Goal: Transaction & Acquisition: Purchase product/service

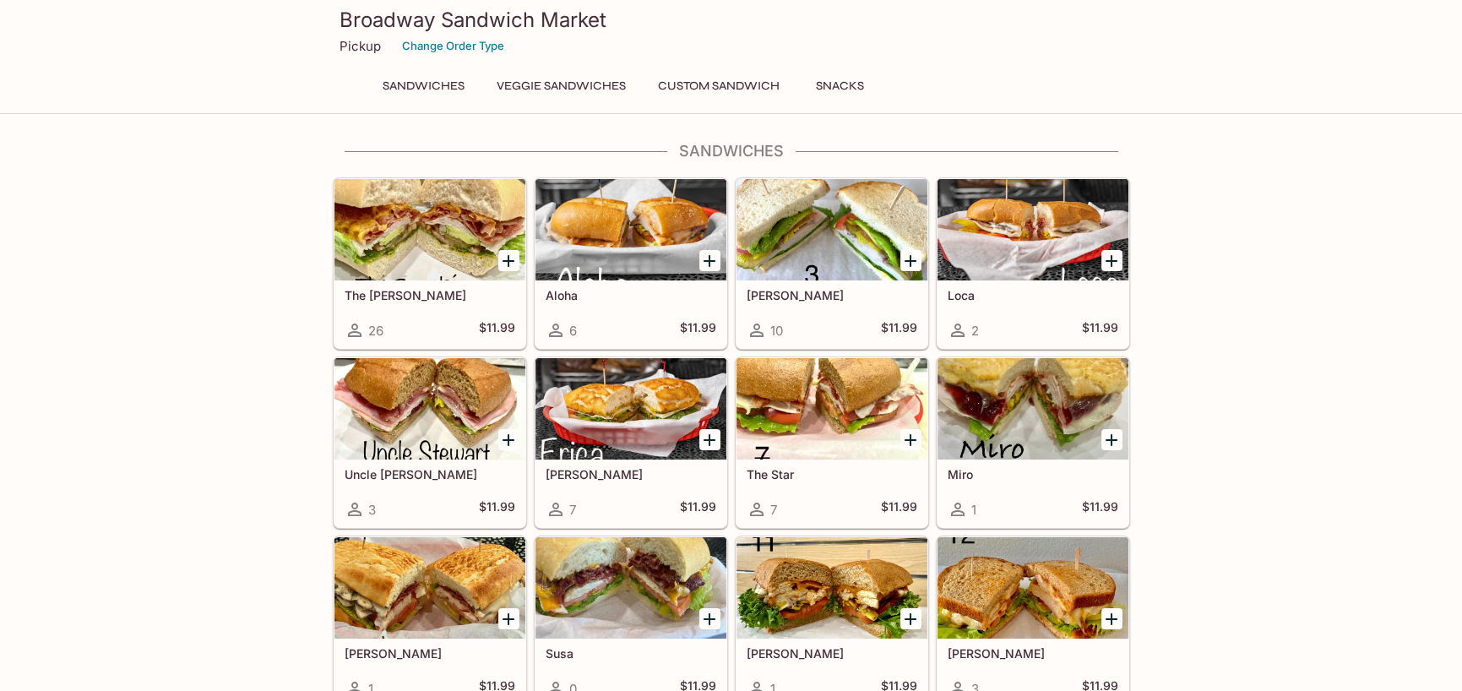
click at [421, 84] on button "Sandwiches" at bounding box center [423, 86] width 101 height 24
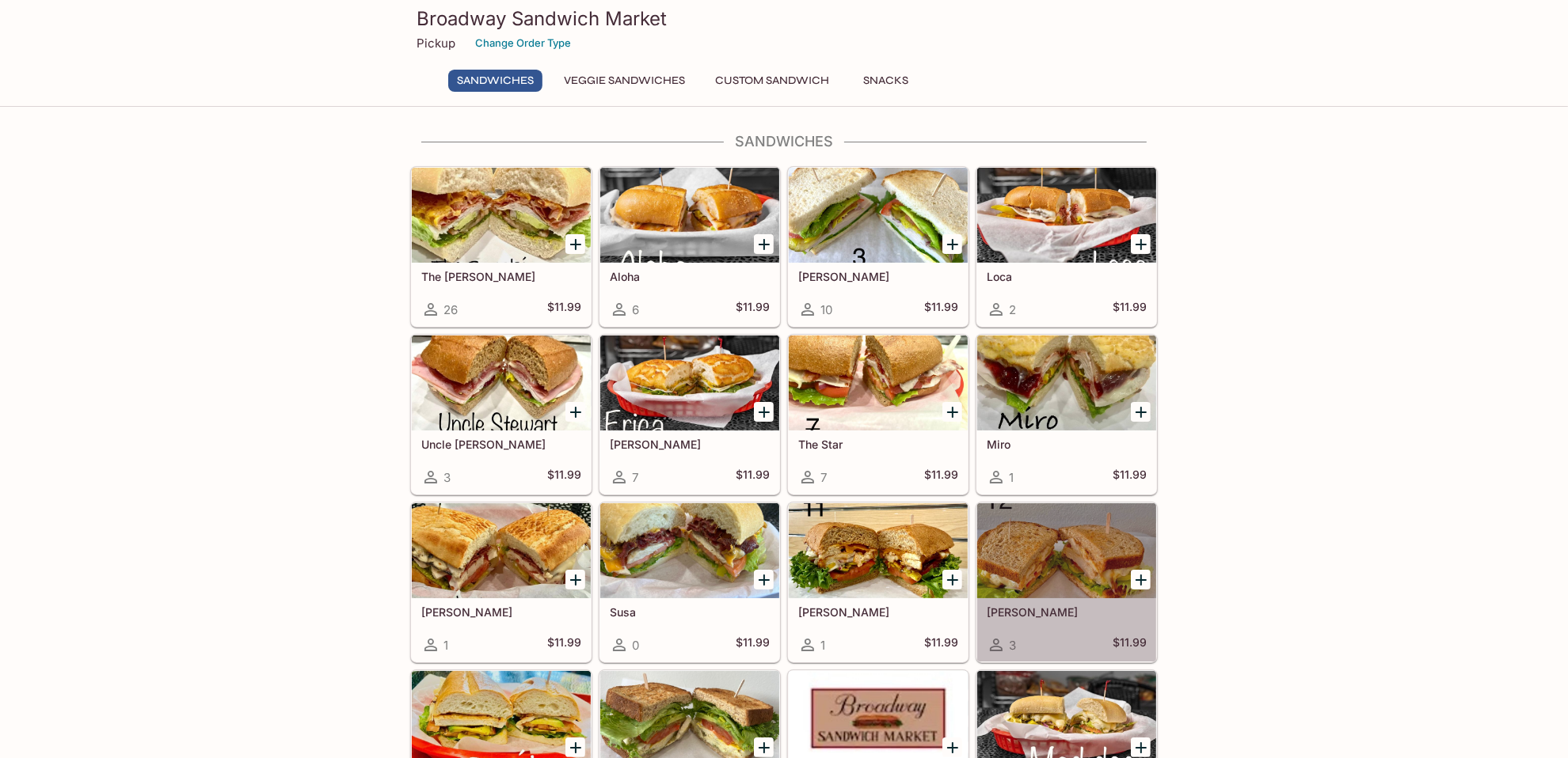
click at [1090, 541] on div at bounding box center [1067, 550] width 179 height 95
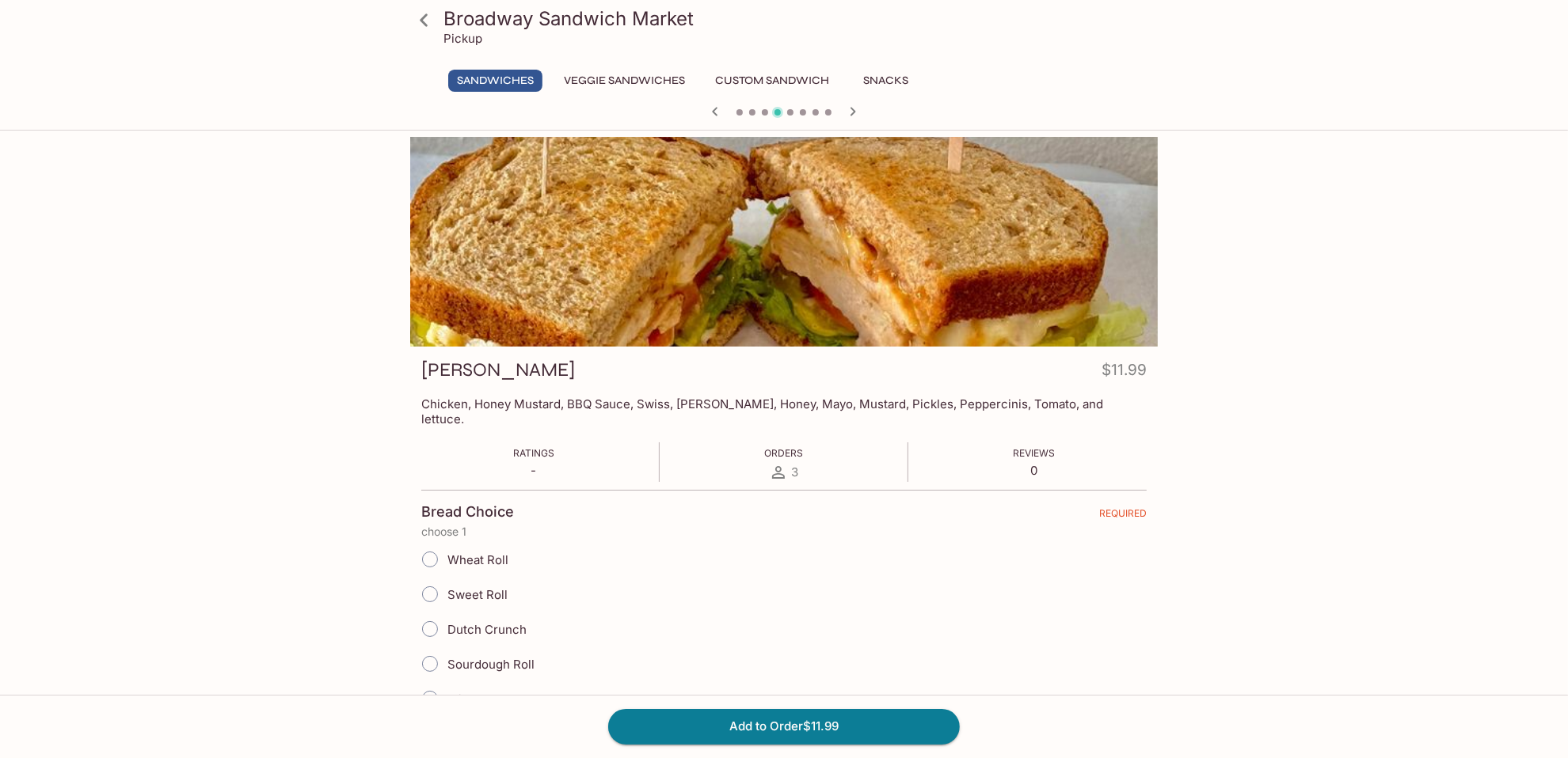
click at [429, 22] on icon at bounding box center [425, 21] width 28 height 28
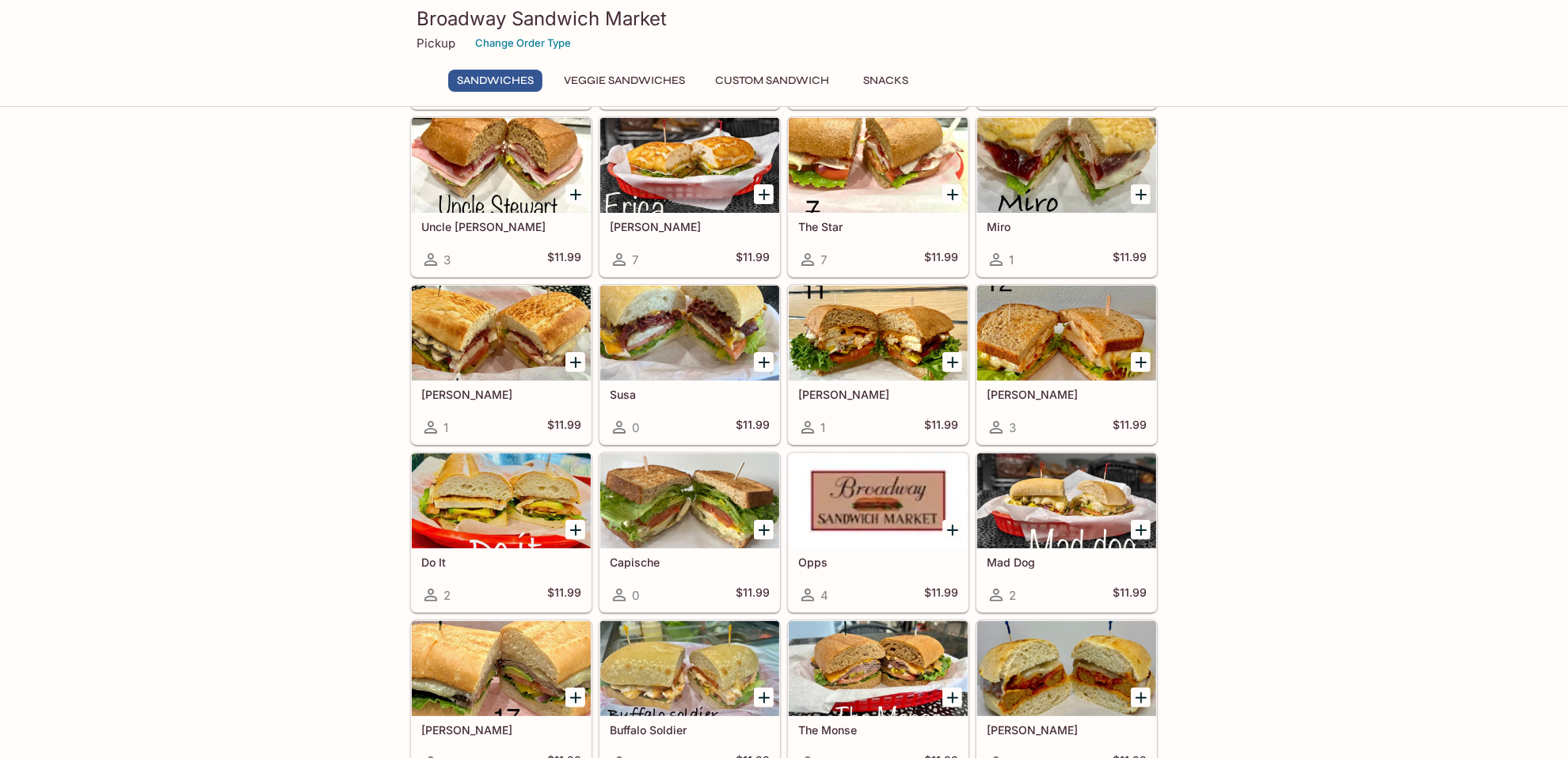
scroll to position [237, 0]
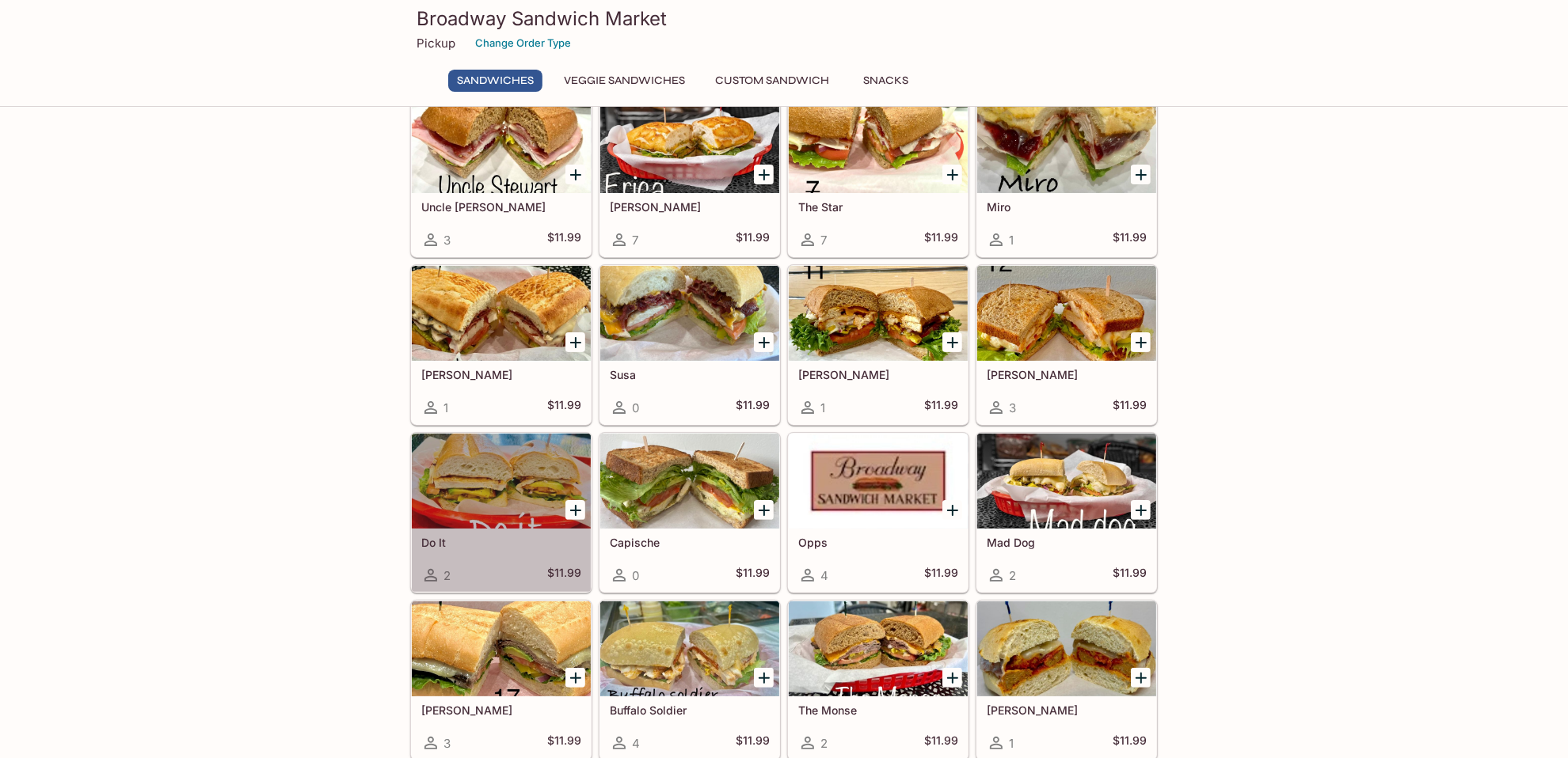
click at [474, 462] on div at bounding box center [500, 481] width 179 height 95
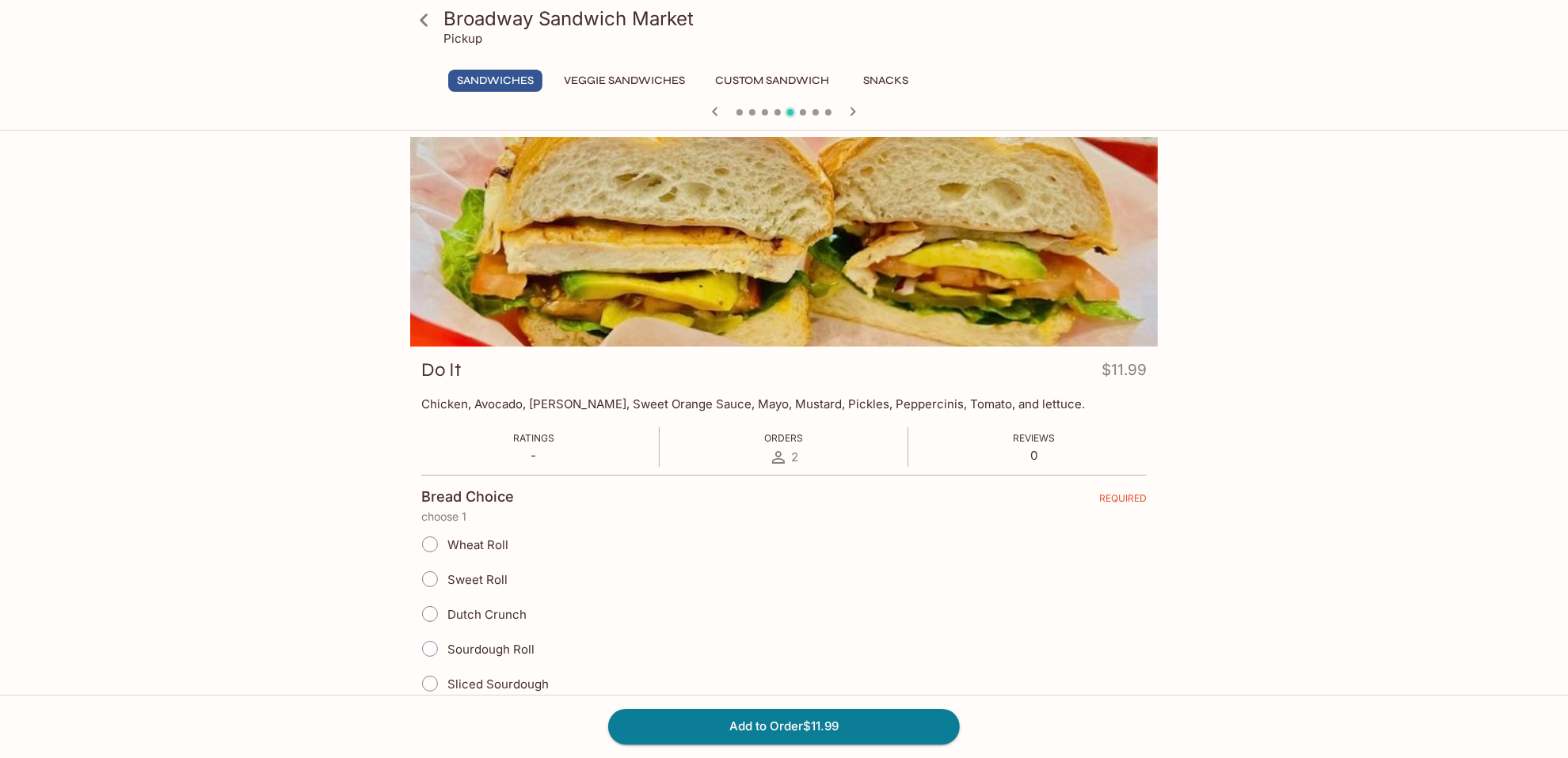
click at [424, 19] on icon at bounding box center [425, 21] width 28 height 28
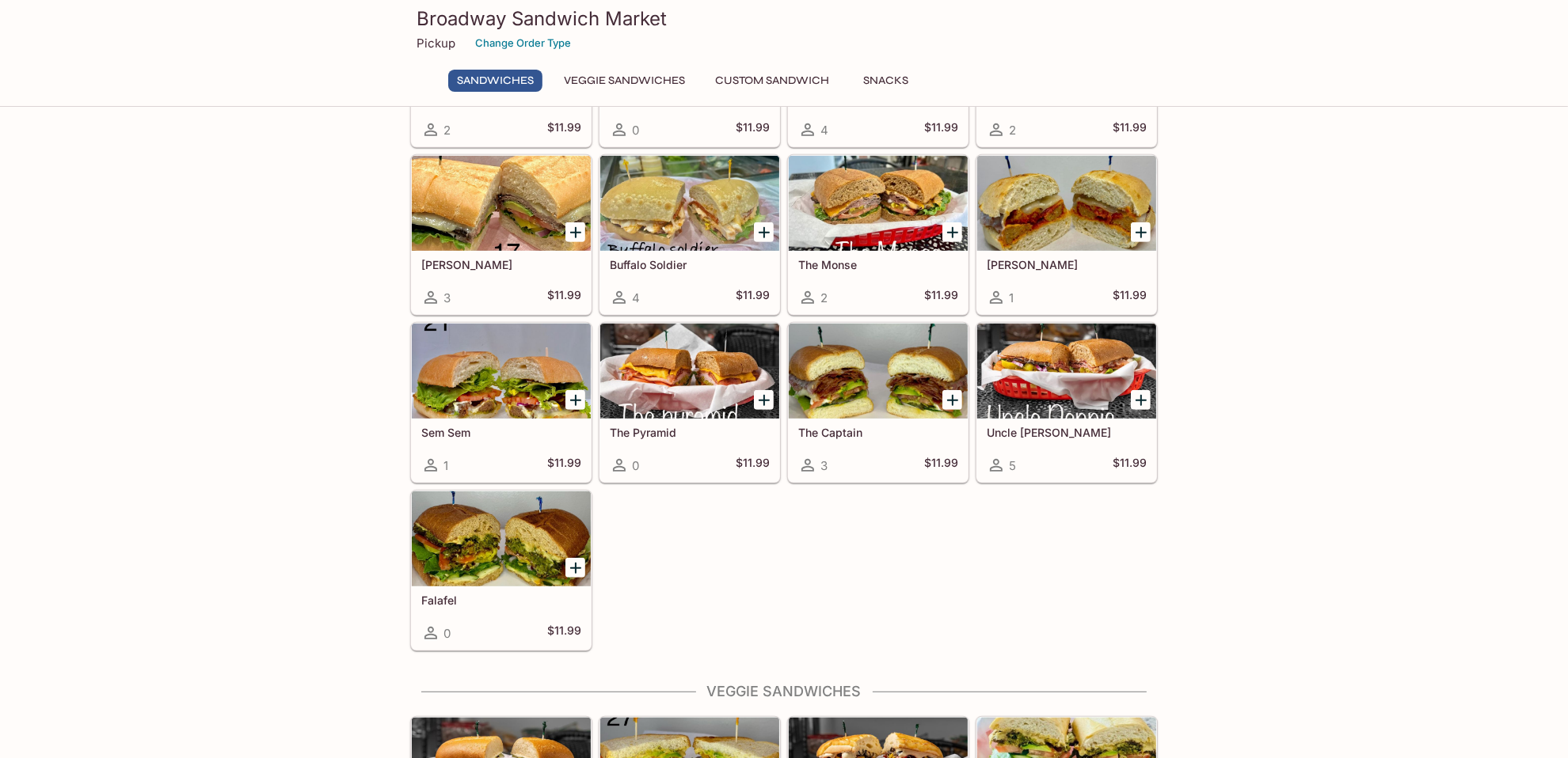
scroll to position [712, 0]
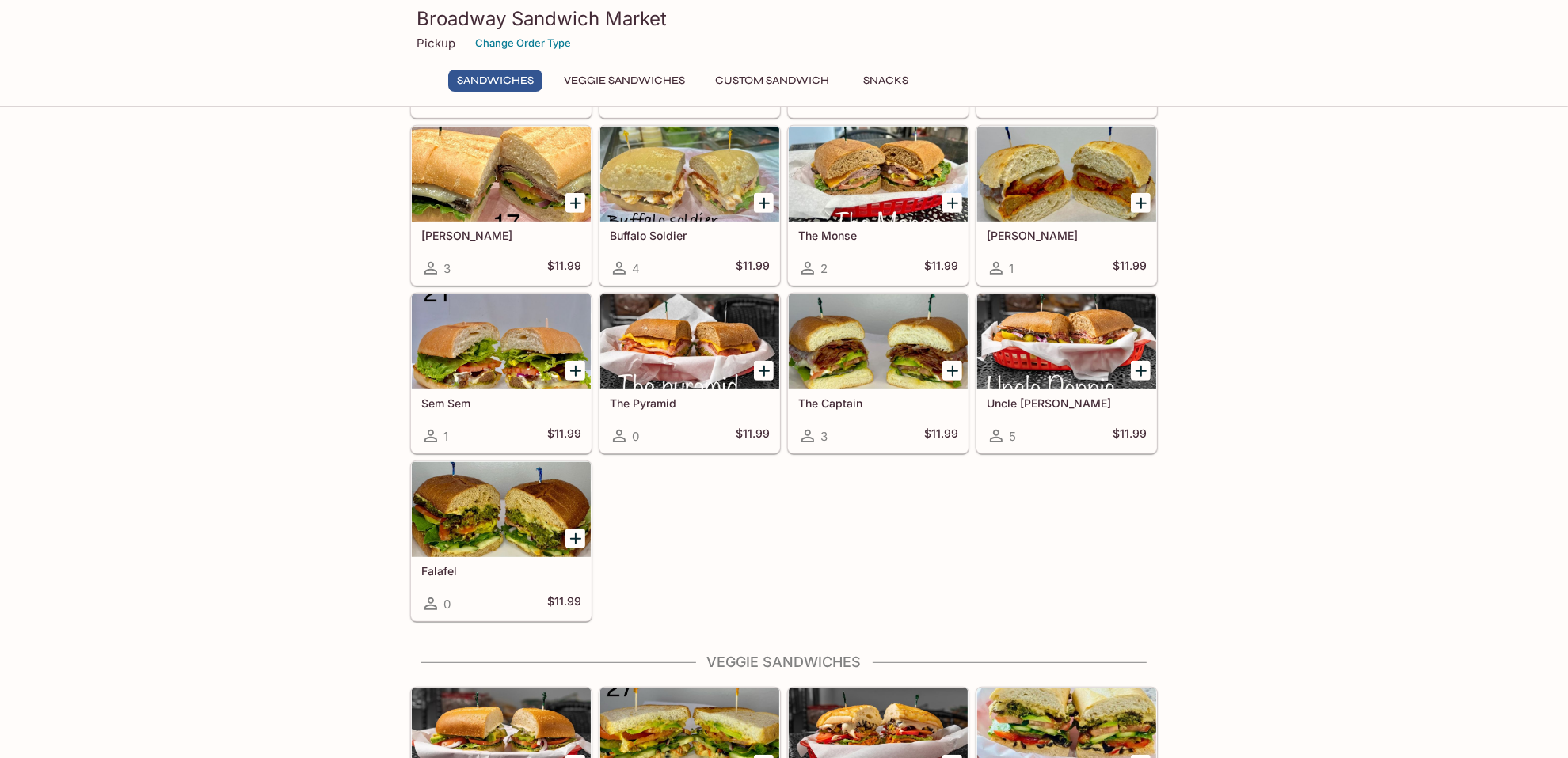
click at [277, 437] on div "Sandwiches The [PERSON_NAME] 26 $11.99 Aloha 6 $11.99 [PERSON_NAME] 10 $11.99 L…" at bounding box center [784, 445] width 1568 height 2049
click at [474, 152] on div at bounding box center [500, 173] width 179 height 95
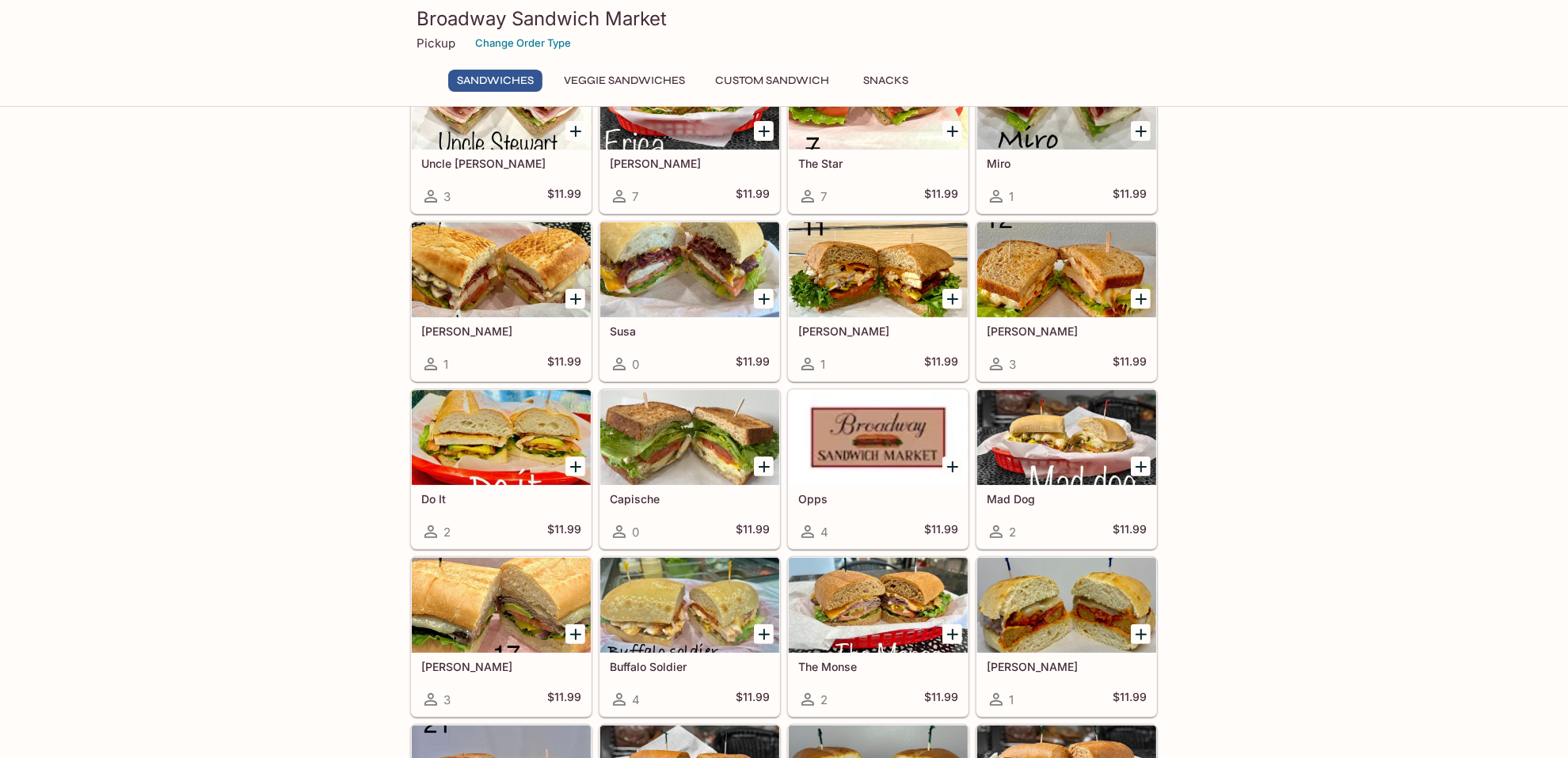
scroll to position [389, 0]
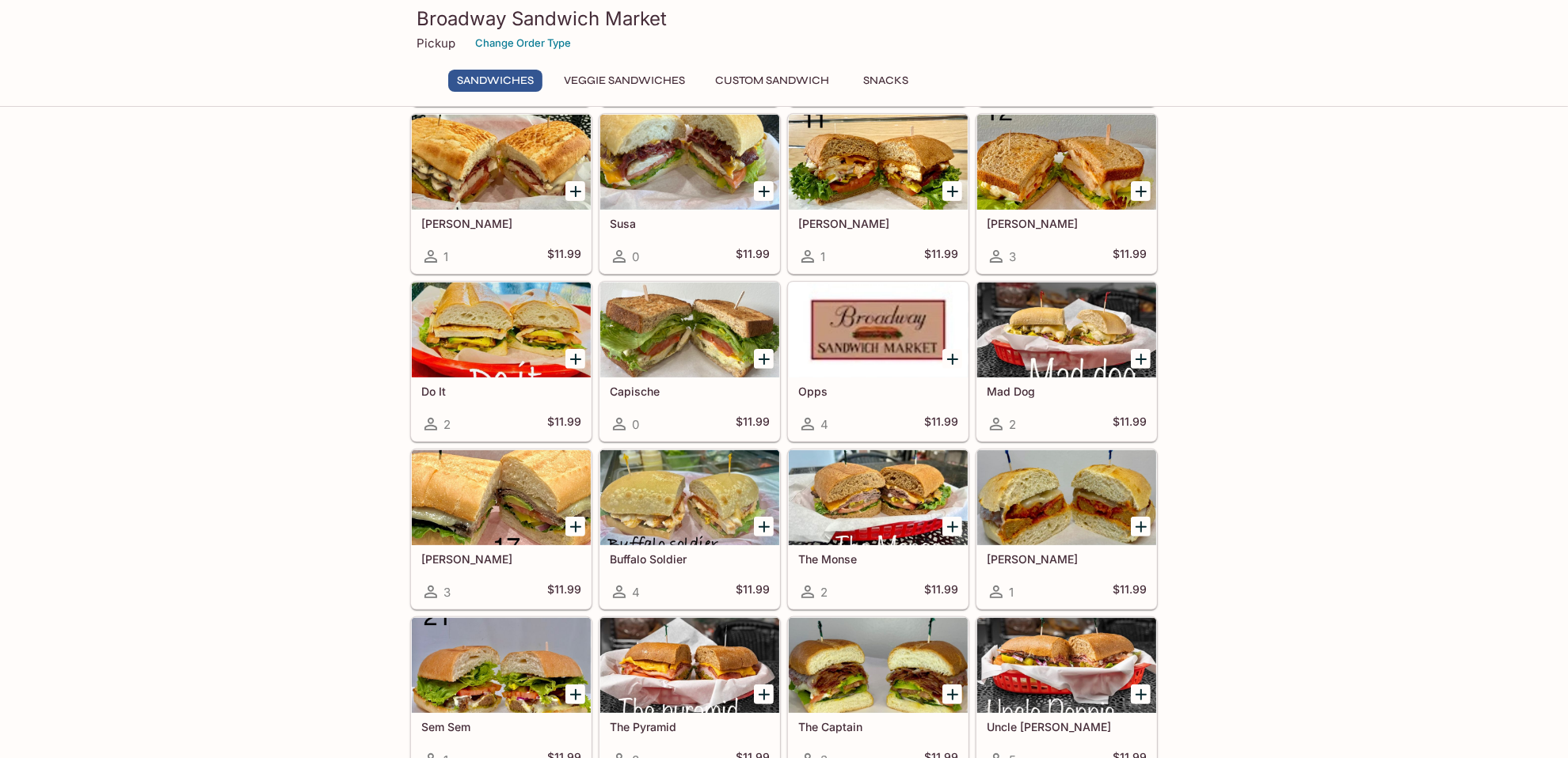
click at [1065, 331] on div at bounding box center [1067, 330] width 179 height 95
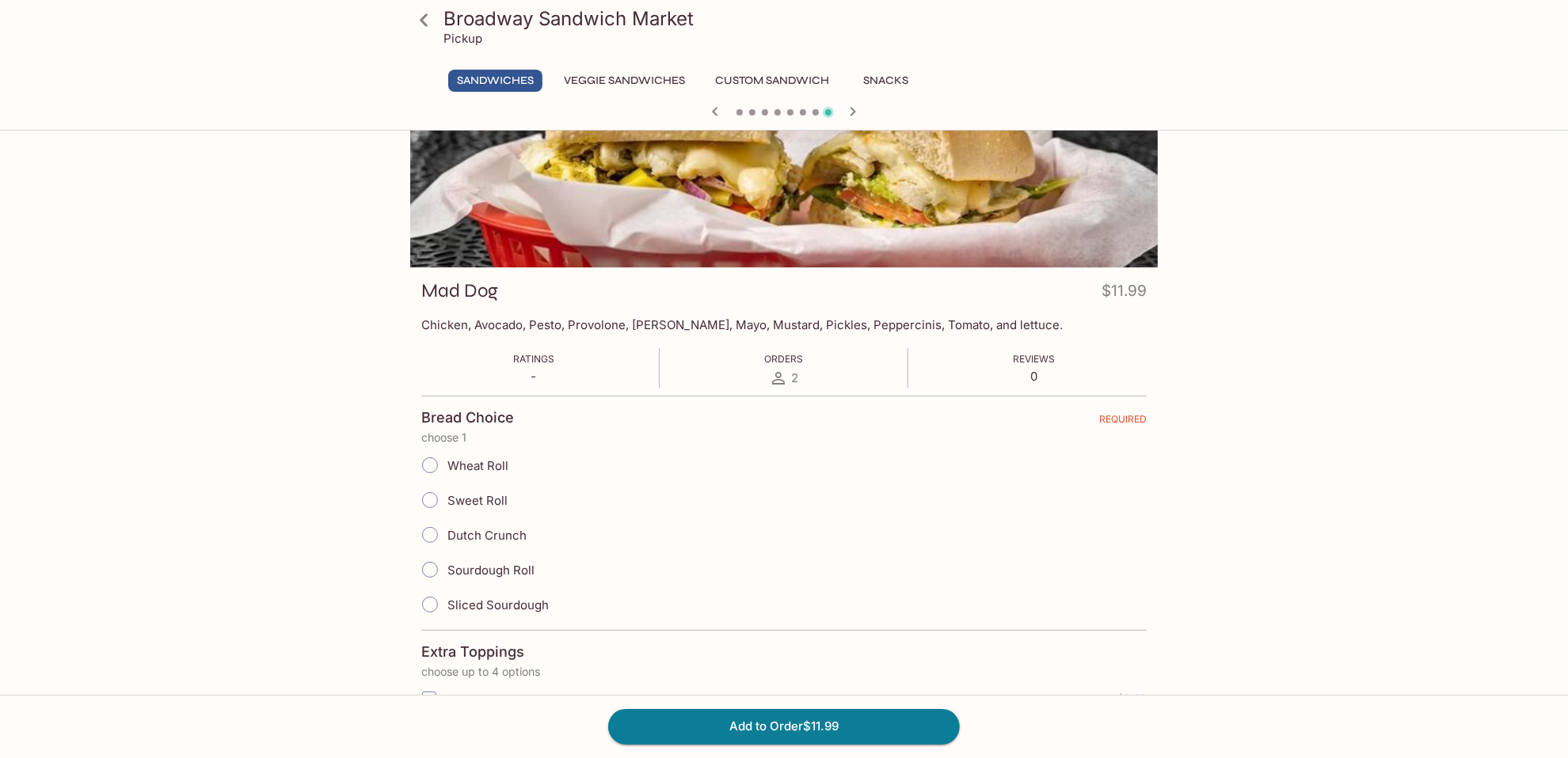
scroll to position [158, 0]
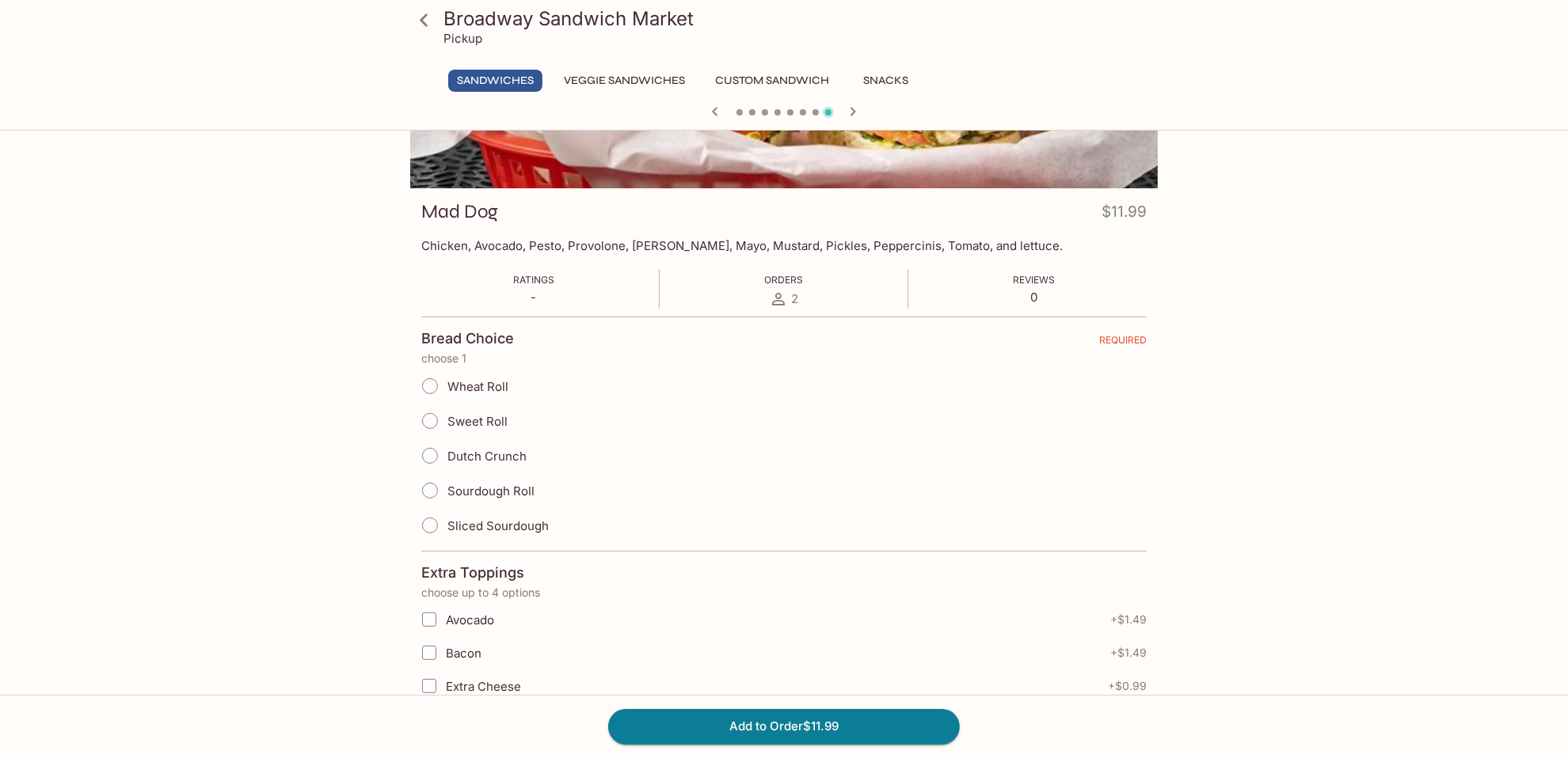
click at [425, 484] on input "Sourdough Roll" at bounding box center [429, 490] width 33 height 33
radio input "true"
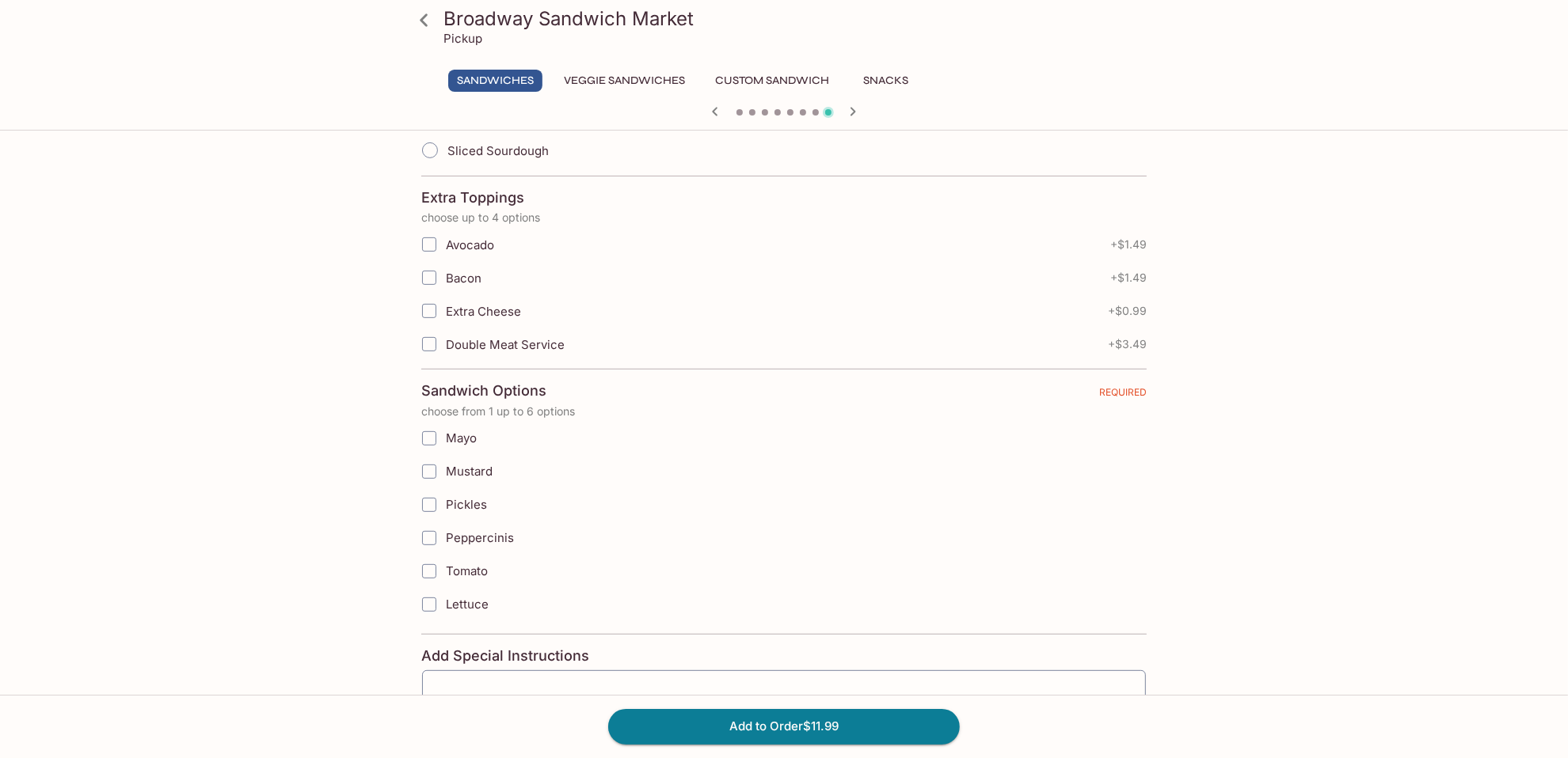
scroll to position [554, 0]
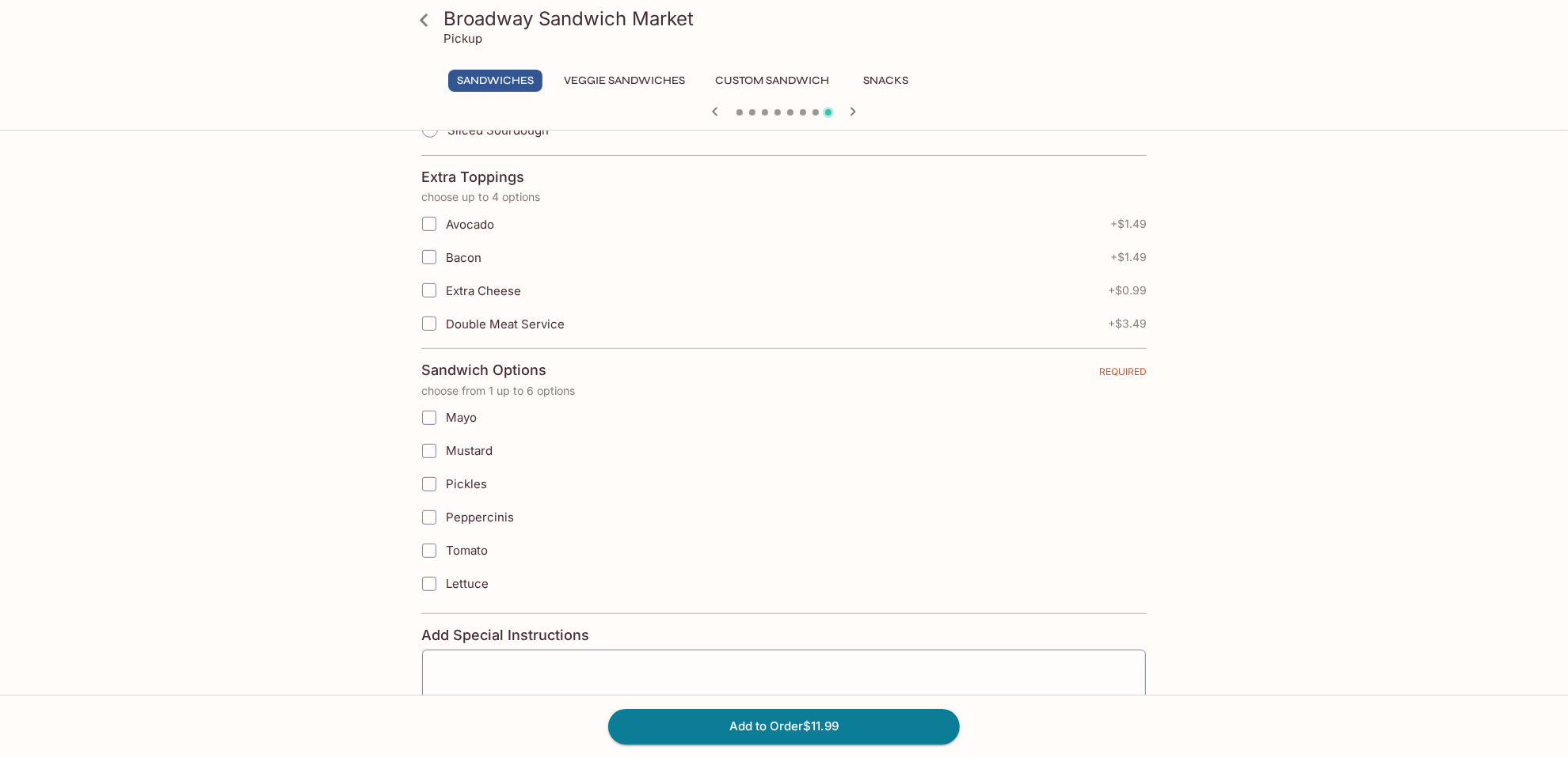
click at [426, 409] on input "Mayo" at bounding box center [429, 418] width 32 height 32
checkbox input "true"
click at [431, 444] on input "Mustard" at bounding box center [429, 452] width 32 height 32
checkbox input "true"
click at [431, 479] on input "Pickles" at bounding box center [429, 484] width 32 height 32
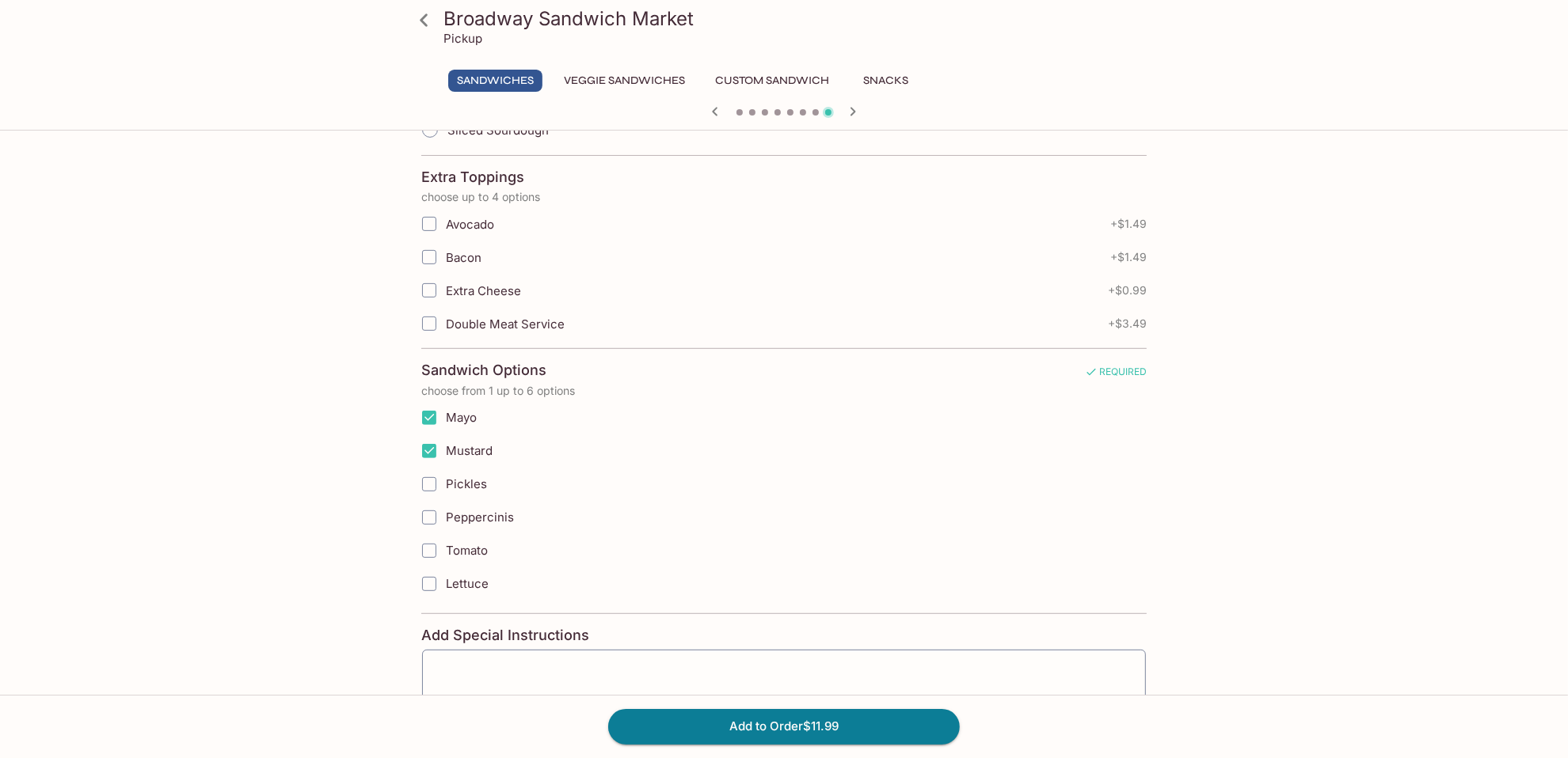
checkbox input "true"
click at [426, 513] on input "Peppercinis" at bounding box center [429, 518] width 32 height 32
click at [426, 535] on input "Tomato" at bounding box center [429, 551] width 32 height 32
checkbox input "true"
click at [425, 569] on input "Lettuce" at bounding box center [429, 585] width 32 height 32
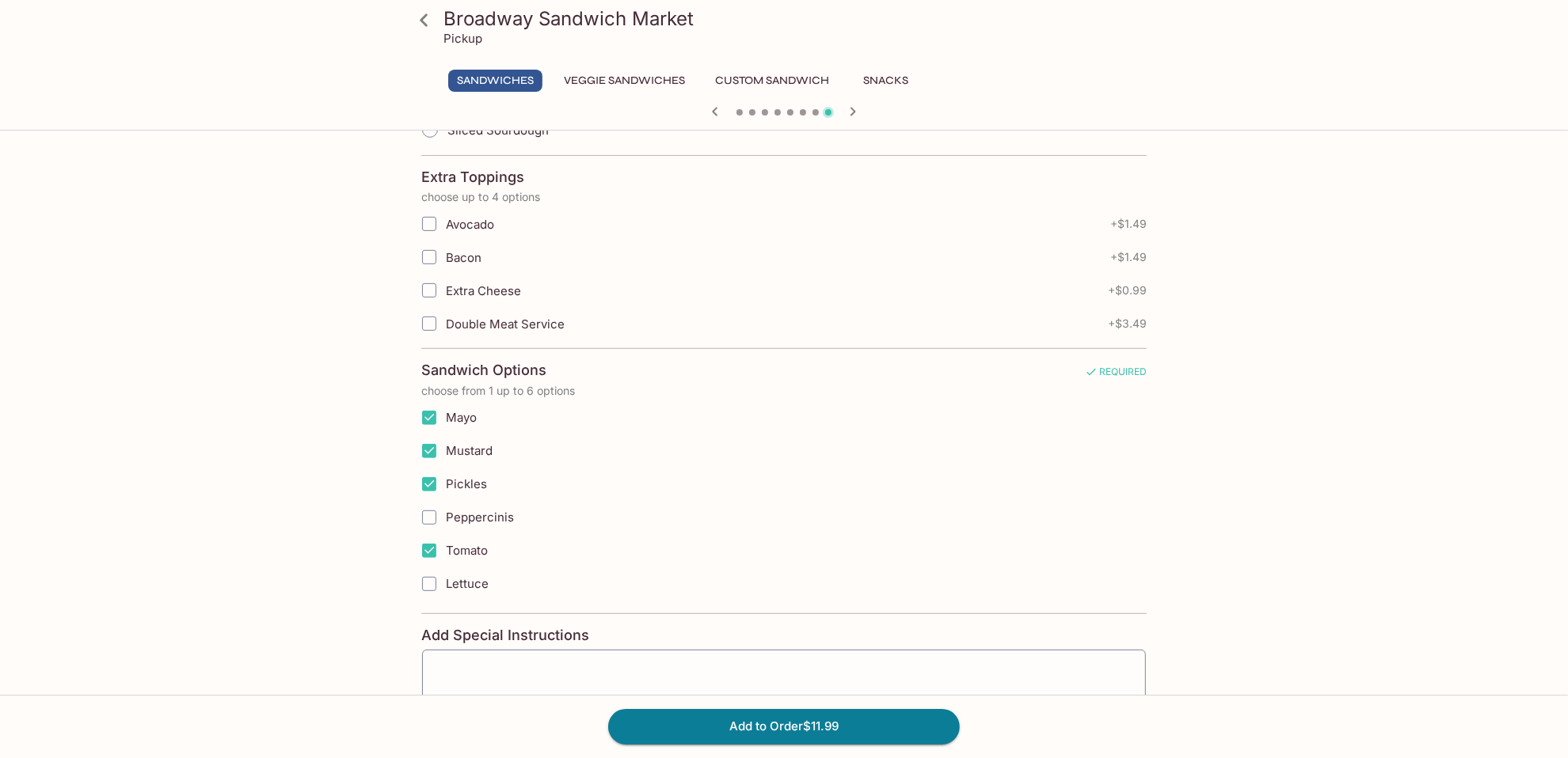
checkbox input "true"
click at [425, 504] on input "Peppercinis" at bounding box center [429, 518] width 32 height 32
checkbox input "true"
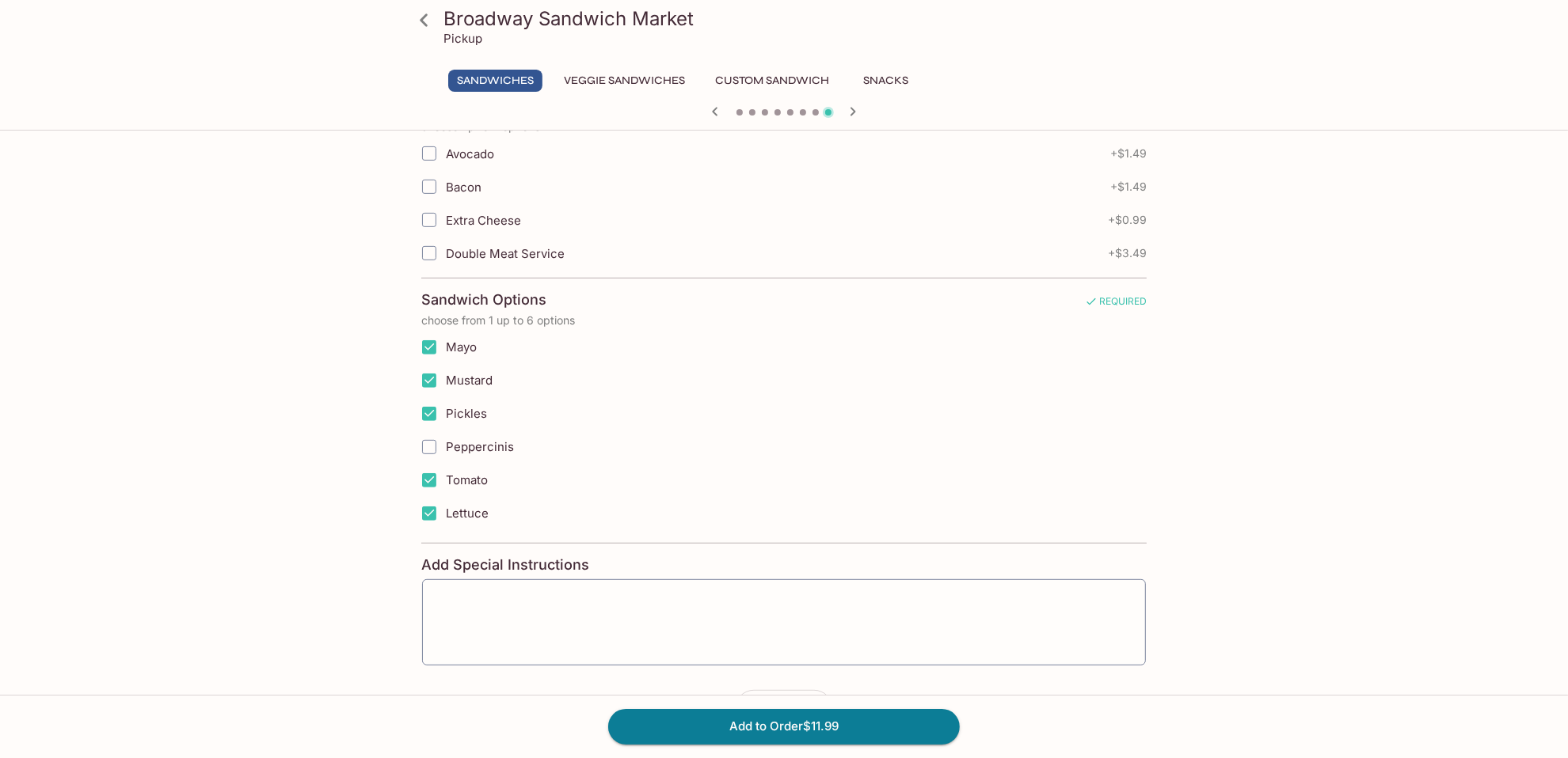
scroll to position [666, 0]
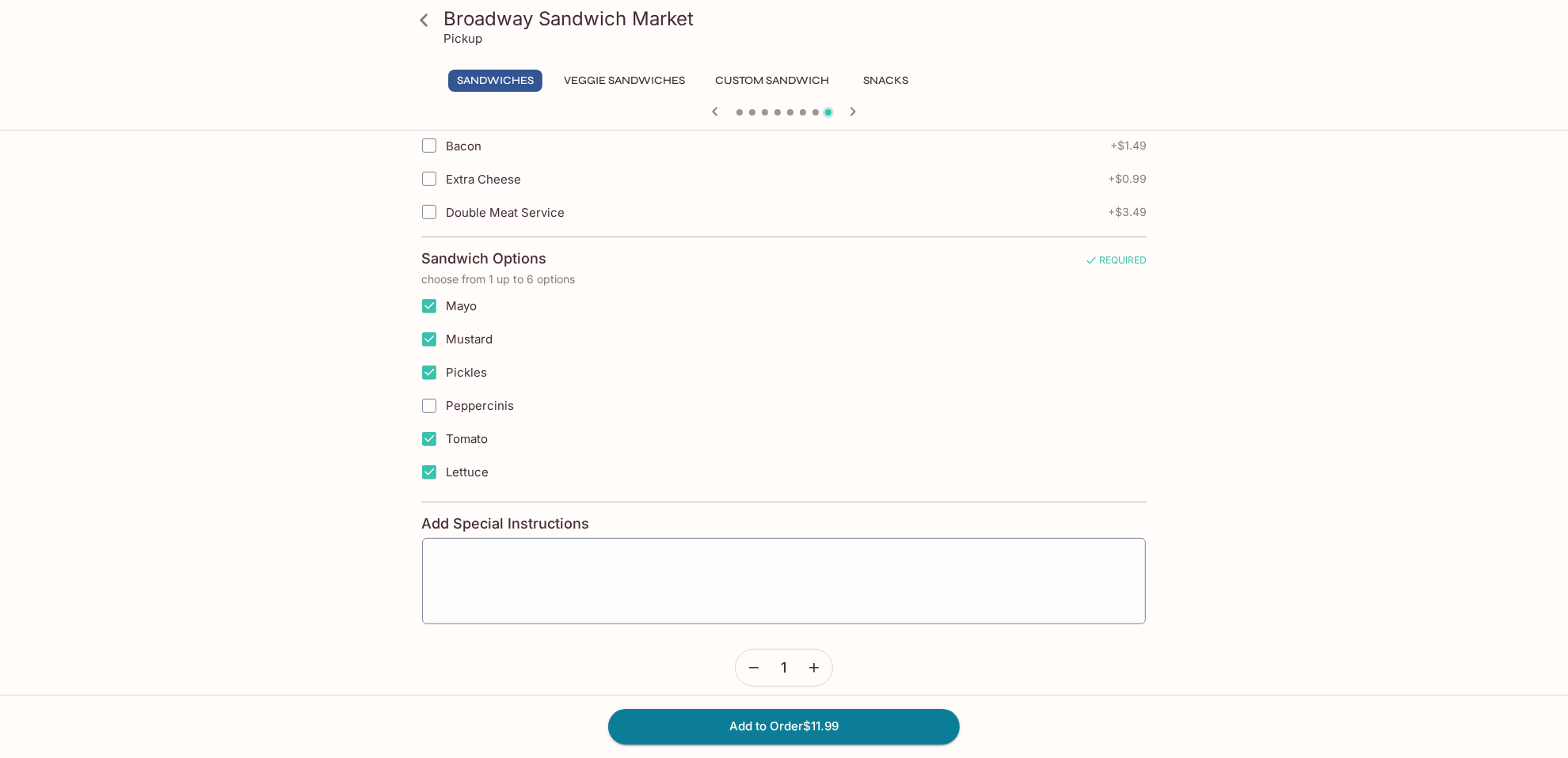
click at [426, 391] on input "Peppercinis" at bounding box center [429, 407] width 32 height 32
click at [426, 392] on input "Peppercinis" at bounding box center [429, 407] width 32 height 32
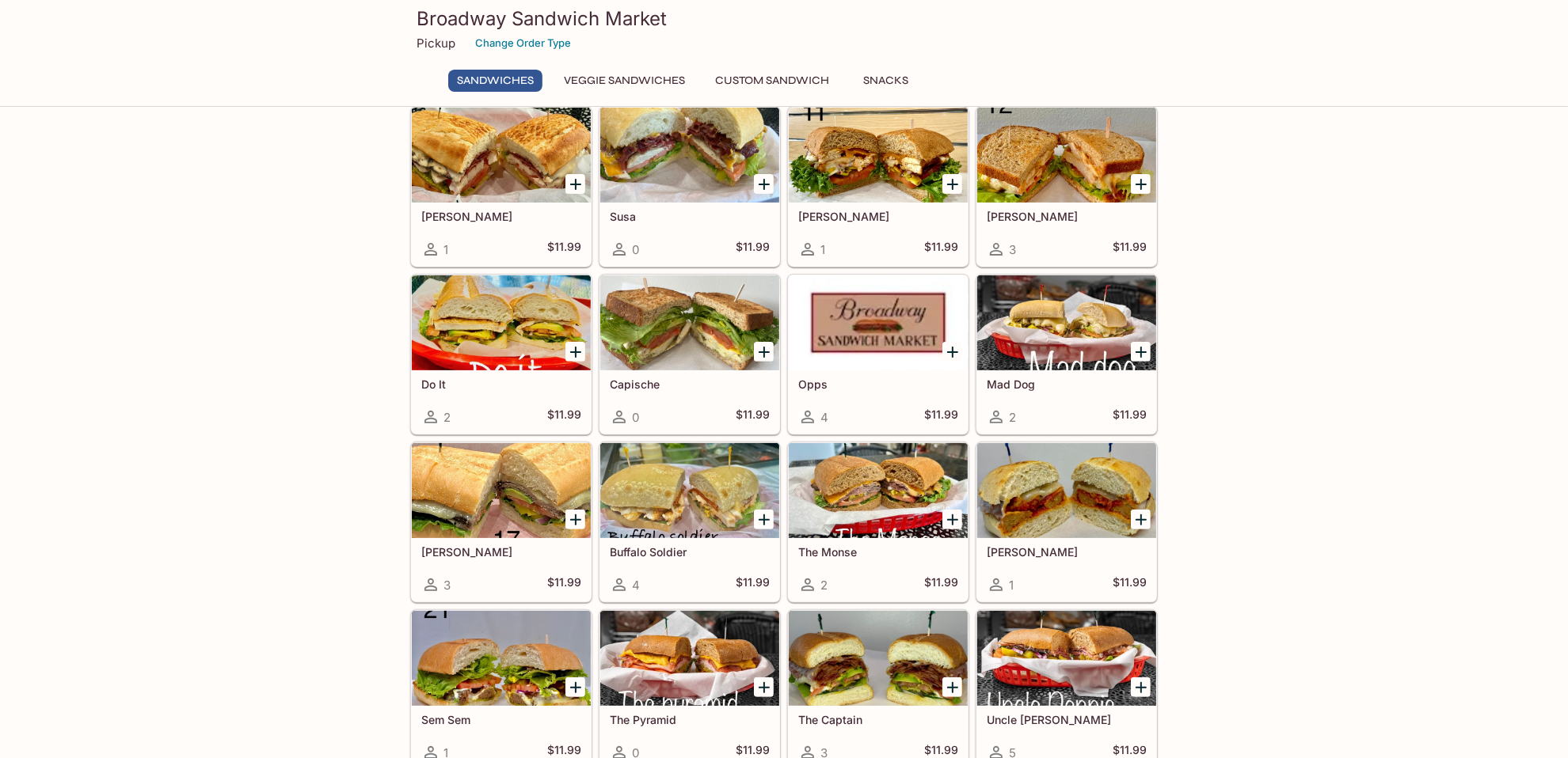
scroll to position [1108, 0]
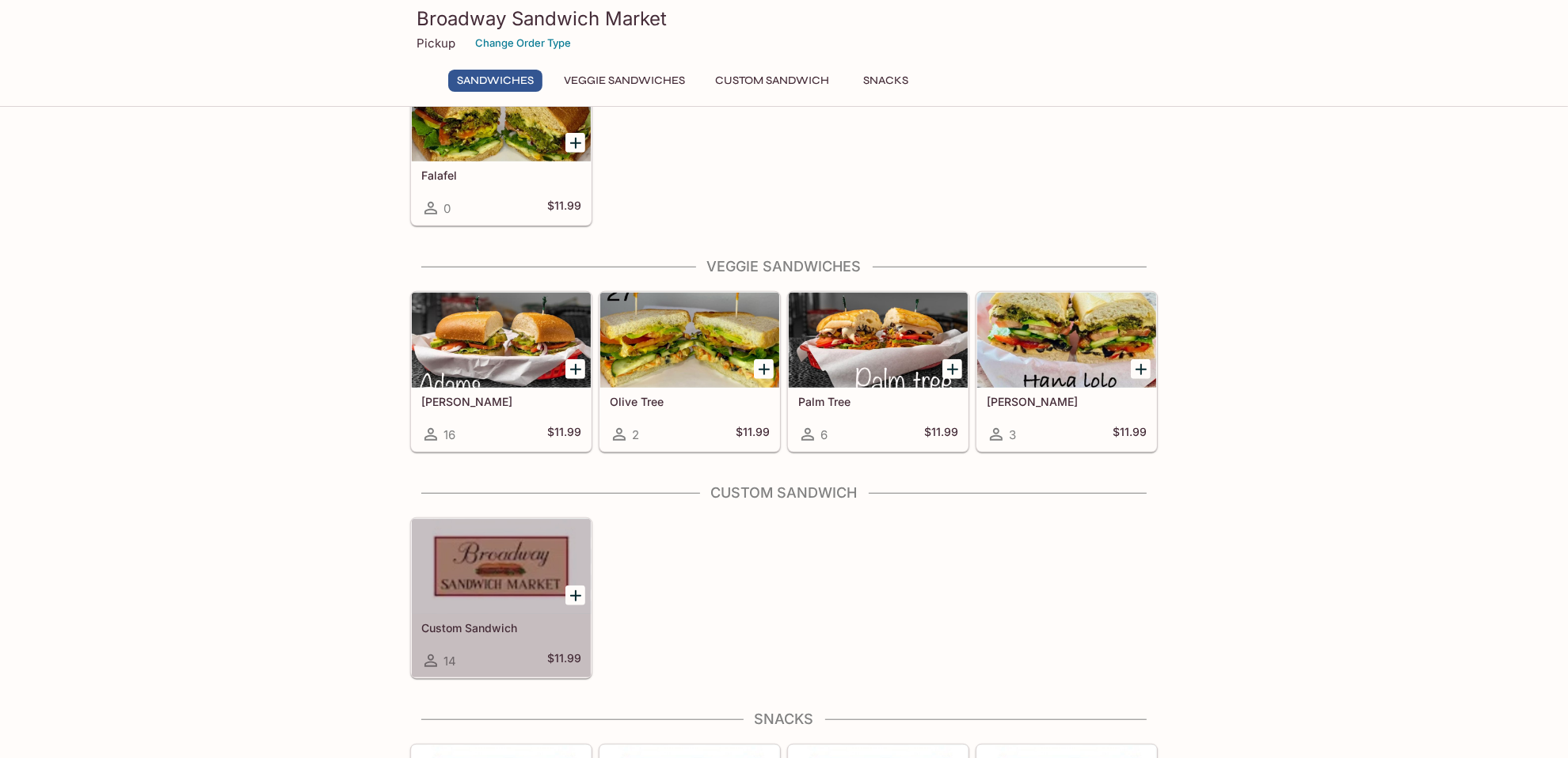
click at [485, 579] on div at bounding box center [500, 566] width 179 height 95
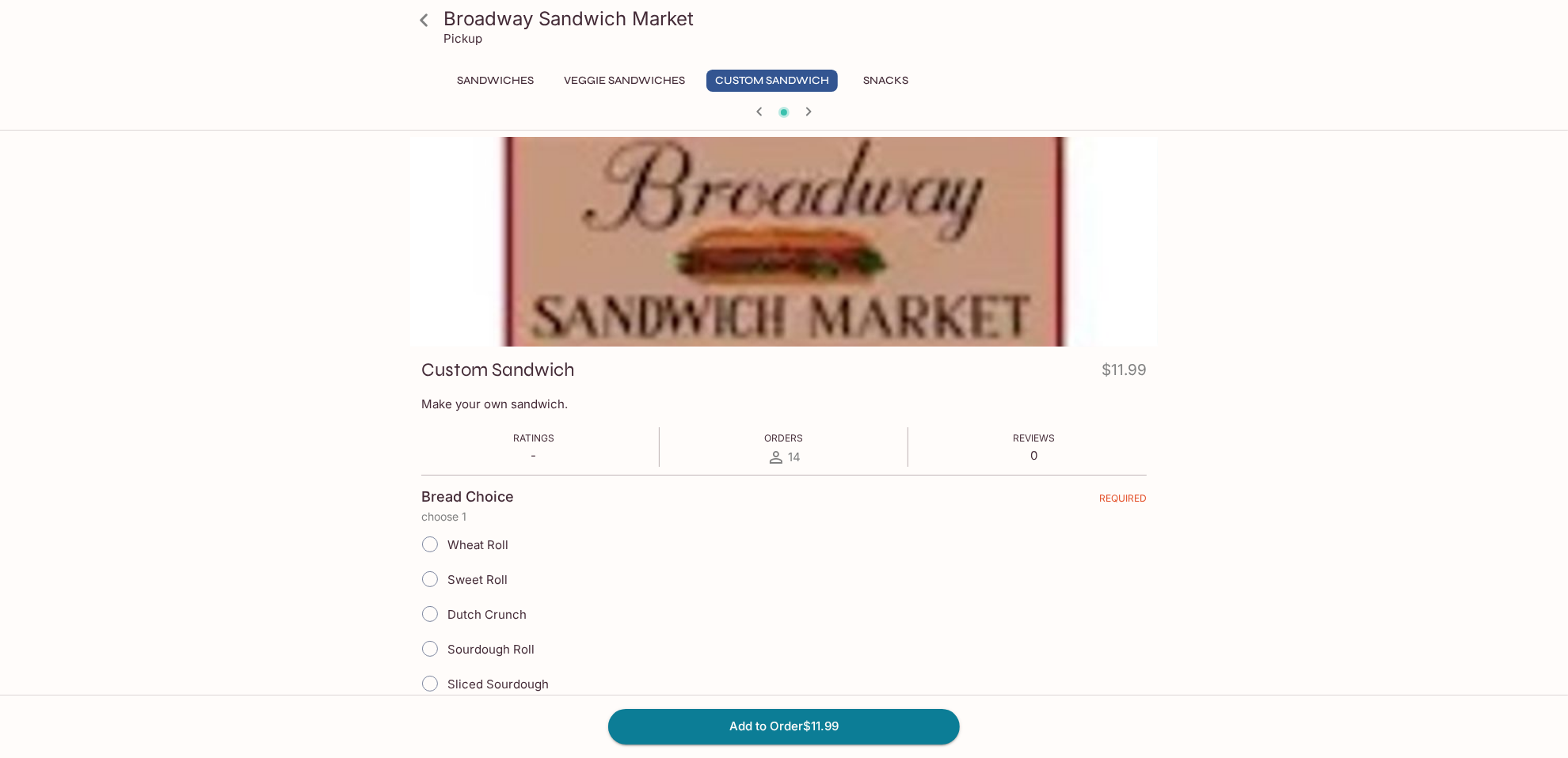
click at [482, 645] on span "Sourdough Roll" at bounding box center [490, 649] width 87 height 15
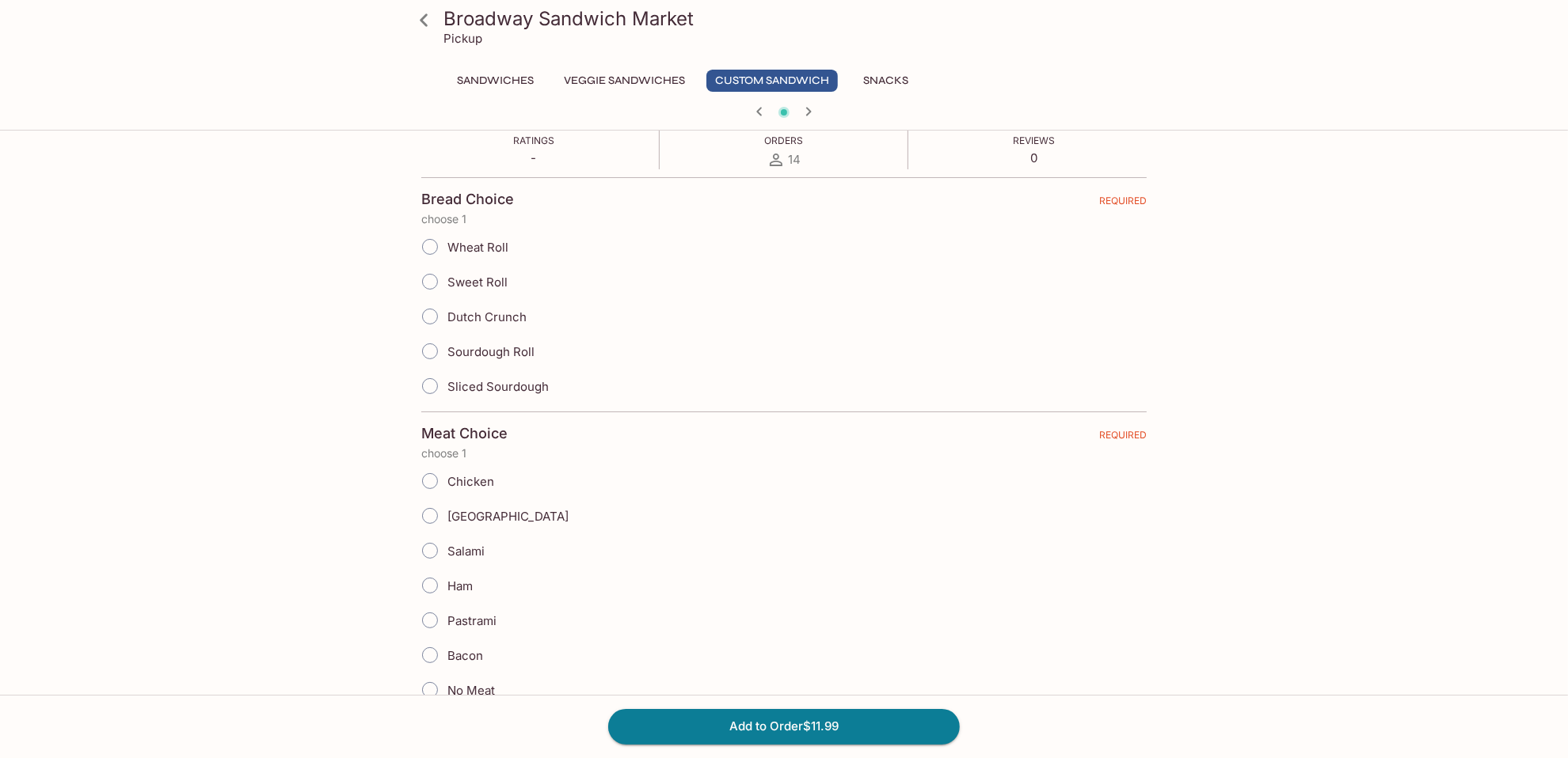
scroll to position [395, 0]
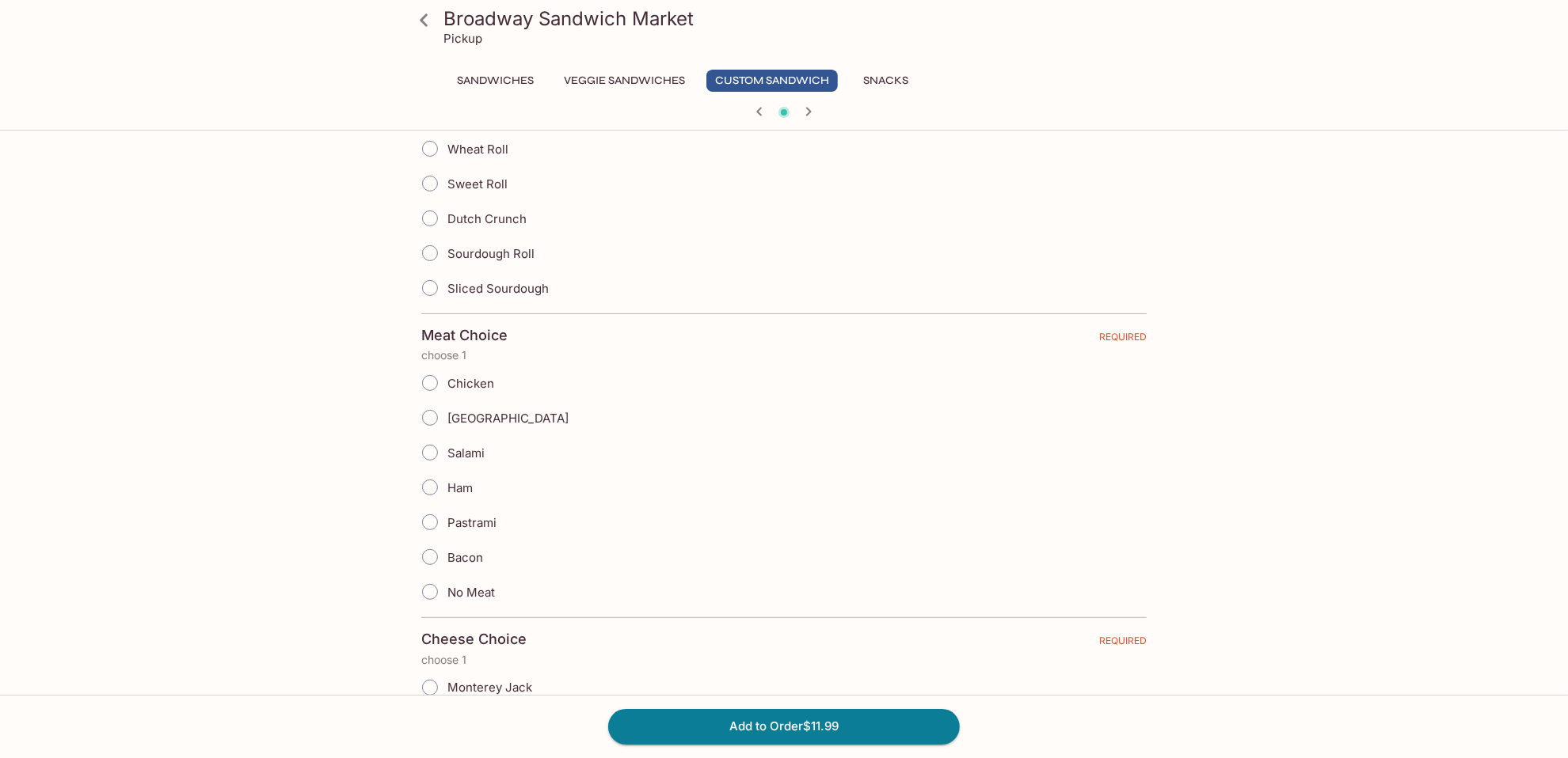
click at [438, 245] on input "Sourdough Roll" at bounding box center [429, 253] width 33 height 33
click at [429, 253] on input "Sourdough Roll" at bounding box center [429, 253] width 33 height 33
radio input "true"
click at [423, 385] on input "Chicken" at bounding box center [429, 382] width 33 height 33
radio input "true"
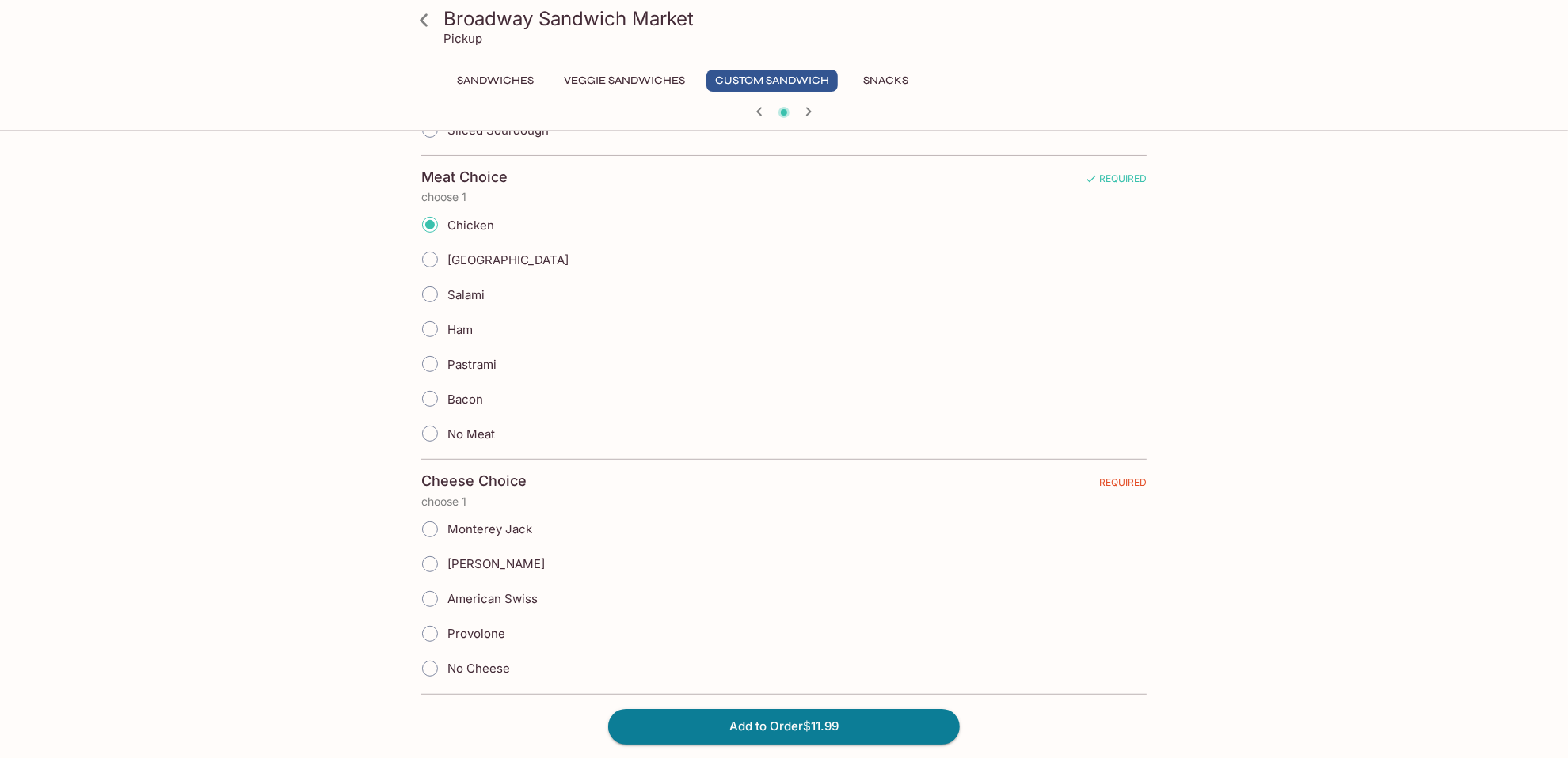
scroll to position [633, 0]
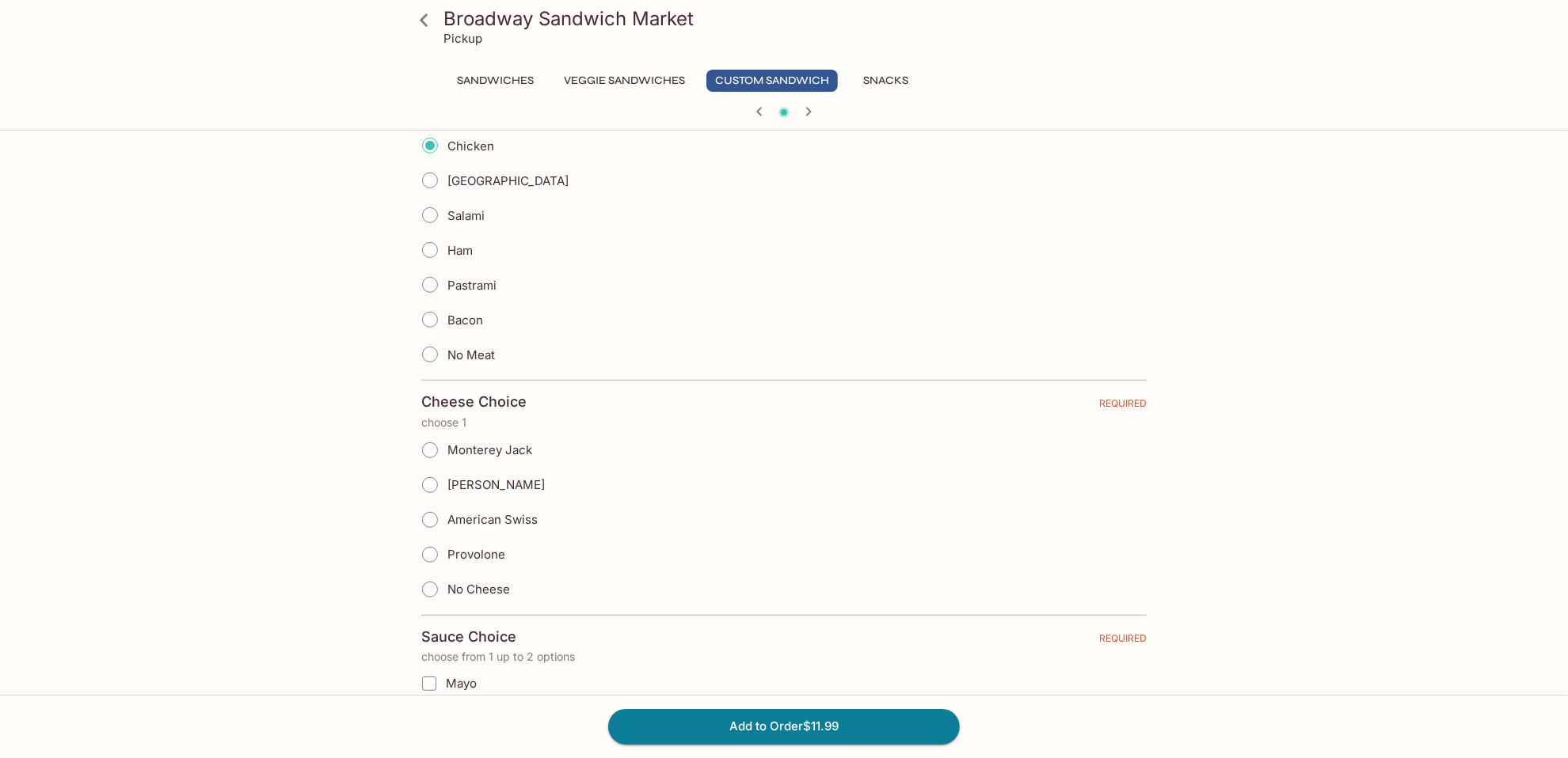
click at [428, 479] on input "[PERSON_NAME]" at bounding box center [429, 484] width 33 height 33
radio input "true"
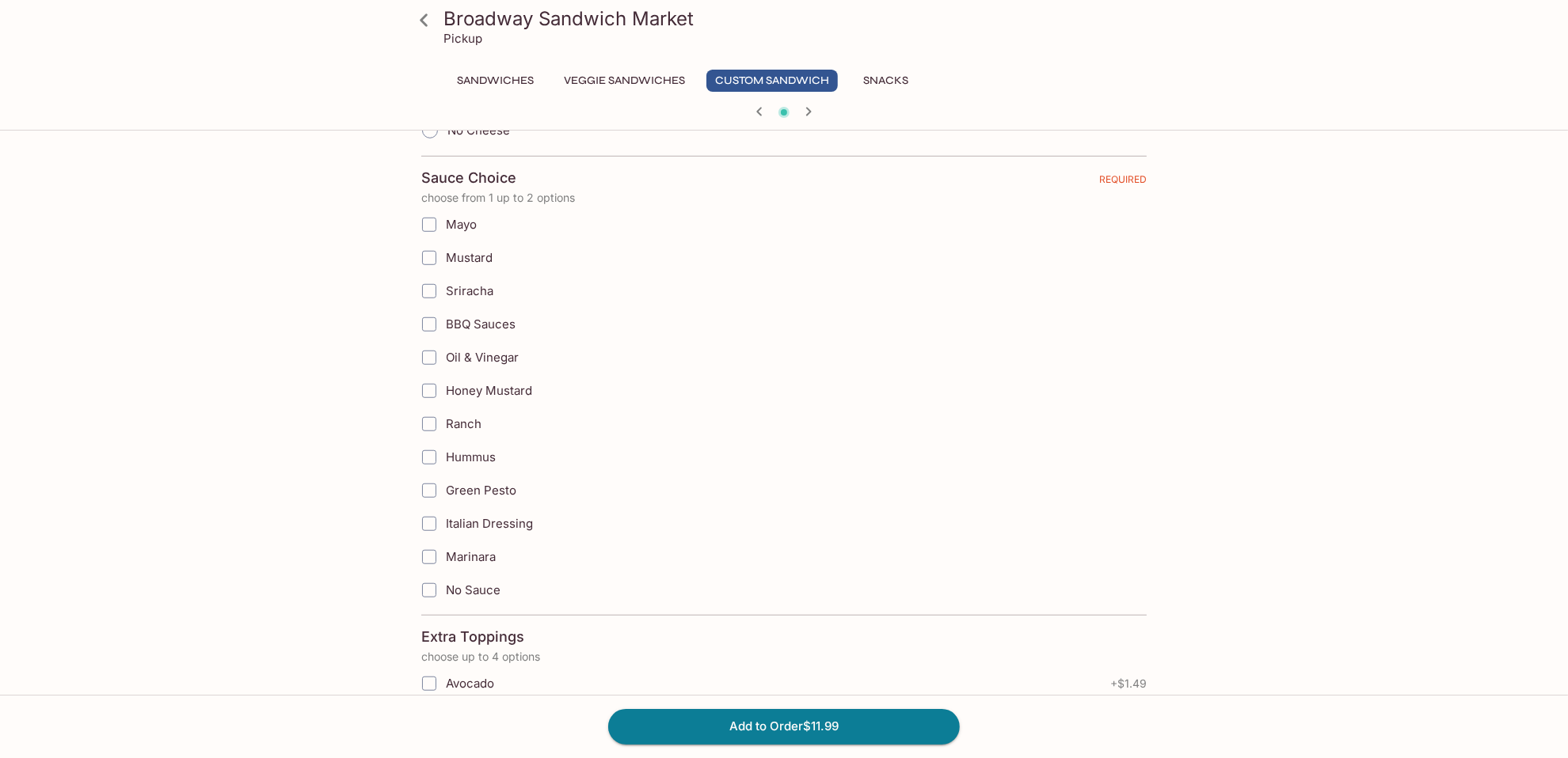
scroll to position [1108, 0]
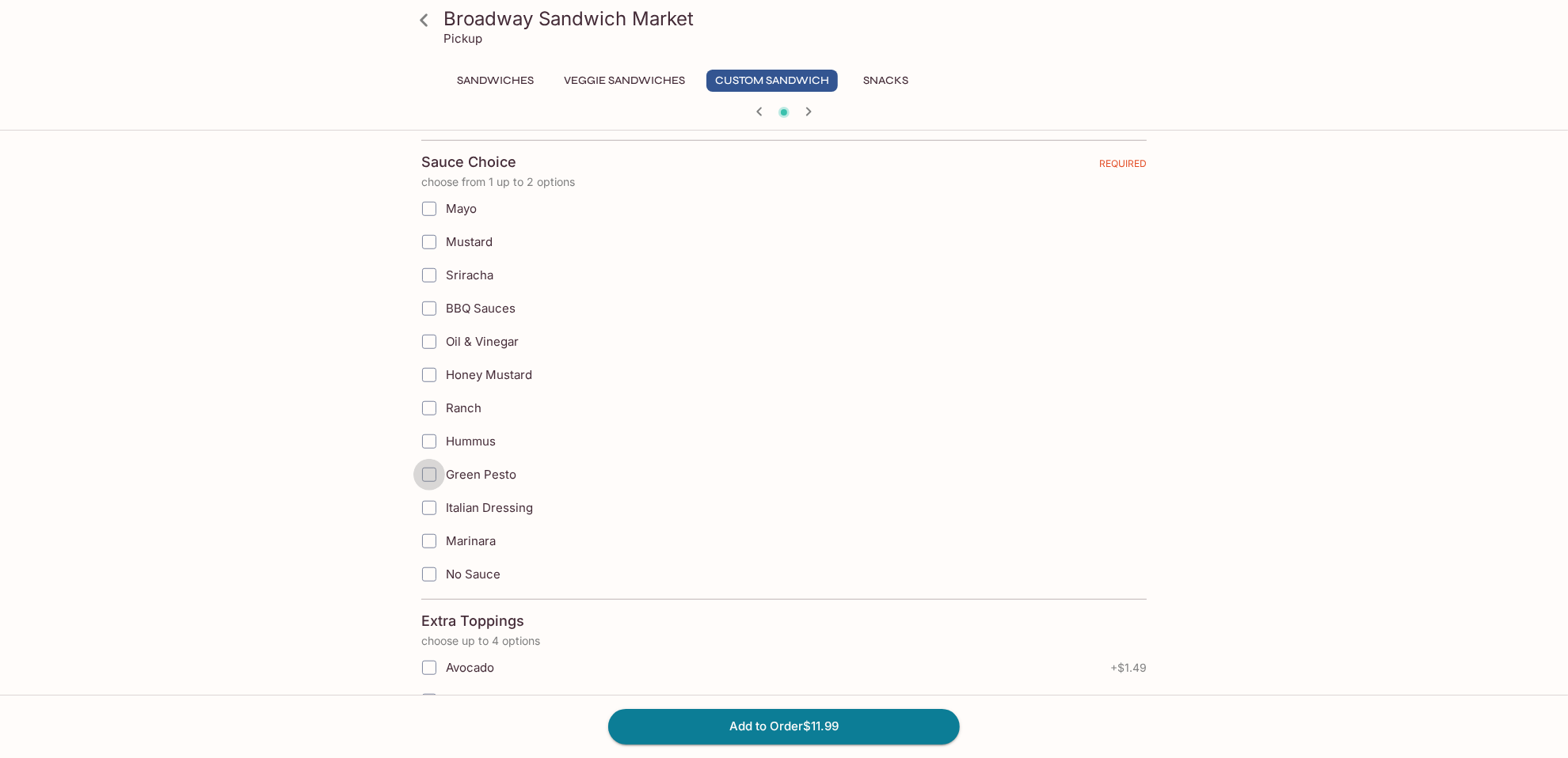
click at [426, 459] on input "Green Pesto" at bounding box center [429, 475] width 32 height 32
checkbox input "true"
click at [431, 227] on input "Mustard" at bounding box center [429, 243] width 32 height 32
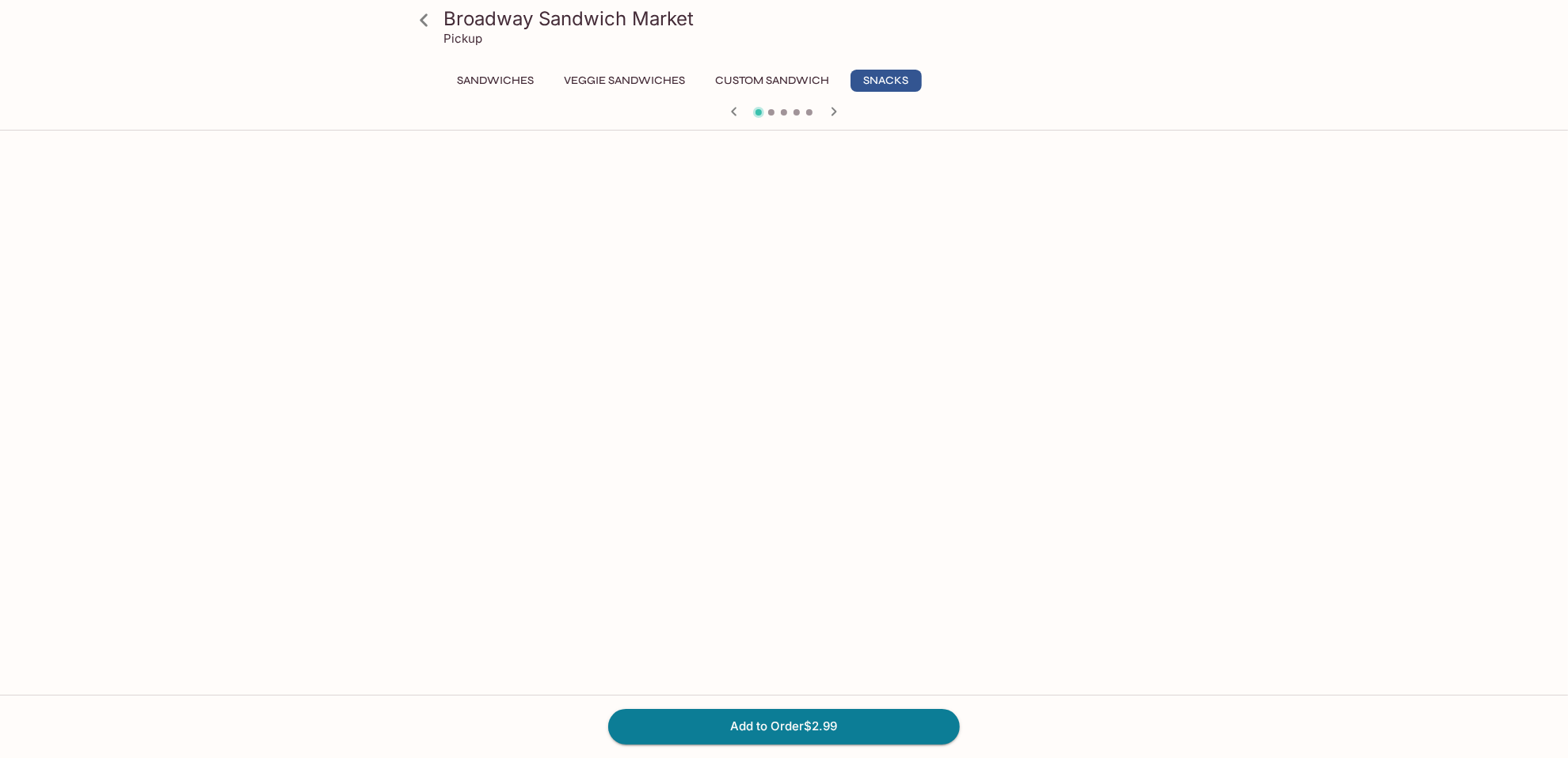
scroll to position [633, 0]
drag, startPoint x: 672, startPoint y: 469, endPoint x: 873, endPoint y: 475, distance: 201.1
click at [889, 484] on div "Custom Sandwich $11.99 Make your own sandwich. Ratings - Orders 14 Reviews 0 Br…" at bounding box center [784, 492] width 748 height 1977
click at [616, 310] on div "Custom Sandwich $11.99 Make your own sandwich. Ratings - Orders 14 Reviews 0 Br…" at bounding box center [784, 492] width 748 height 1977
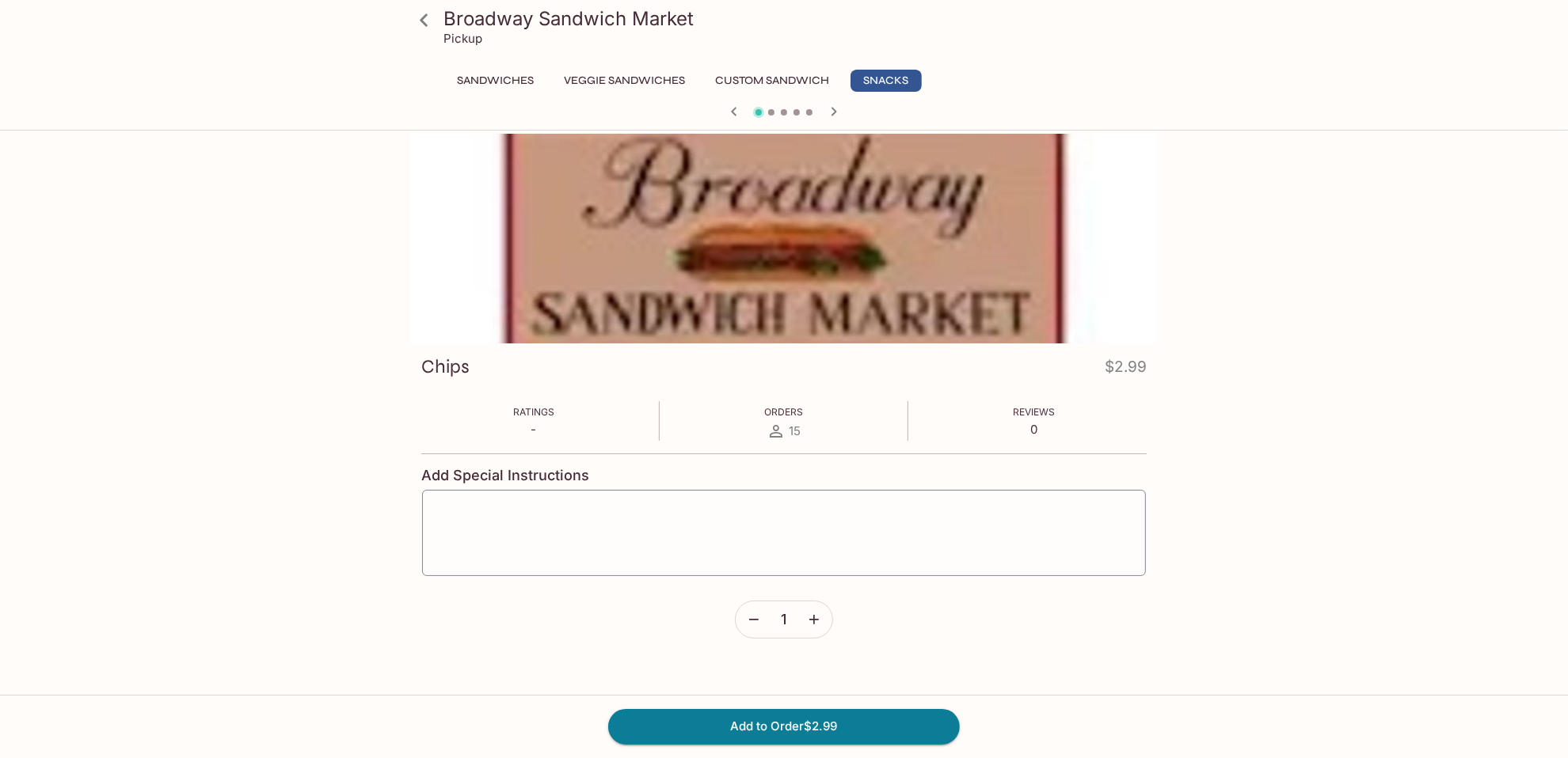
scroll to position [0, 0]
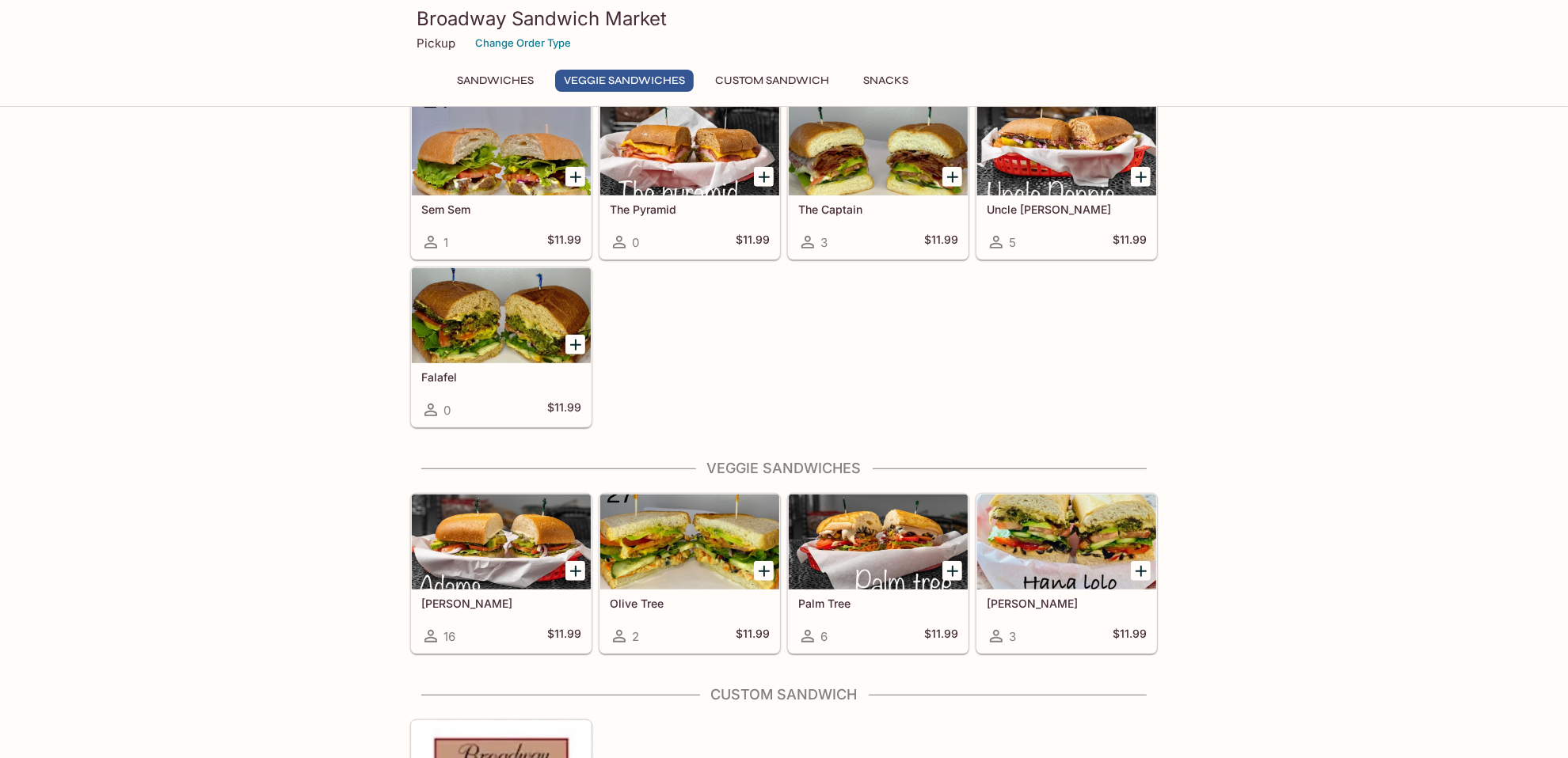
scroll to position [1259, 0]
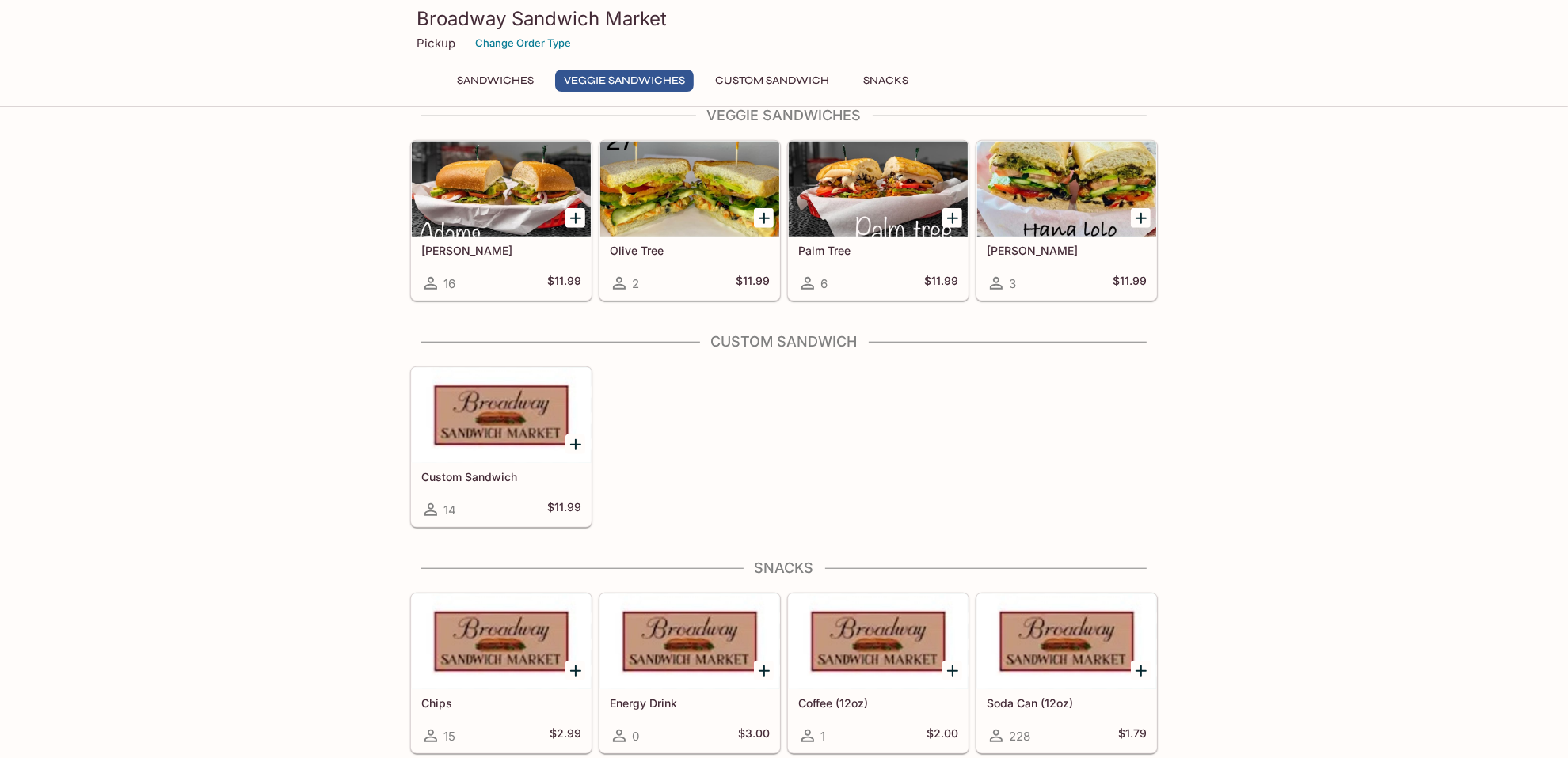
click at [503, 429] on div at bounding box center [500, 415] width 179 height 95
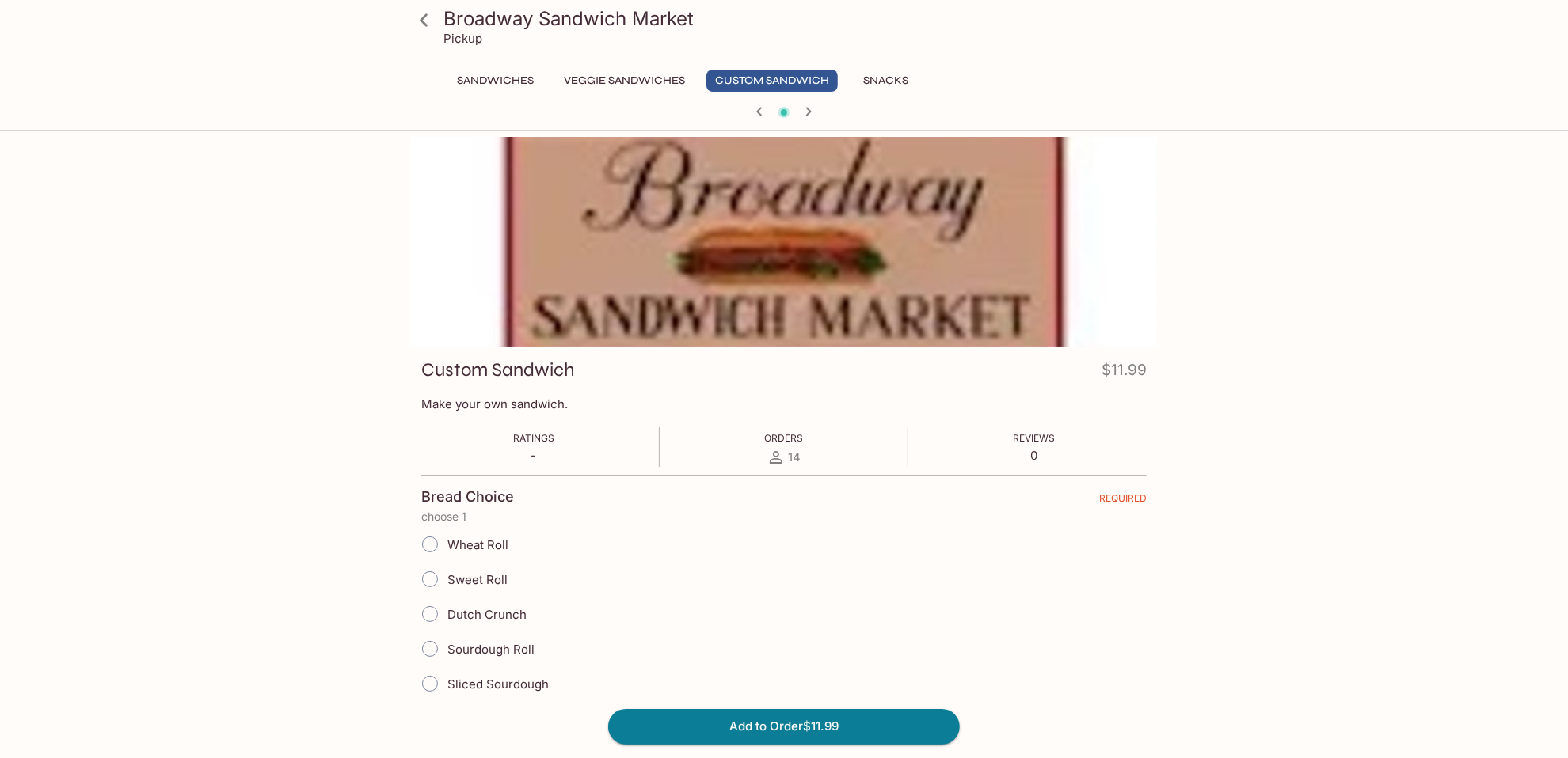
click at [487, 642] on span "Sourdough Roll" at bounding box center [490, 649] width 87 height 15
click at [447, 640] on input "Sourdough Roll" at bounding box center [429, 648] width 33 height 33
radio input "true"
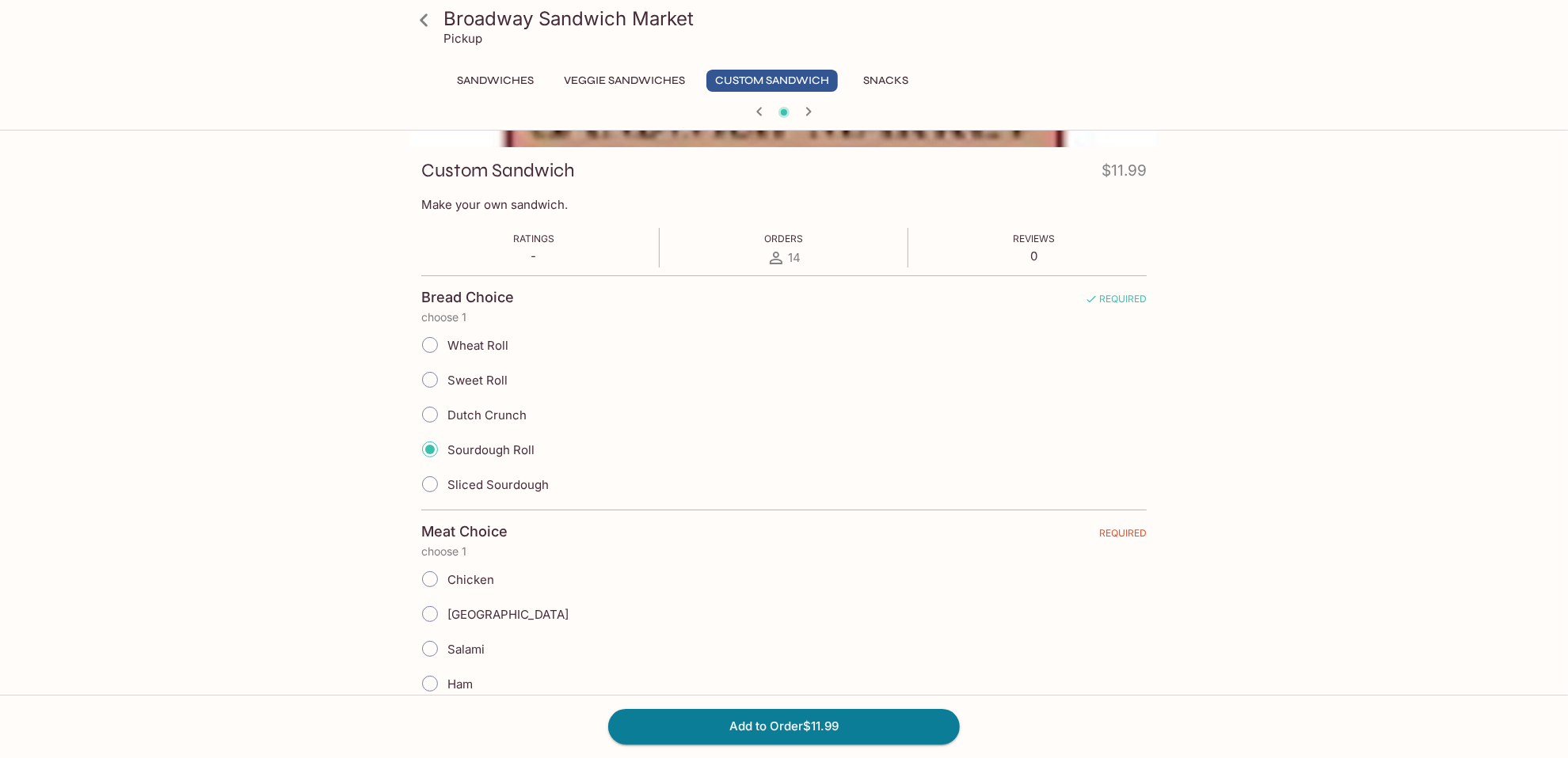
scroll to position [395, 0]
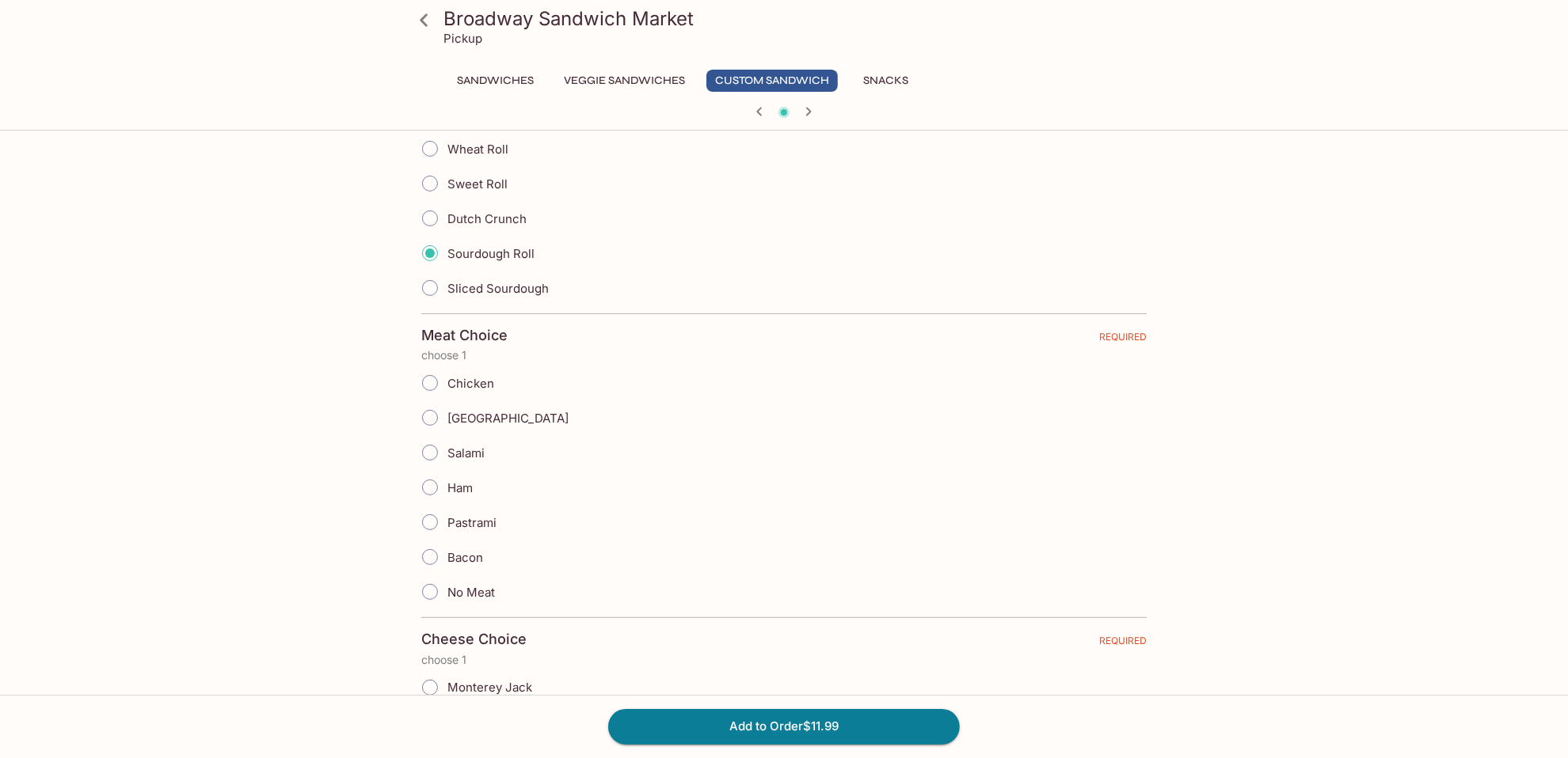
click at [466, 369] on label "Chicken" at bounding box center [453, 382] width 82 height 35
click at [447, 369] on input "Chicken" at bounding box center [429, 382] width 33 height 33
radio input "true"
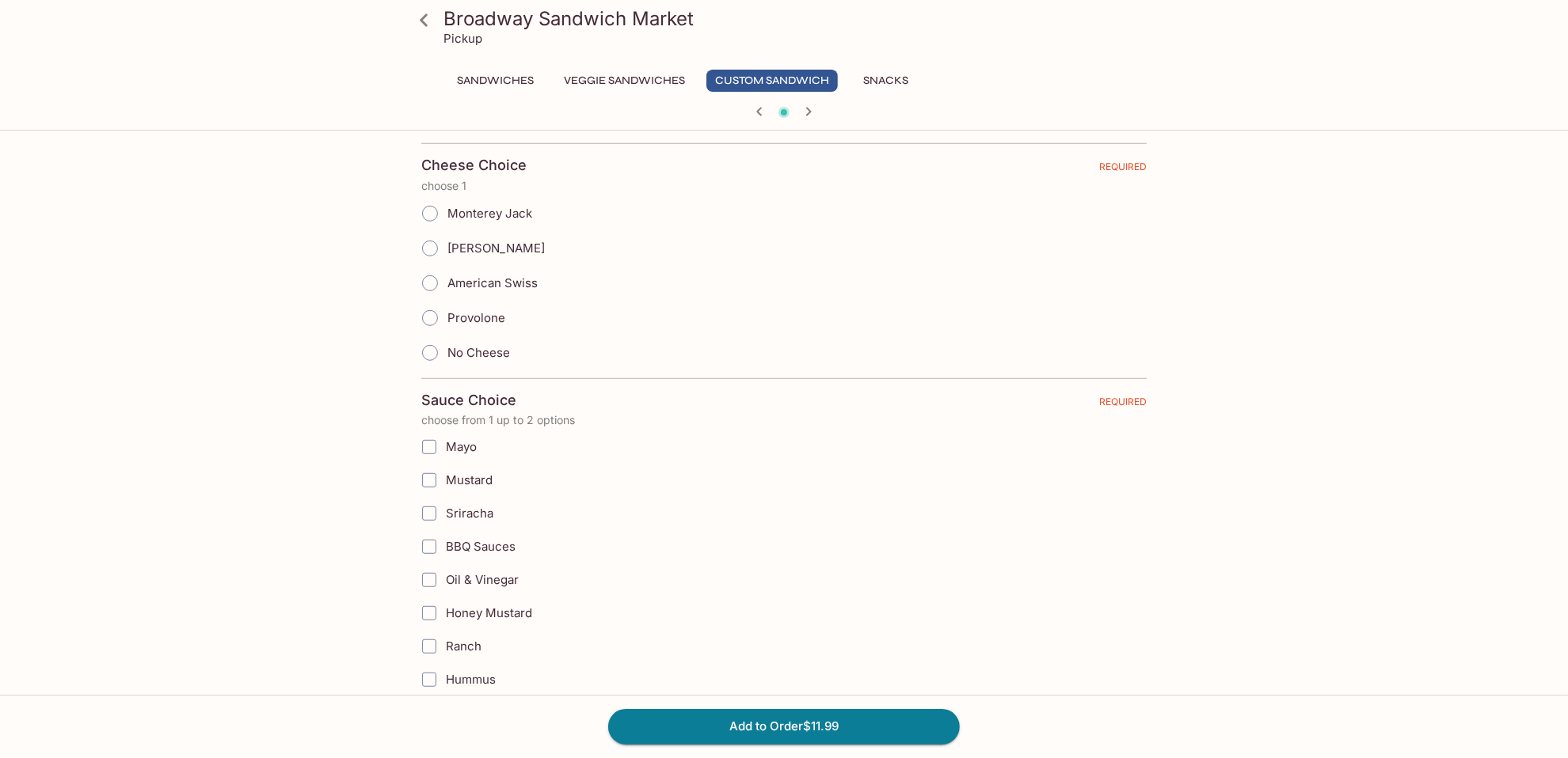
scroll to position [870, 0]
click at [489, 230] on label "[PERSON_NAME]" at bounding box center [478, 247] width 132 height 35
click at [447, 231] on input "[PERSON_NAME]" at bounding box center [429, 247] width 33 height 33
radio input "true"
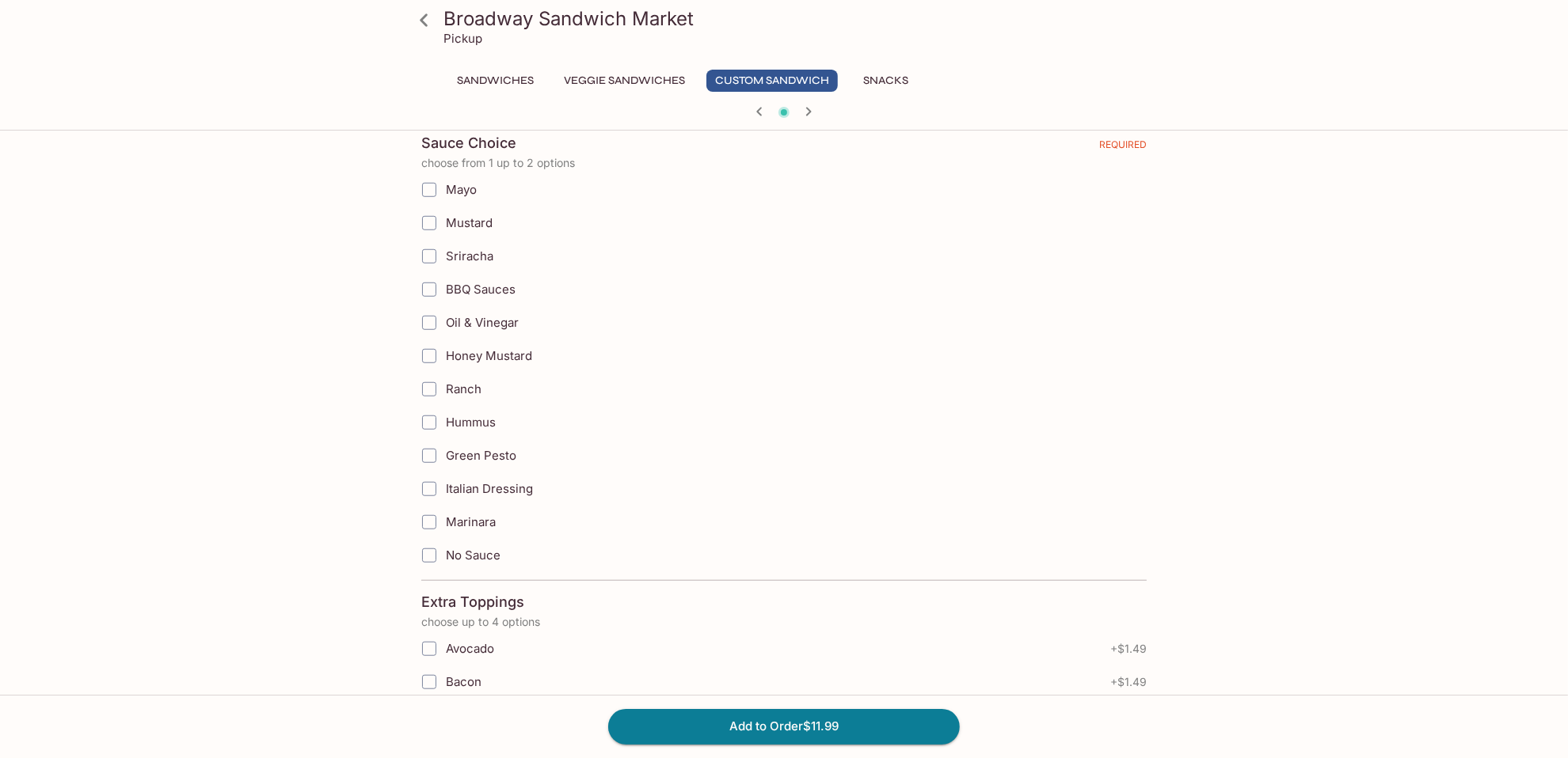
scroll to position [1108, 0]
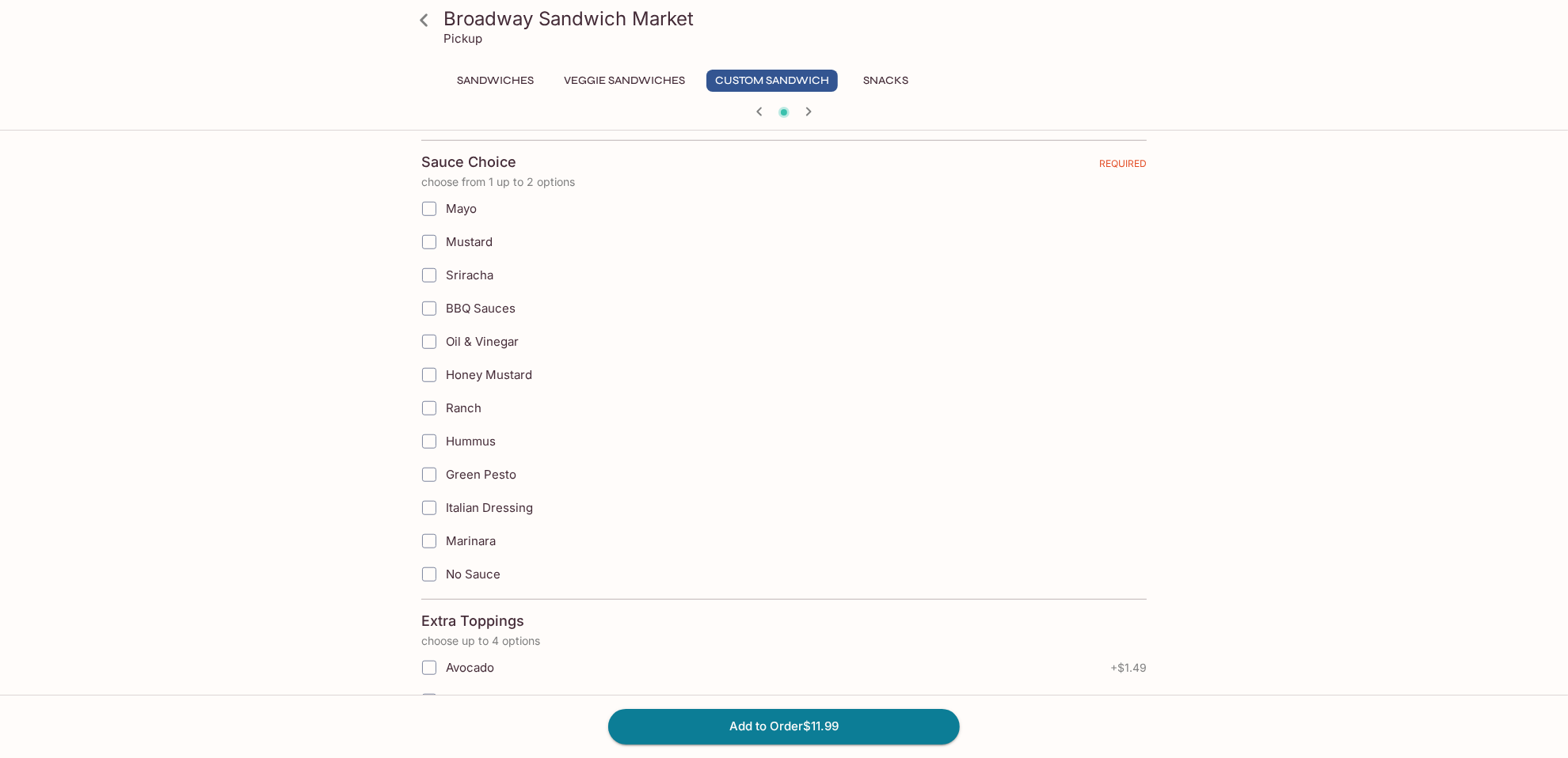
click at [484, 234] on span "Mustard" at bounding box center [470, 242] width 47 height 15
click at [445, 227] on input "Mustard" at bounding box center [429, 243] width 32 height 32
checkbox input "true"
click at [485, 467] on span "Green Pesto" at bounding box center [481, 474] width 70 height 15
click at [445, 459] on input "Green Pesto" at bounding box center [429, 475] width 32 height 32
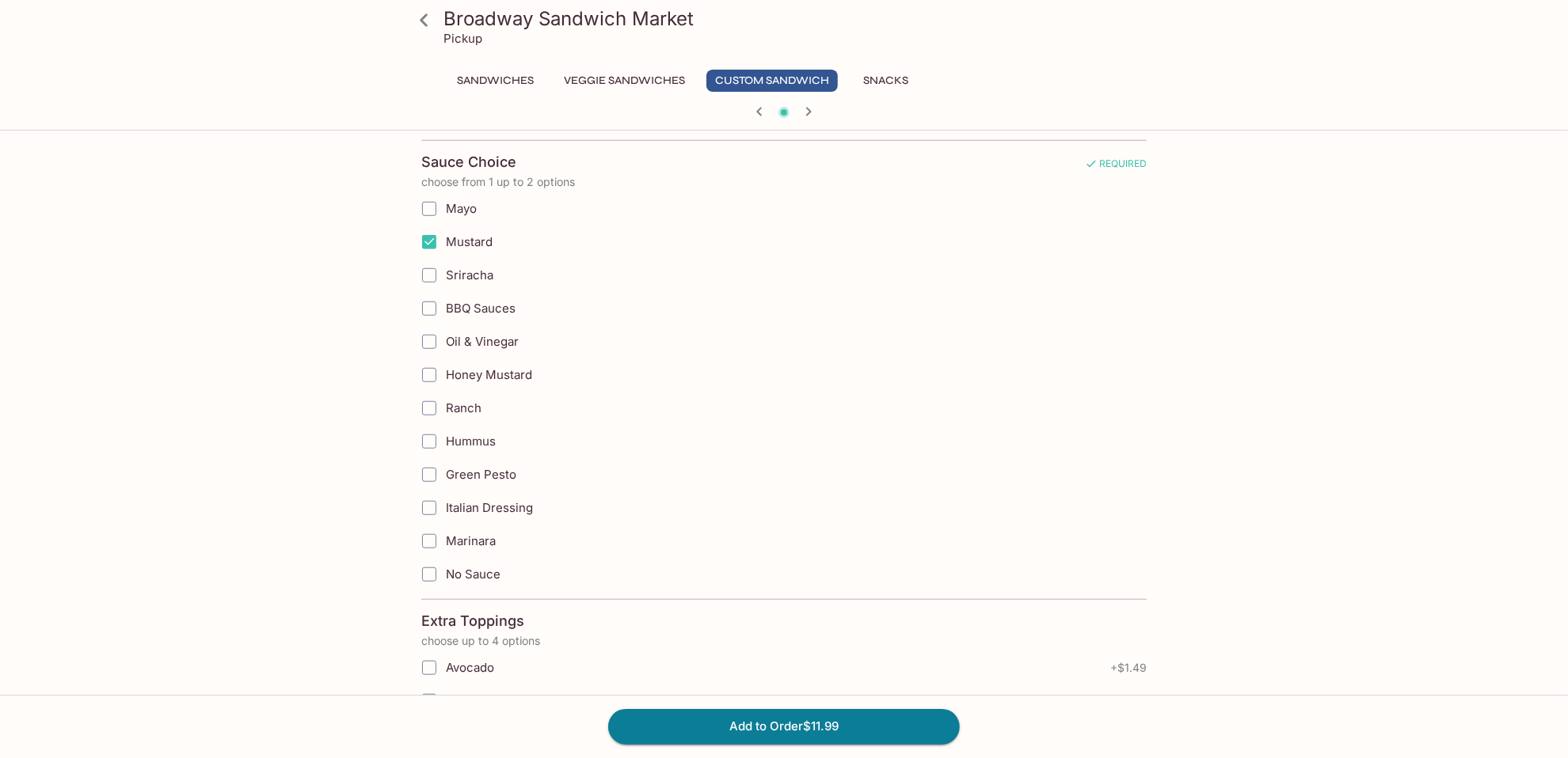
checkbox input "true"
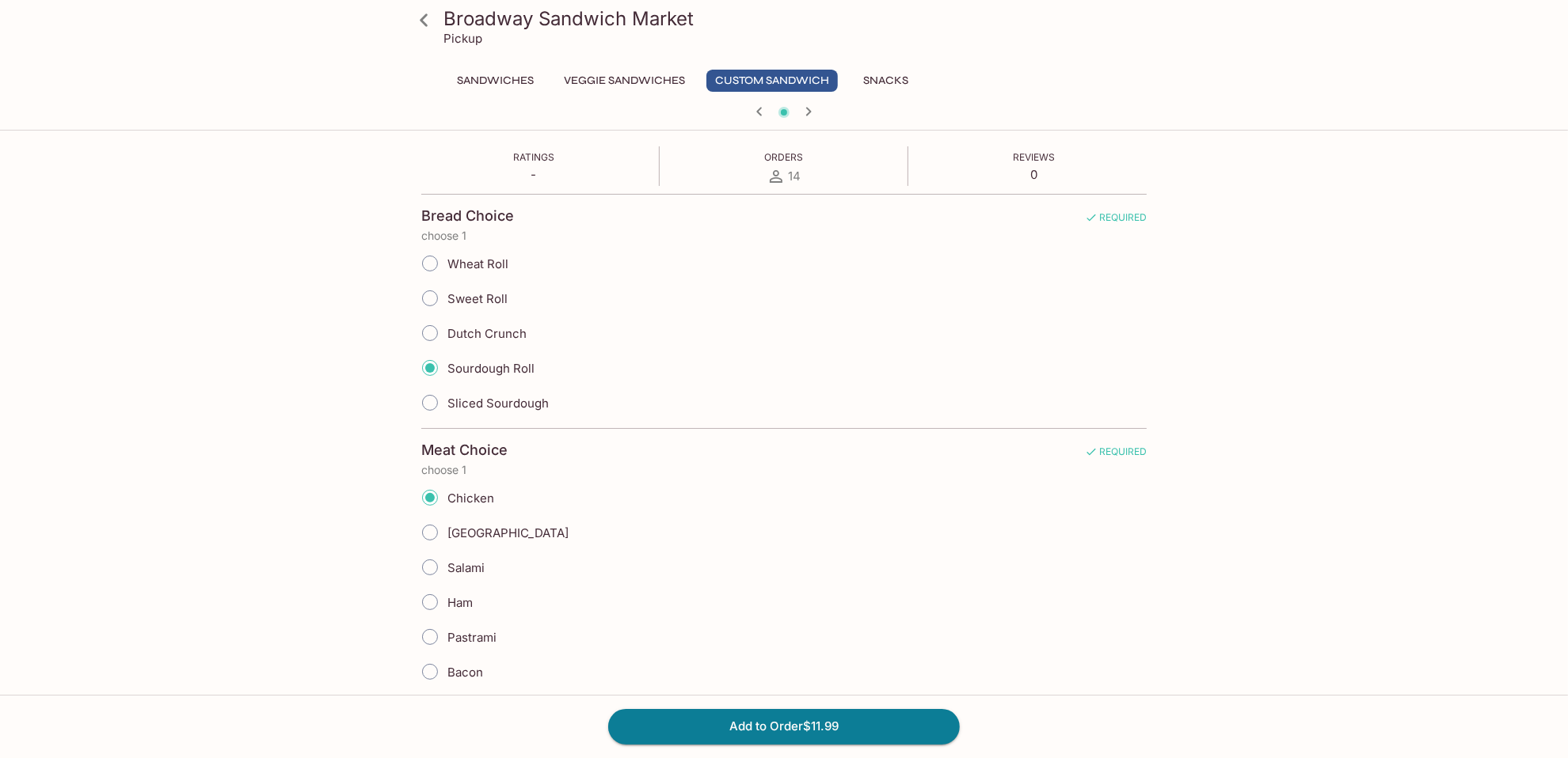
scroll to position [0, 0]
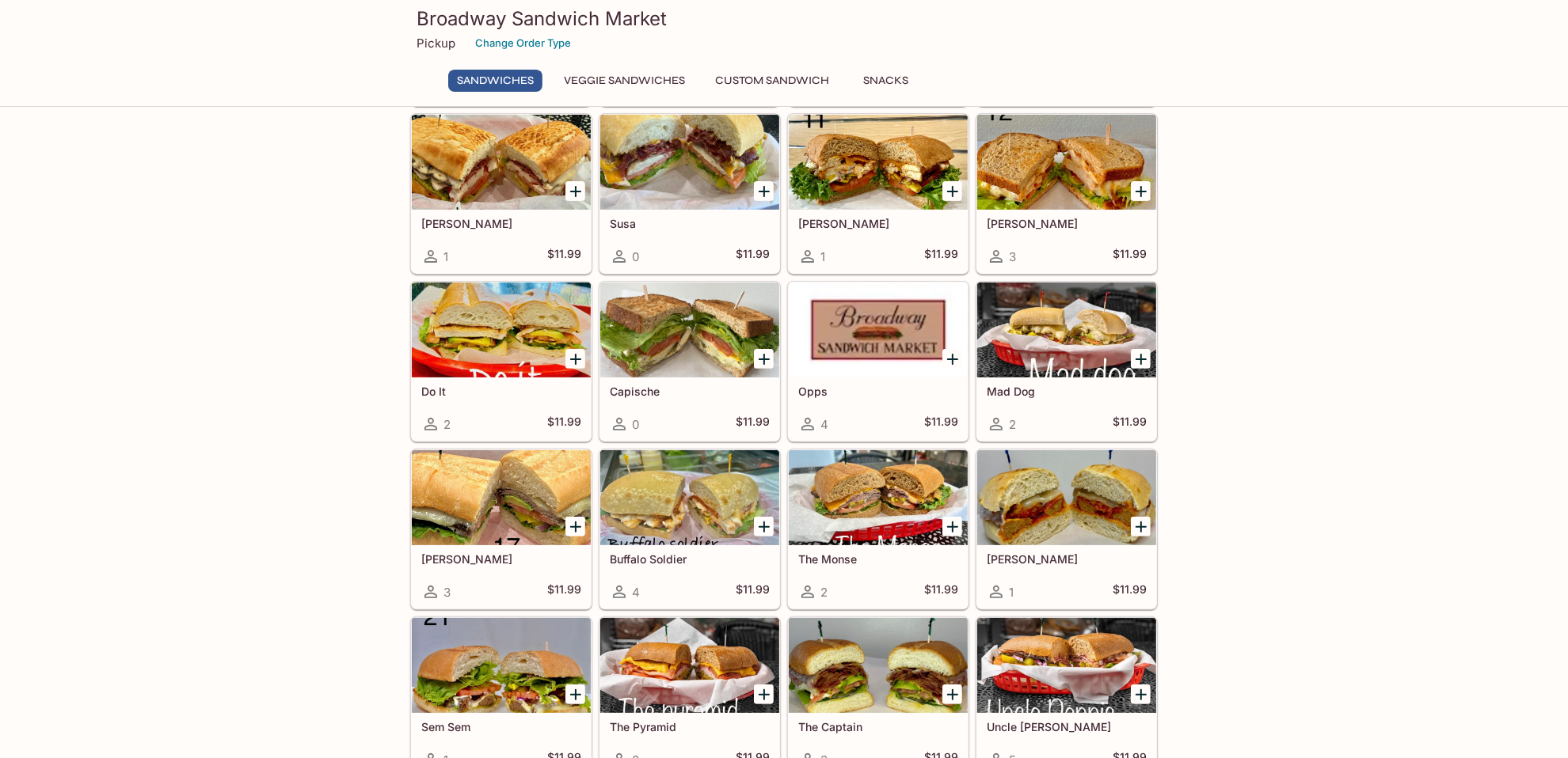
scroll to position [468, 0]
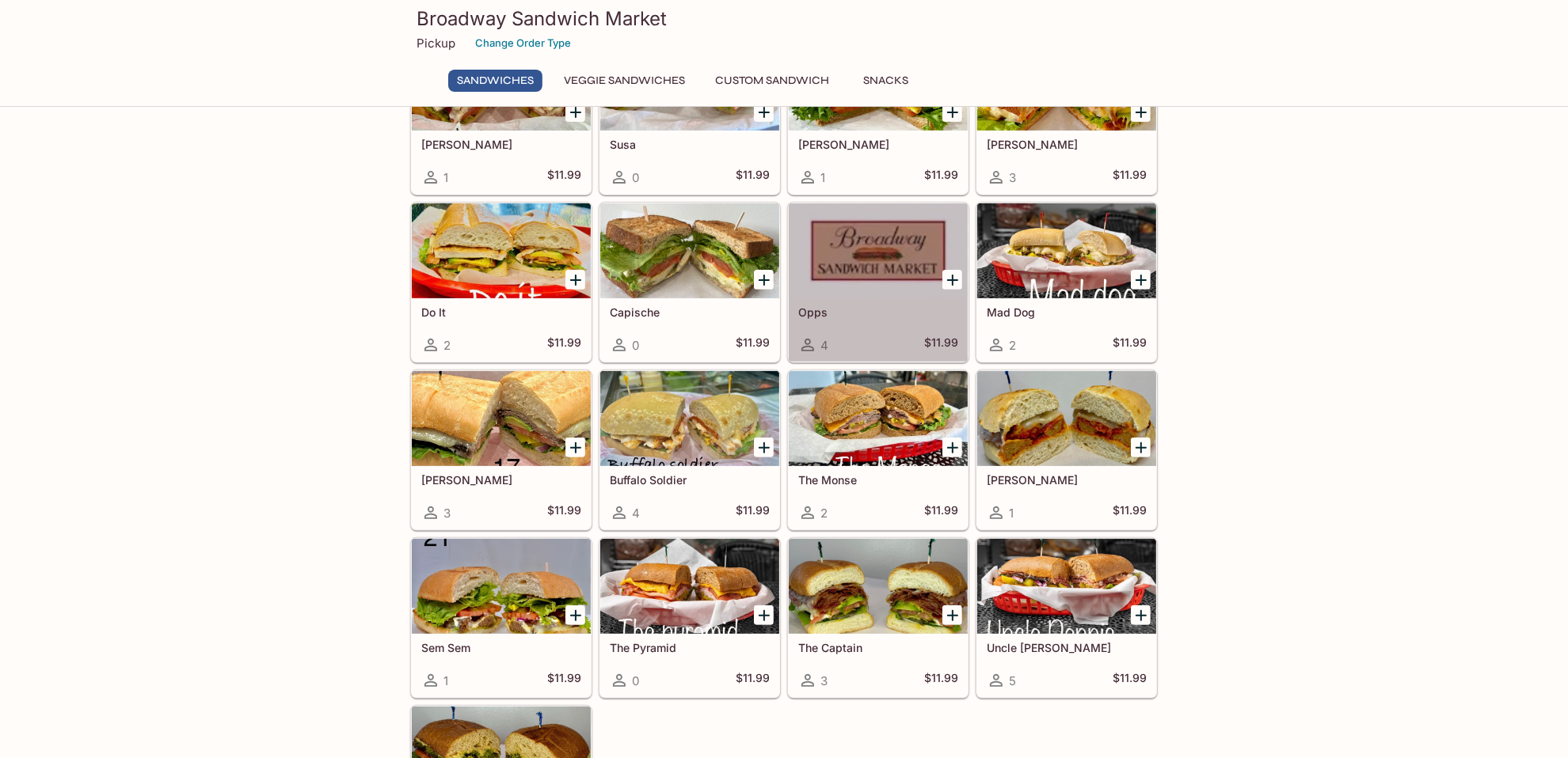
click at [874, 253] on div at bounding box center [877, 250] width 179 height 95
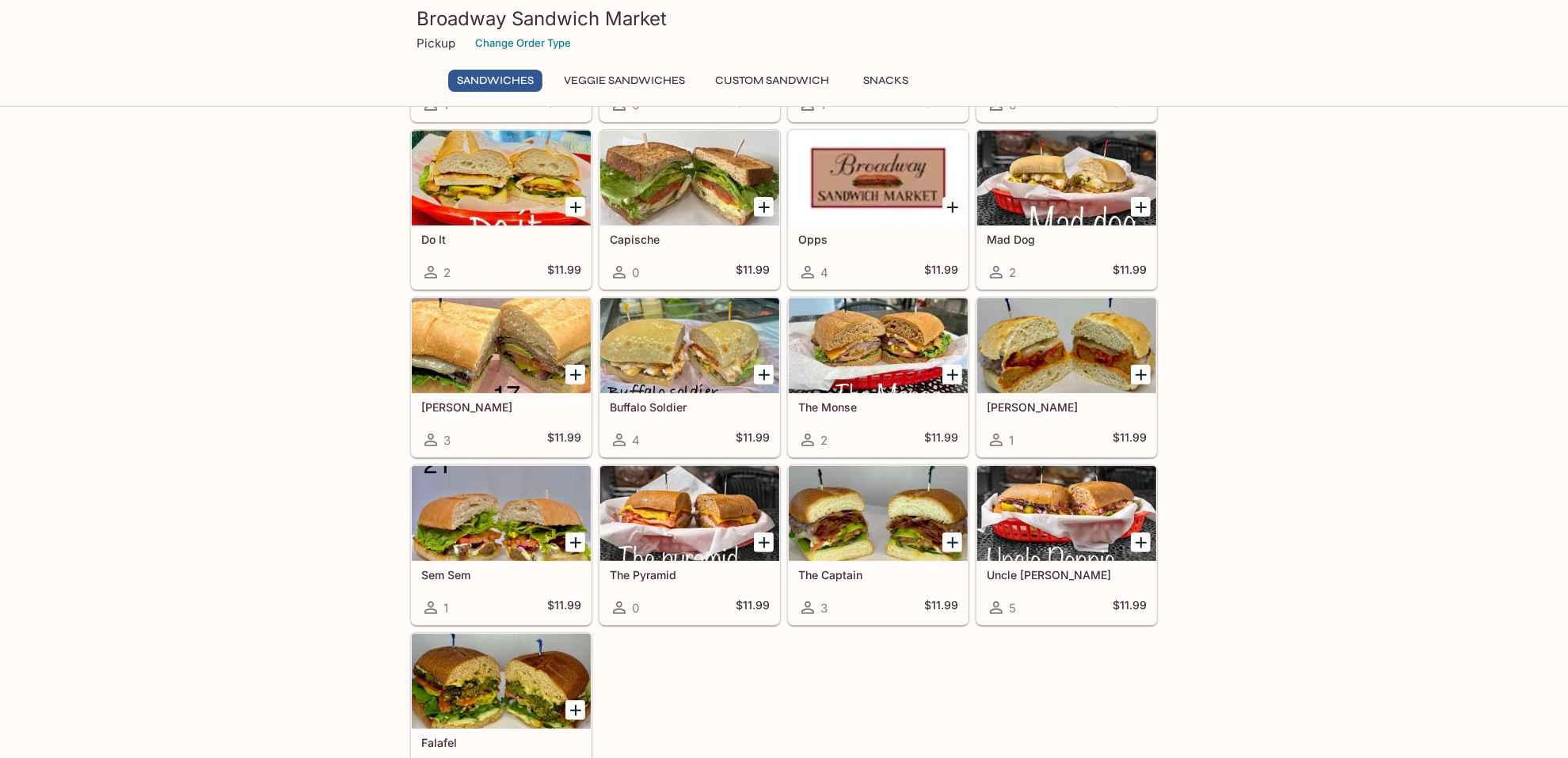
scroll to position [547, 0]
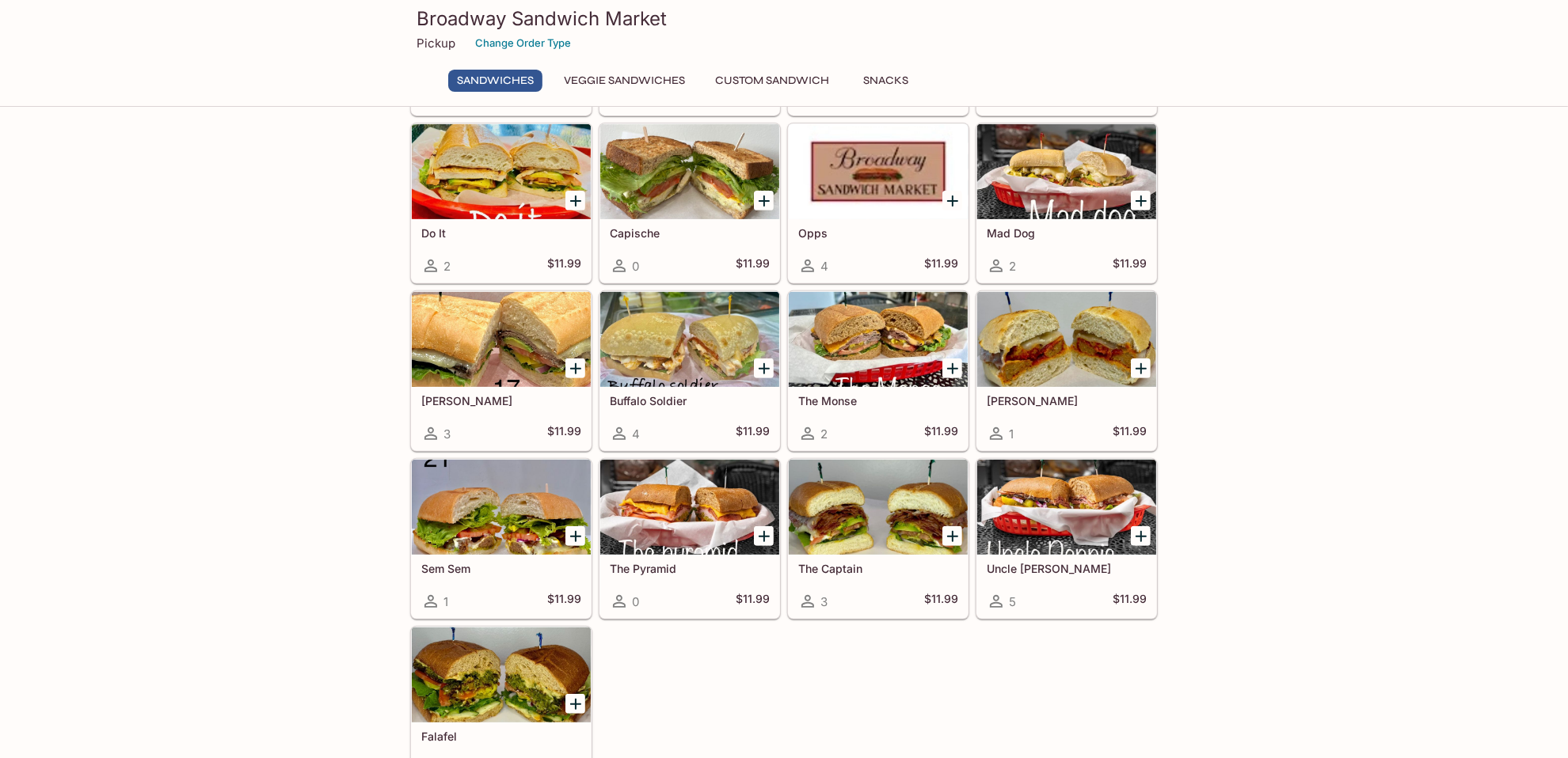
click at [881, 345] on div at bounding box center [877, 339] width 179 height 95
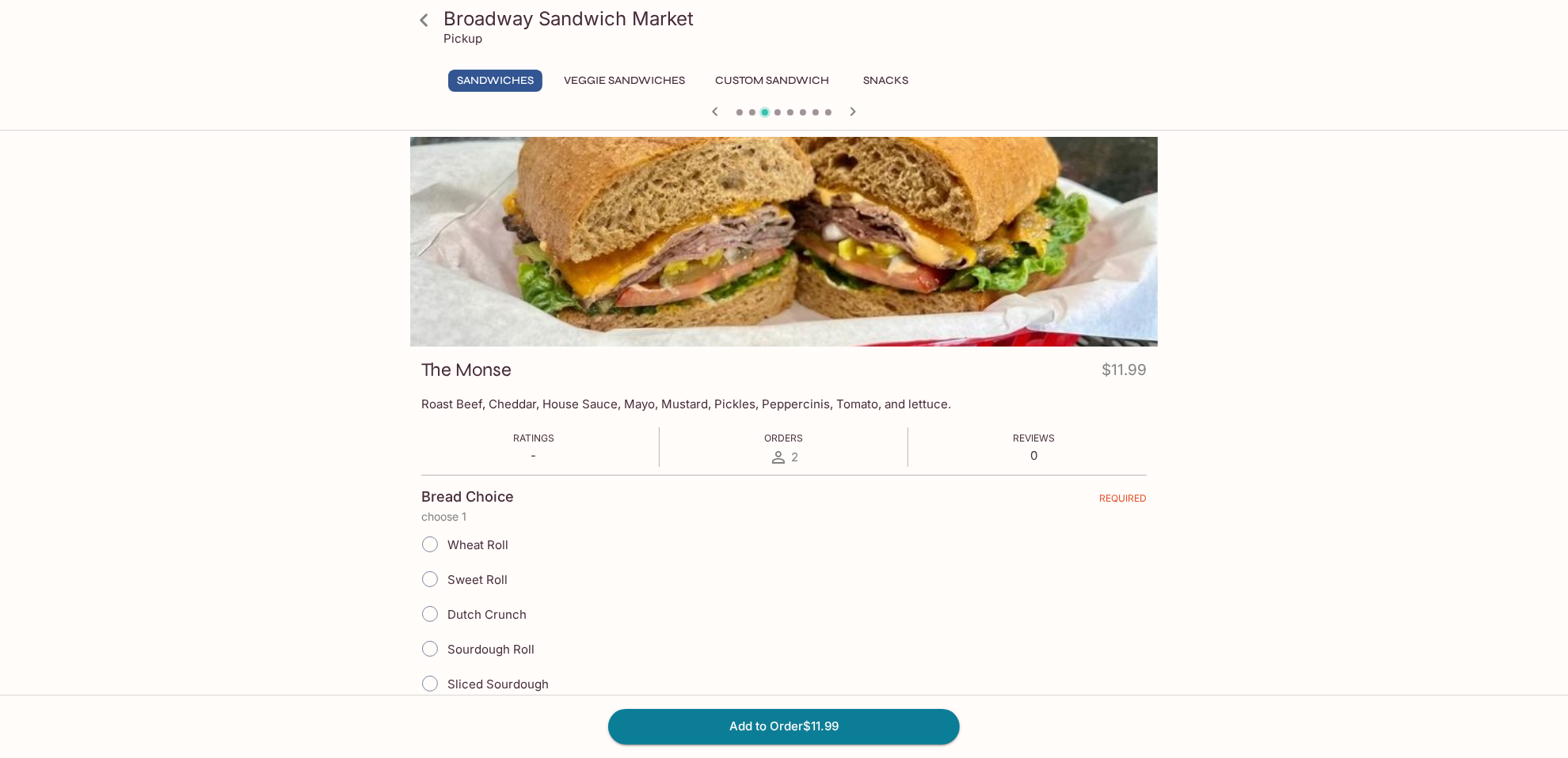
scroll to position [389, 0]
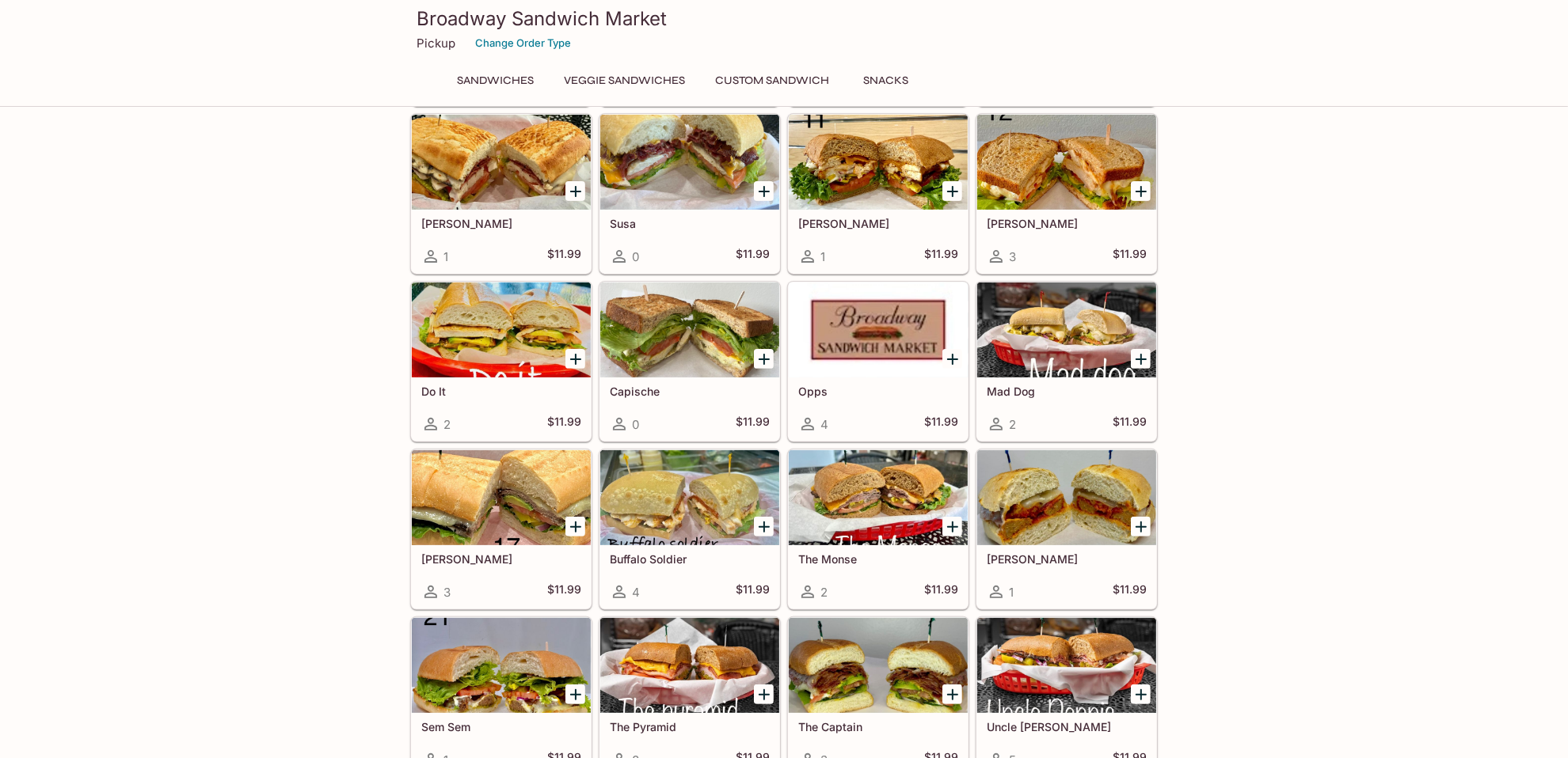
click at [1105, 476] on div at bounding box center [1067, 498] width 179 height 95
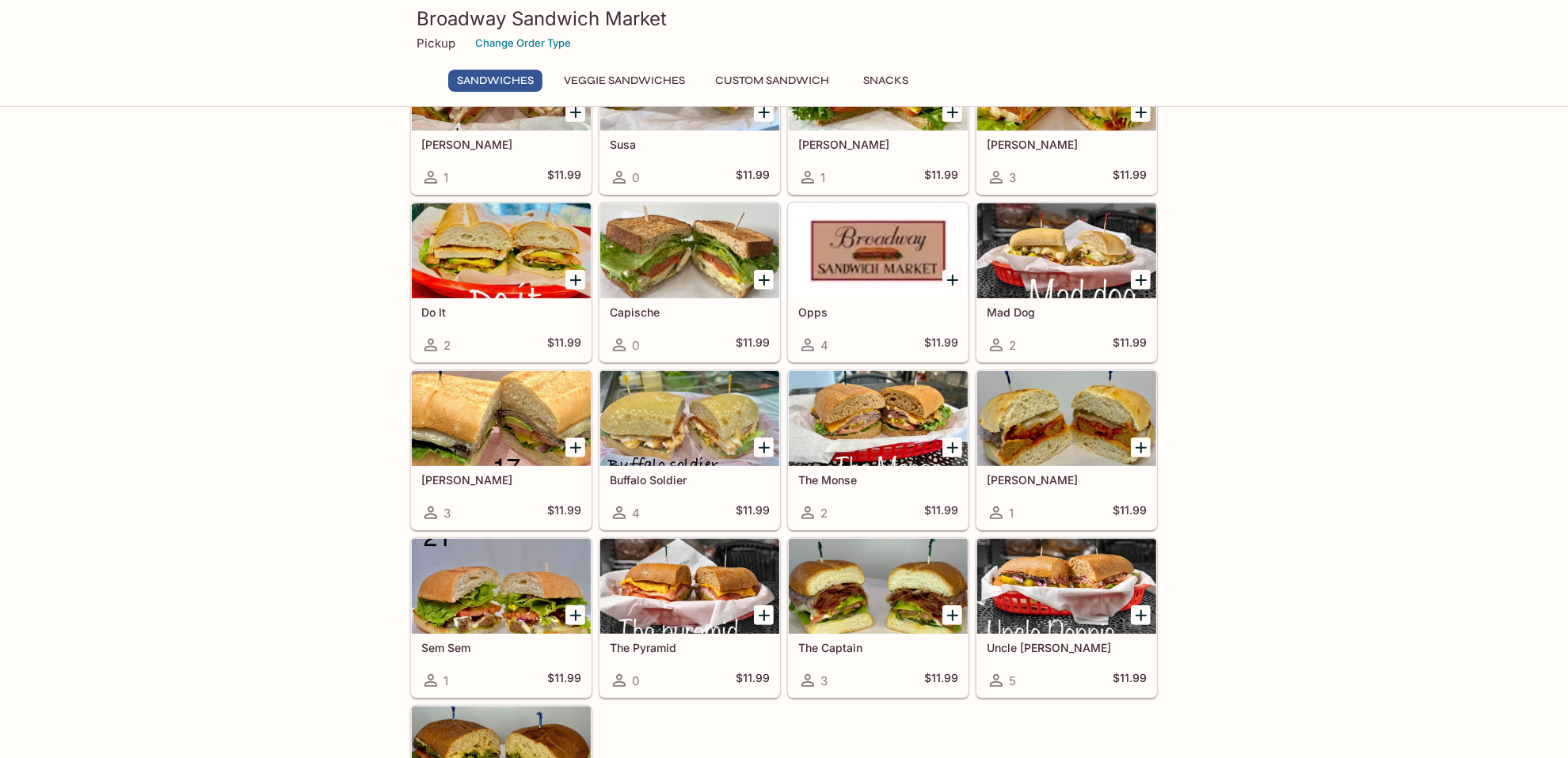
scroll to position [547, 0]
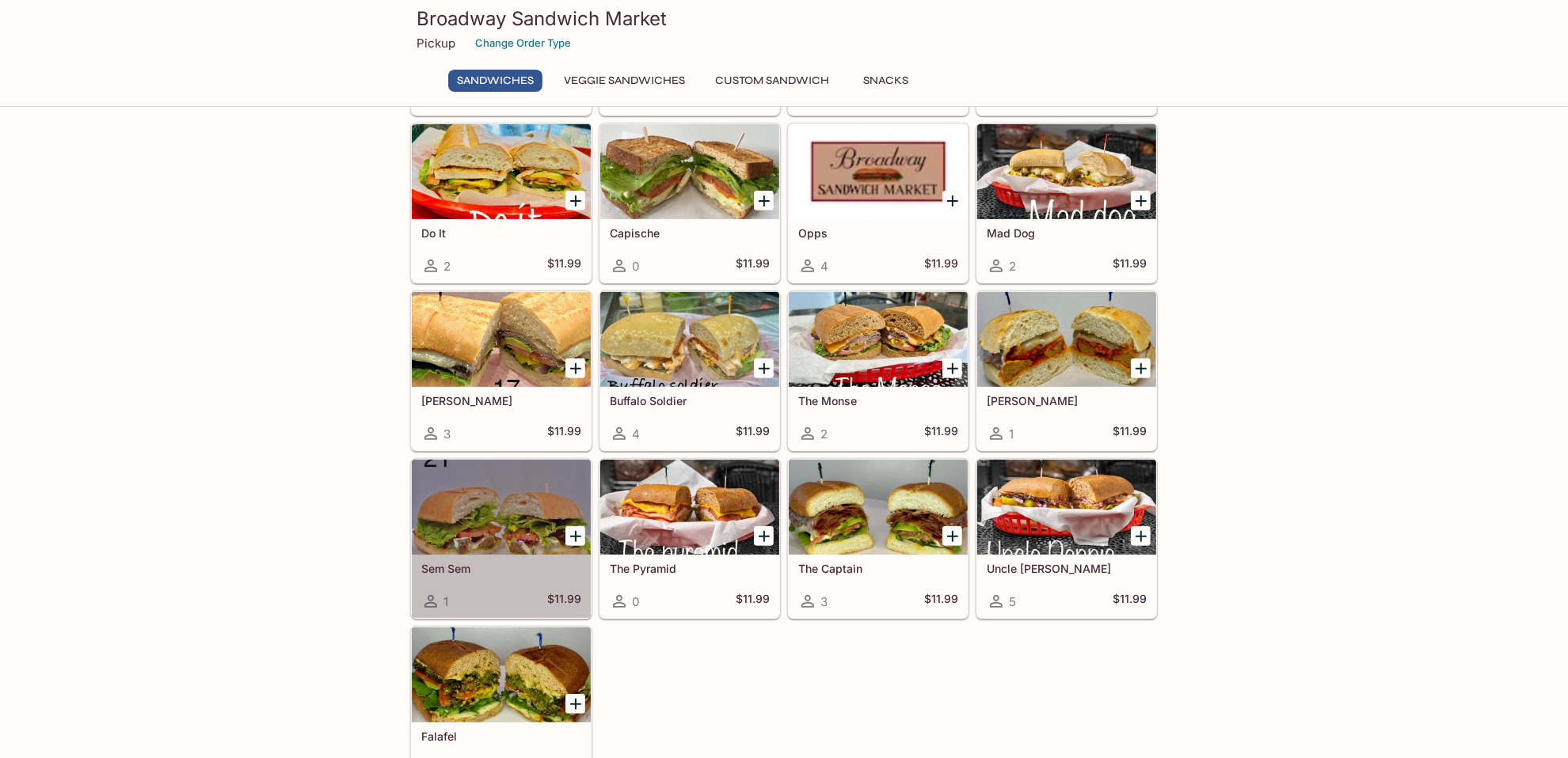
click at [499, 487] on div at bounding box center [500, 507] width 179 height 95
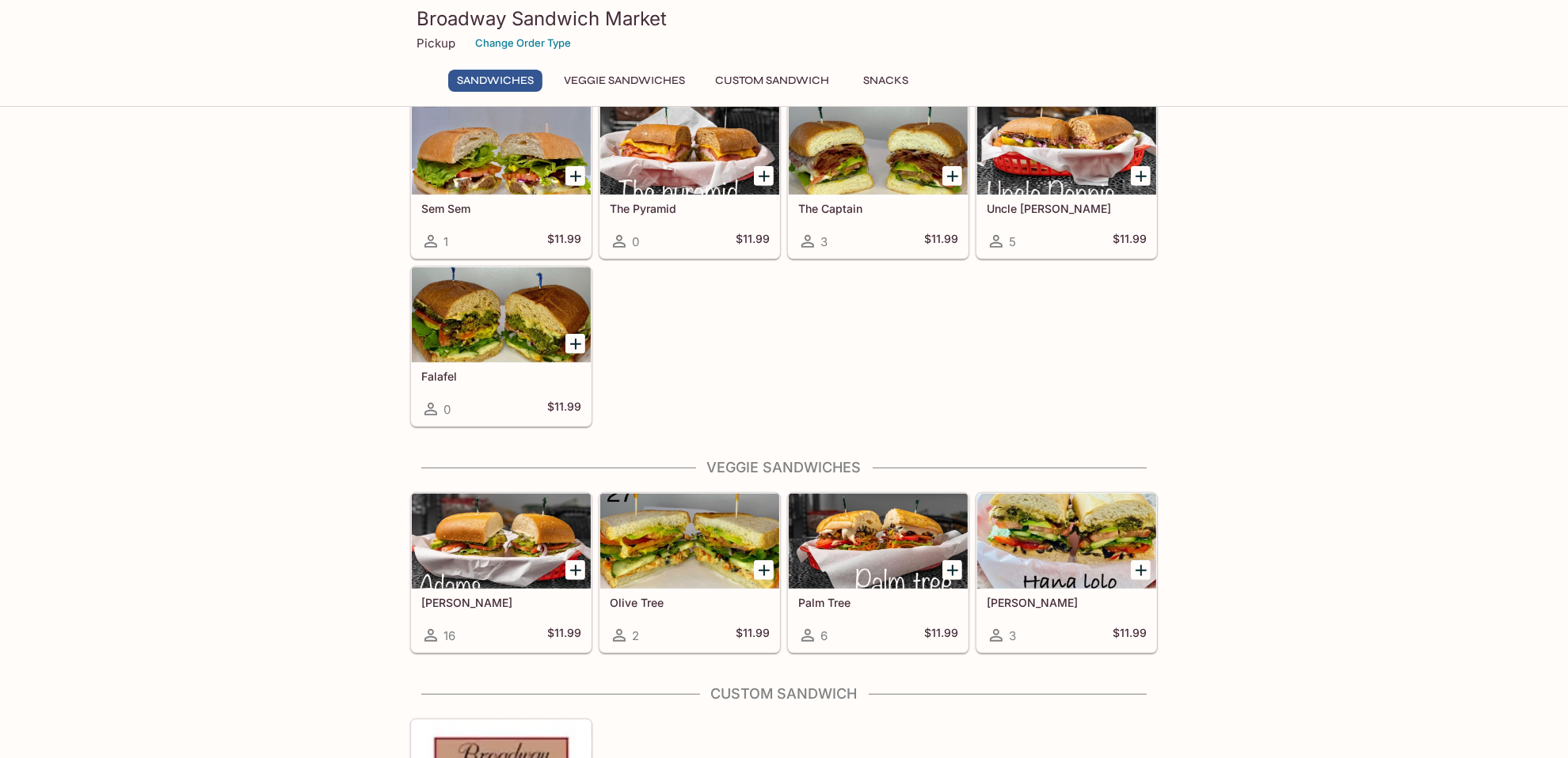
scroll to position [784, 0]
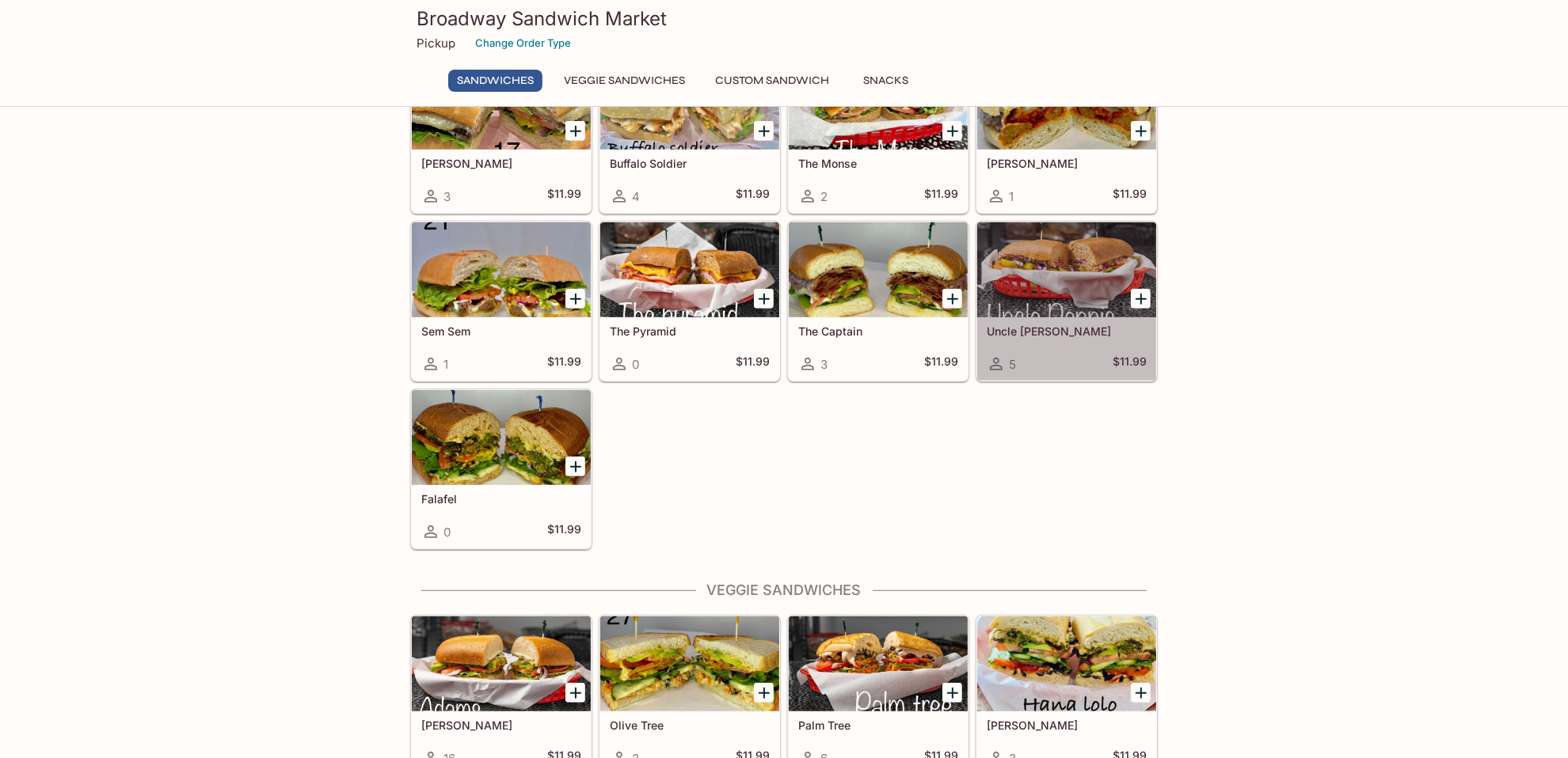
click at [1074, 261] on div at bounding box center [1067, 269] width 179 height 95
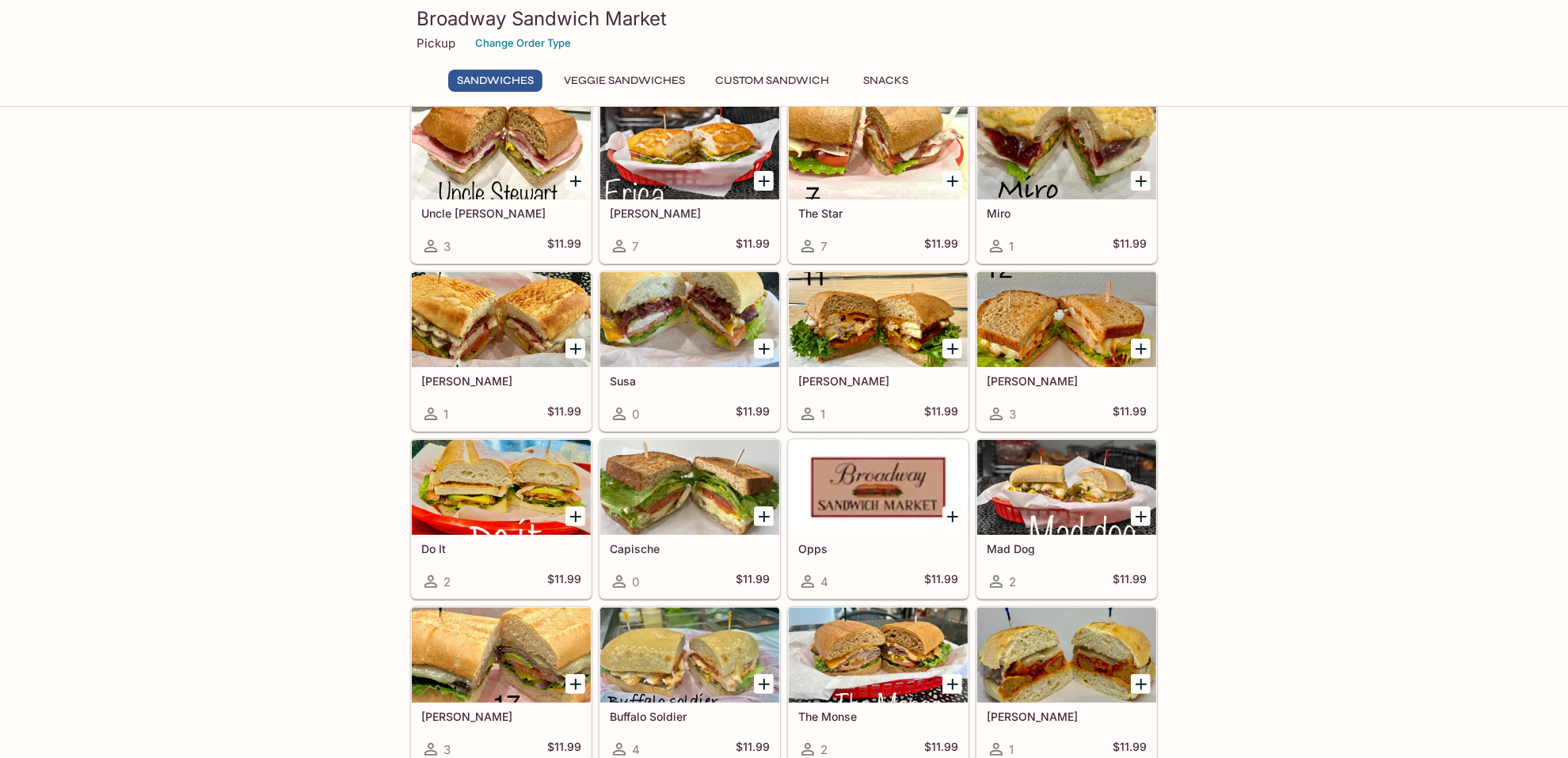
scroll to position [230, 0]
click at [1064, 320] on div at bounding box center [1067, 320] width 179 height 95
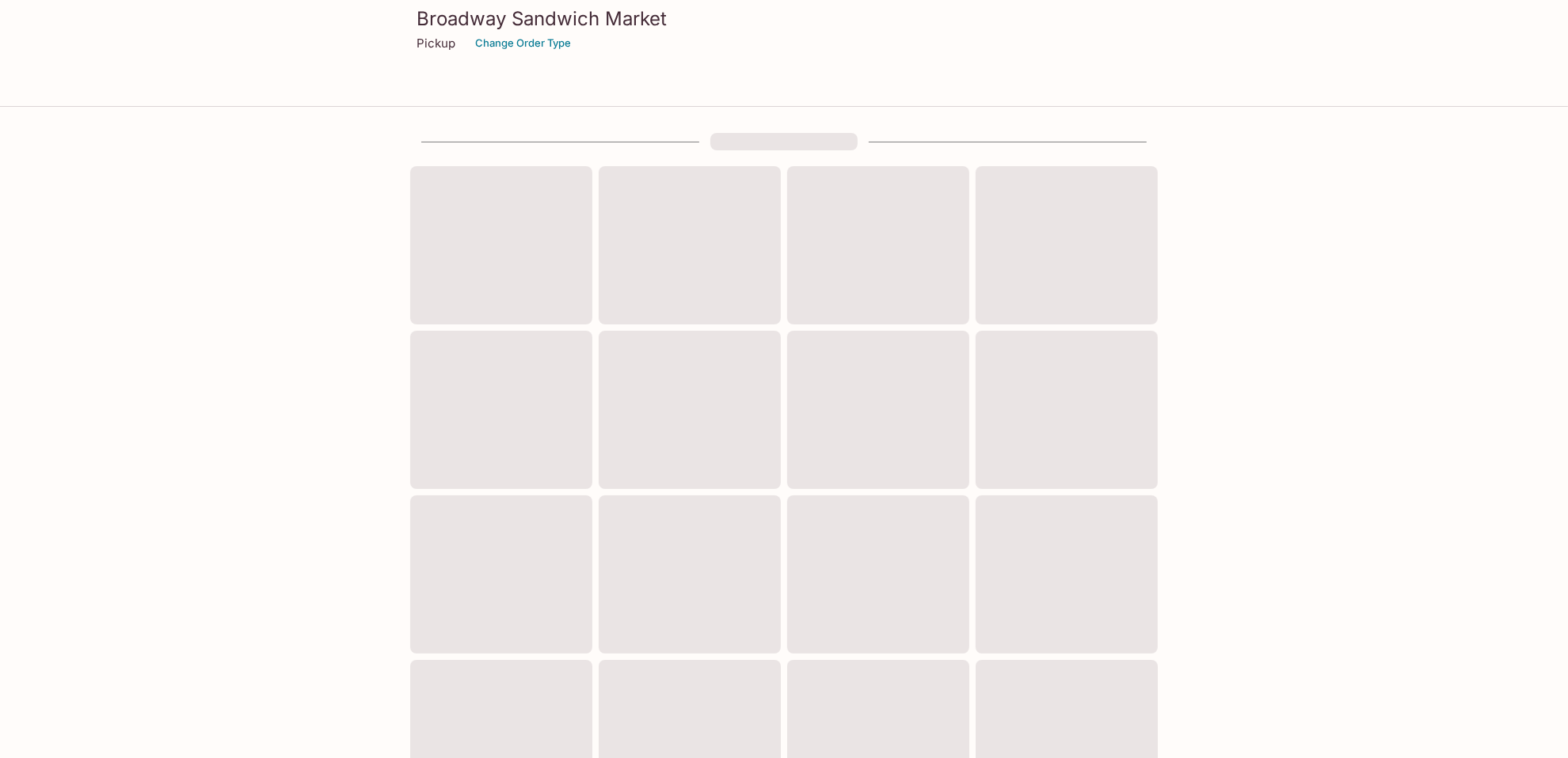
scroll to position [230, 0]
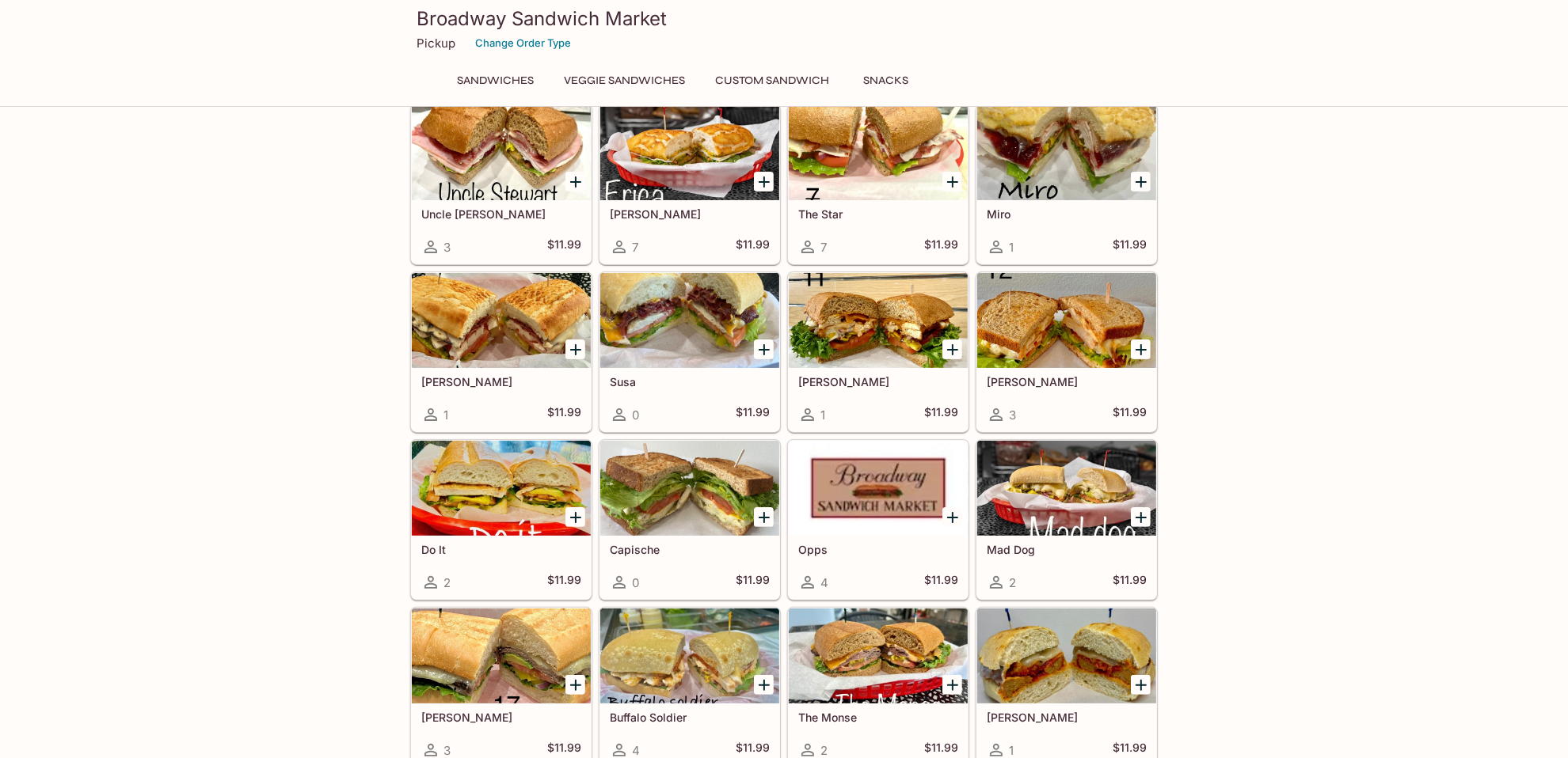
click at [866, 328] on div at bounding box center [877, 320] width 179 height 95
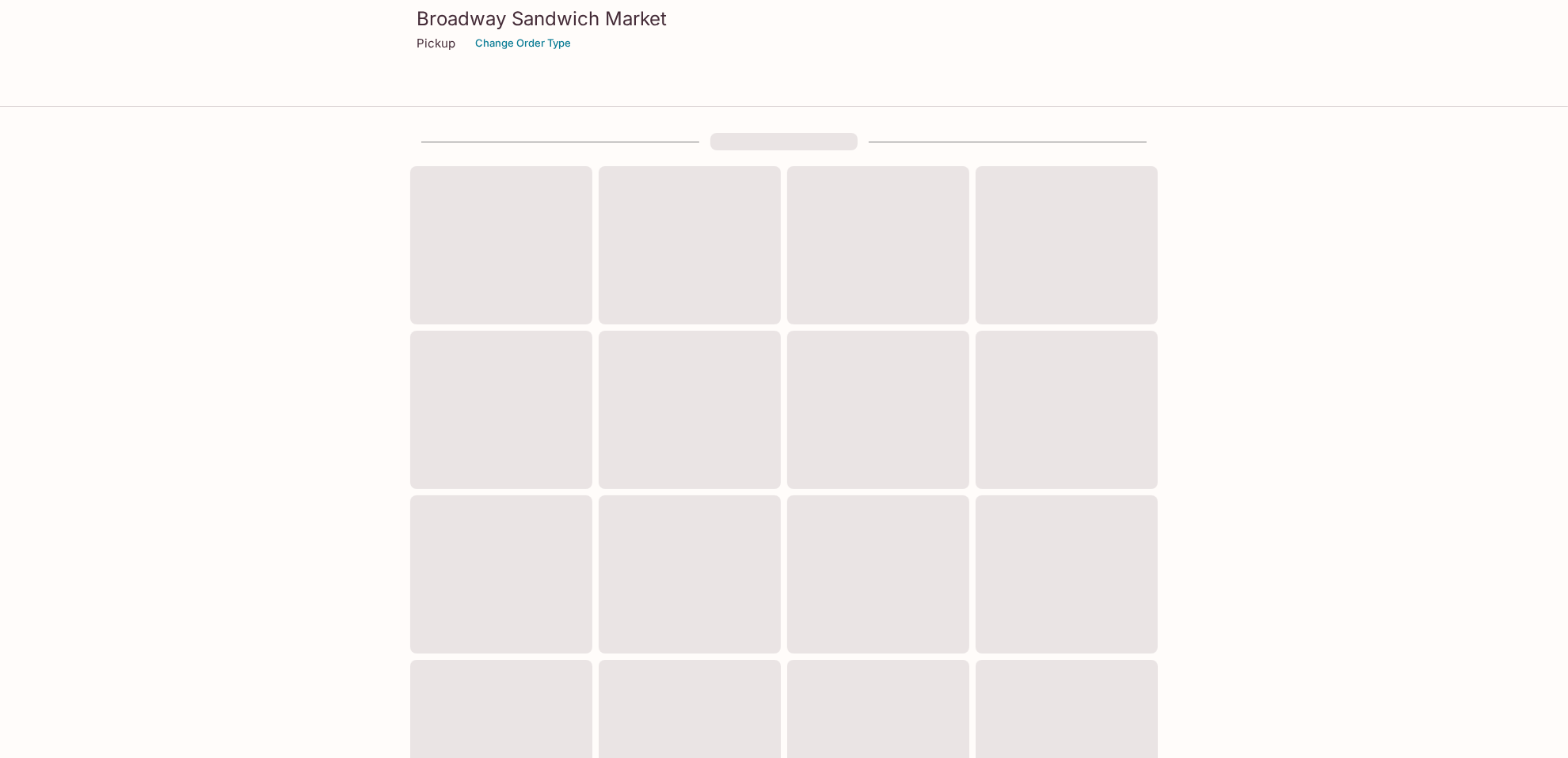
scroll to position [230, 0]
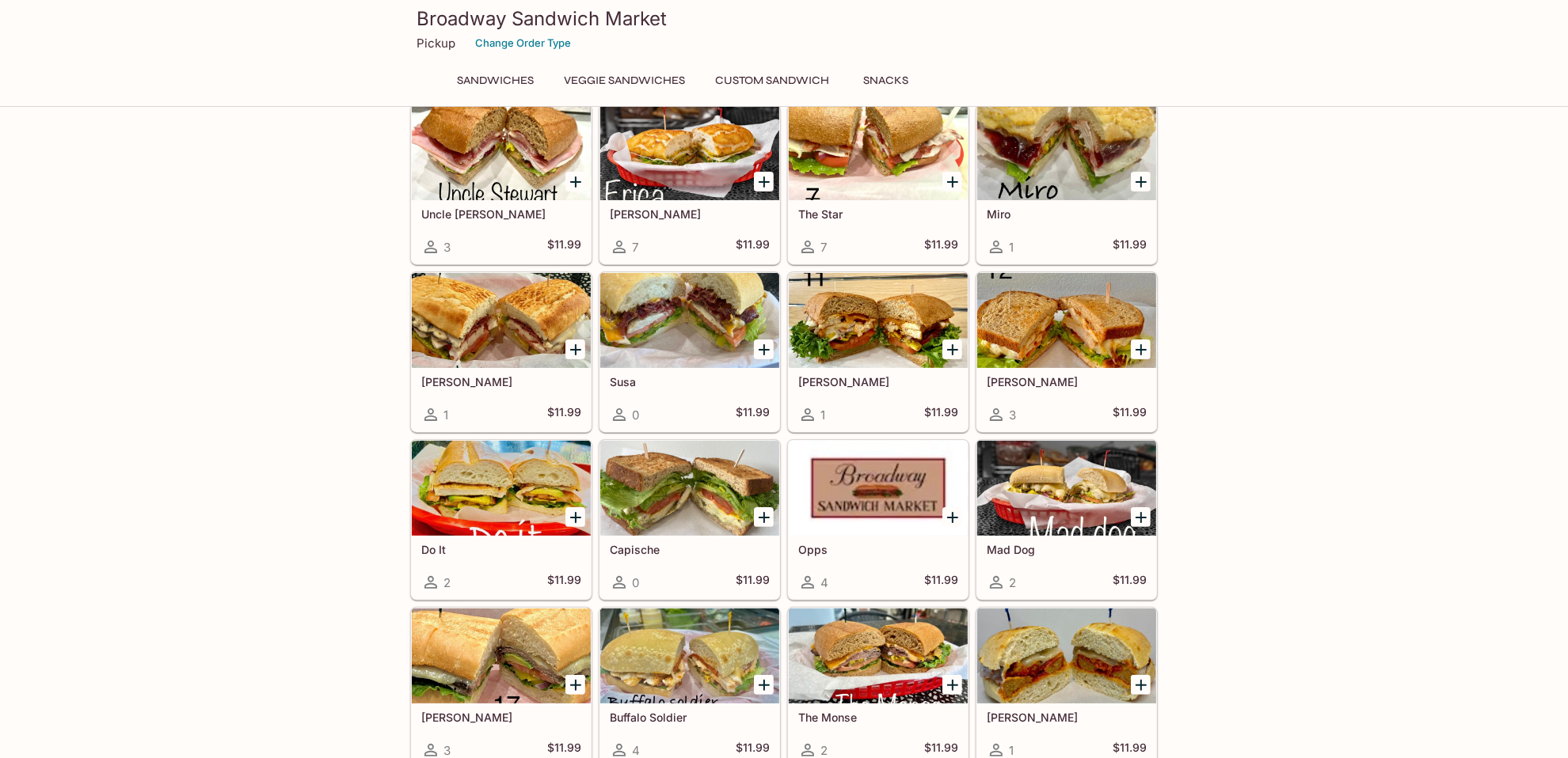
click at [459, 319] on div at bounding box center [500, 320] width 179 height 95
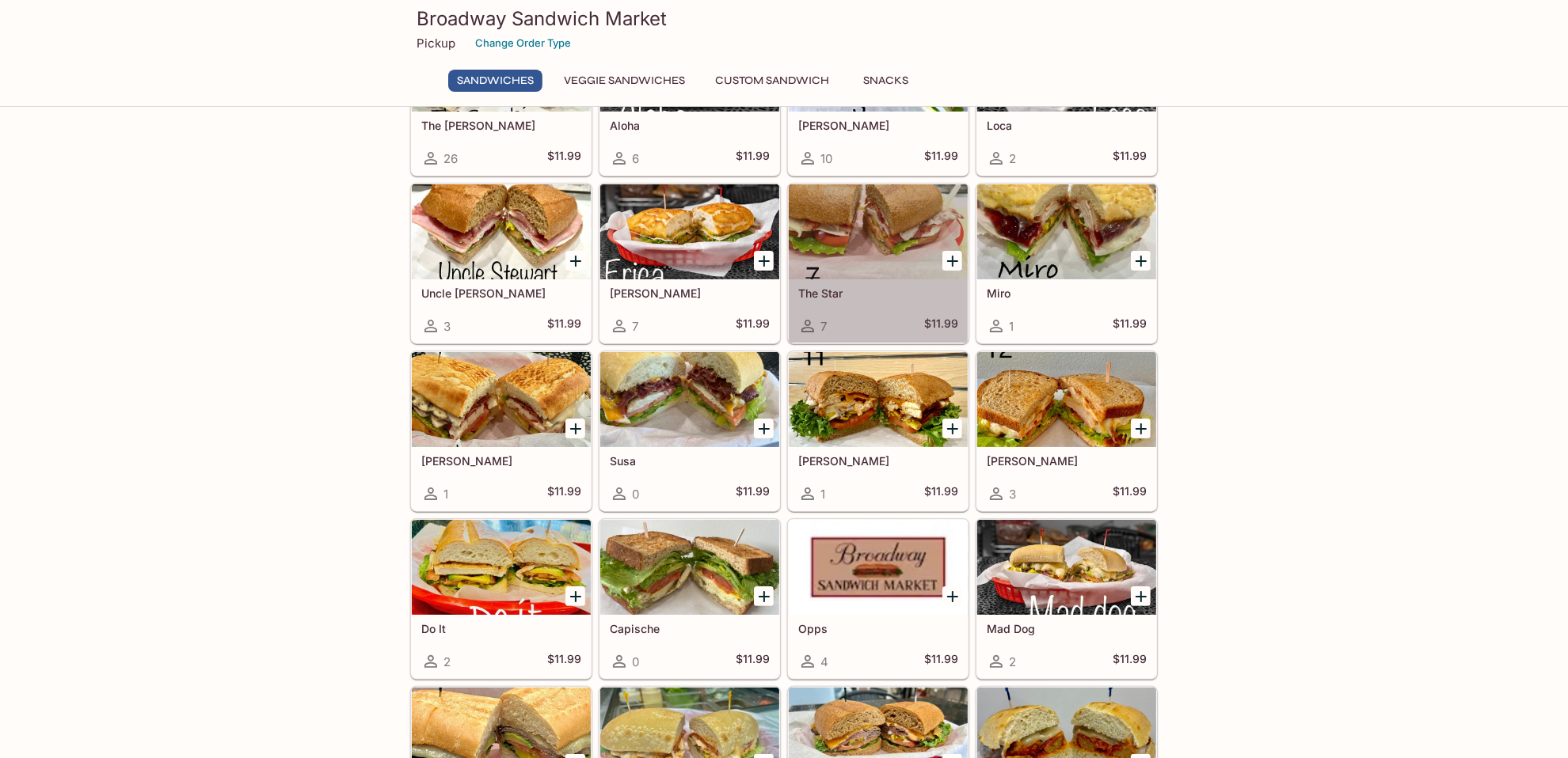
click at [871, 237] on div at bounding box center [877, 231] width 179 height 95
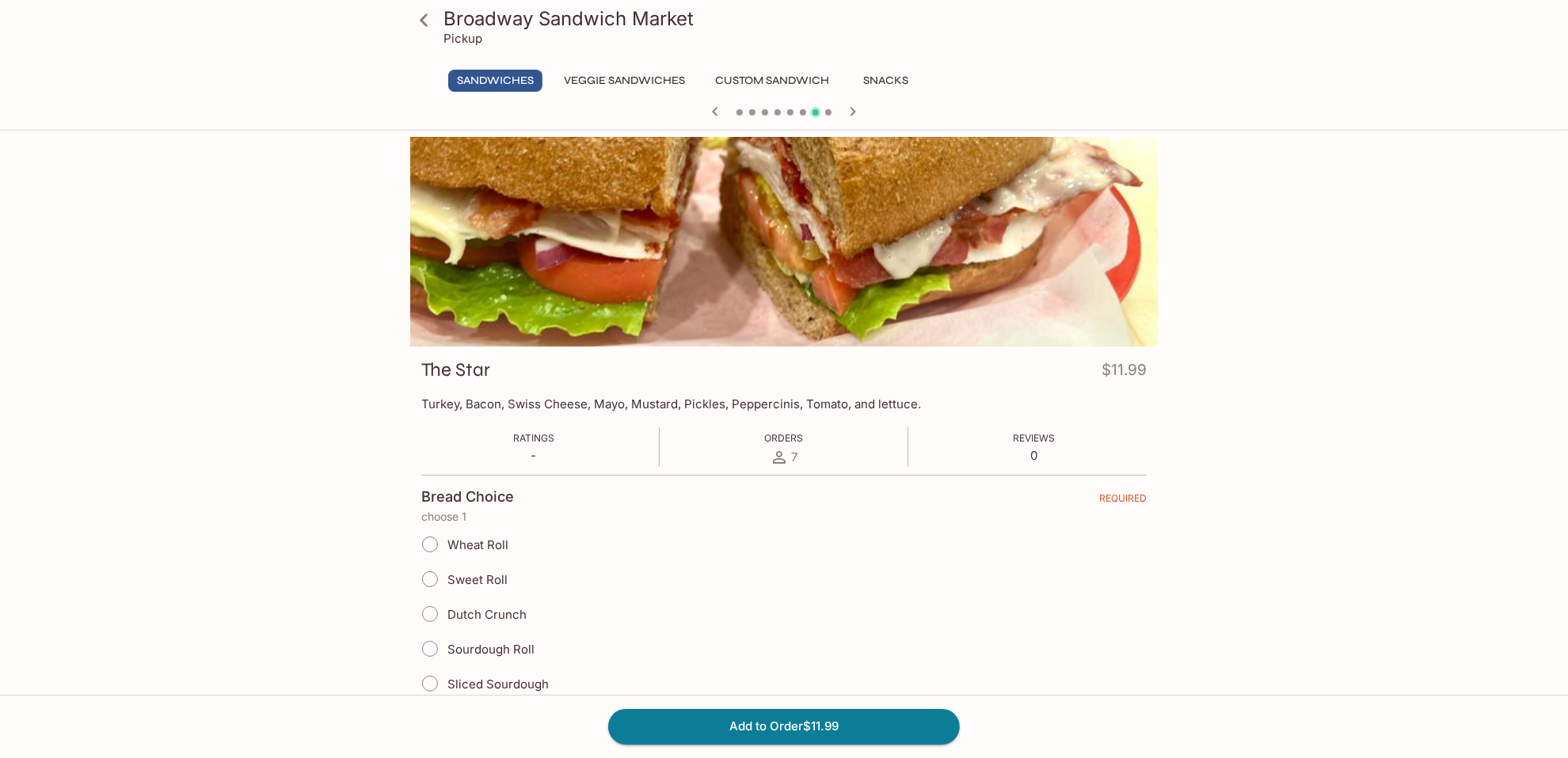
scroll to position [151, 0]
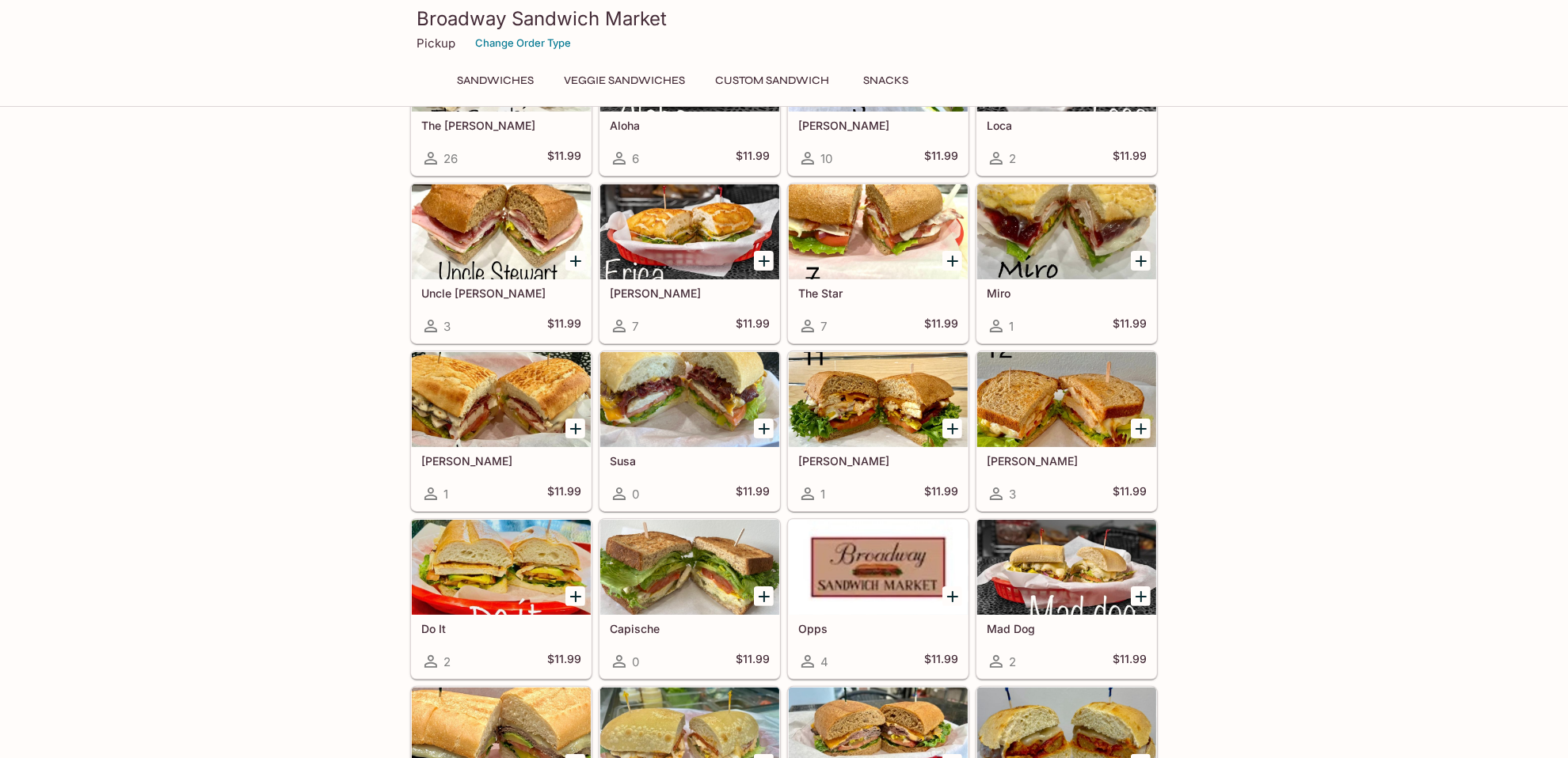
click at [696, 237] on div at bounding box center [689, 231] width 179 height 95
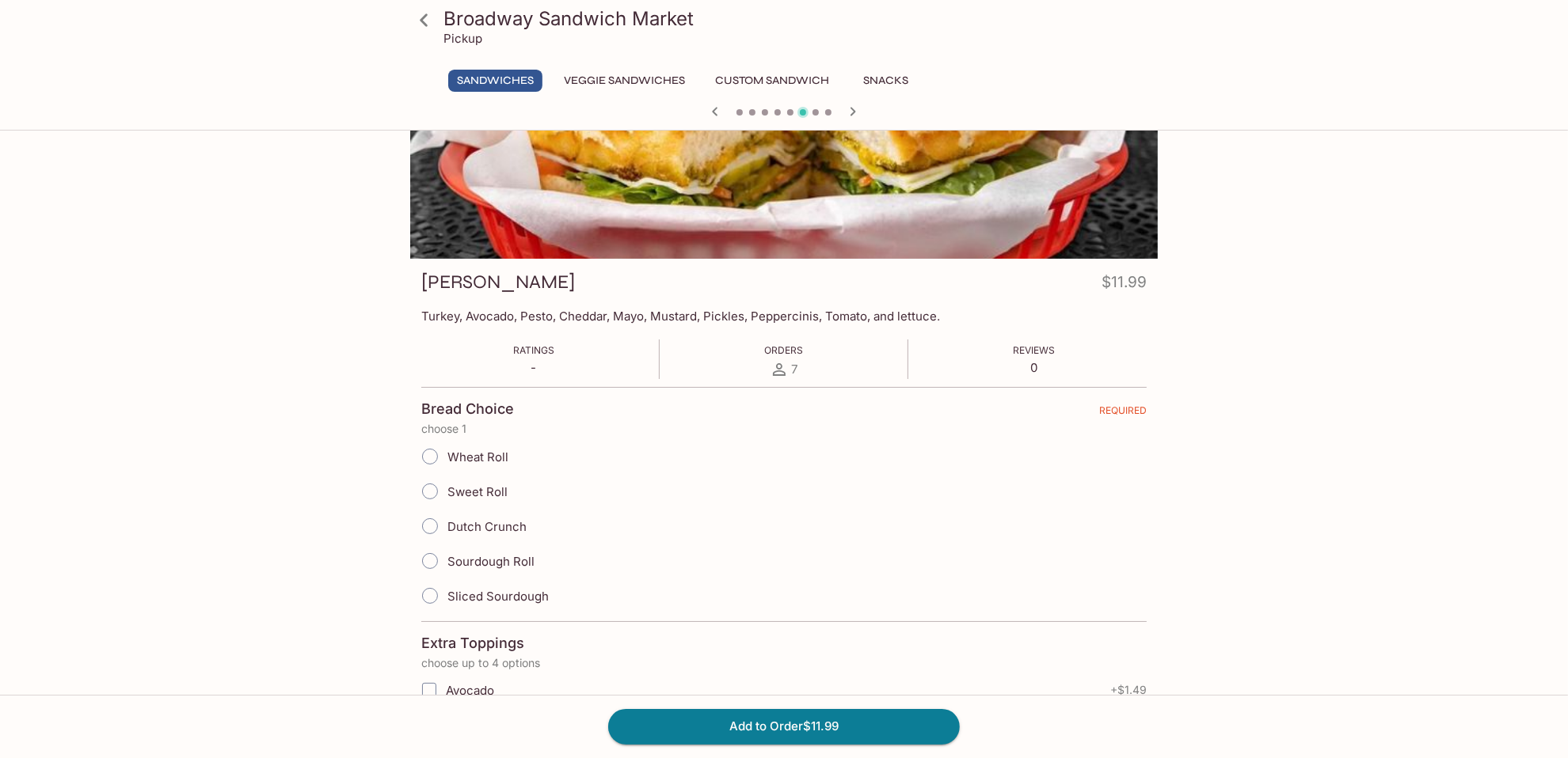
scroll to position [158, 0]
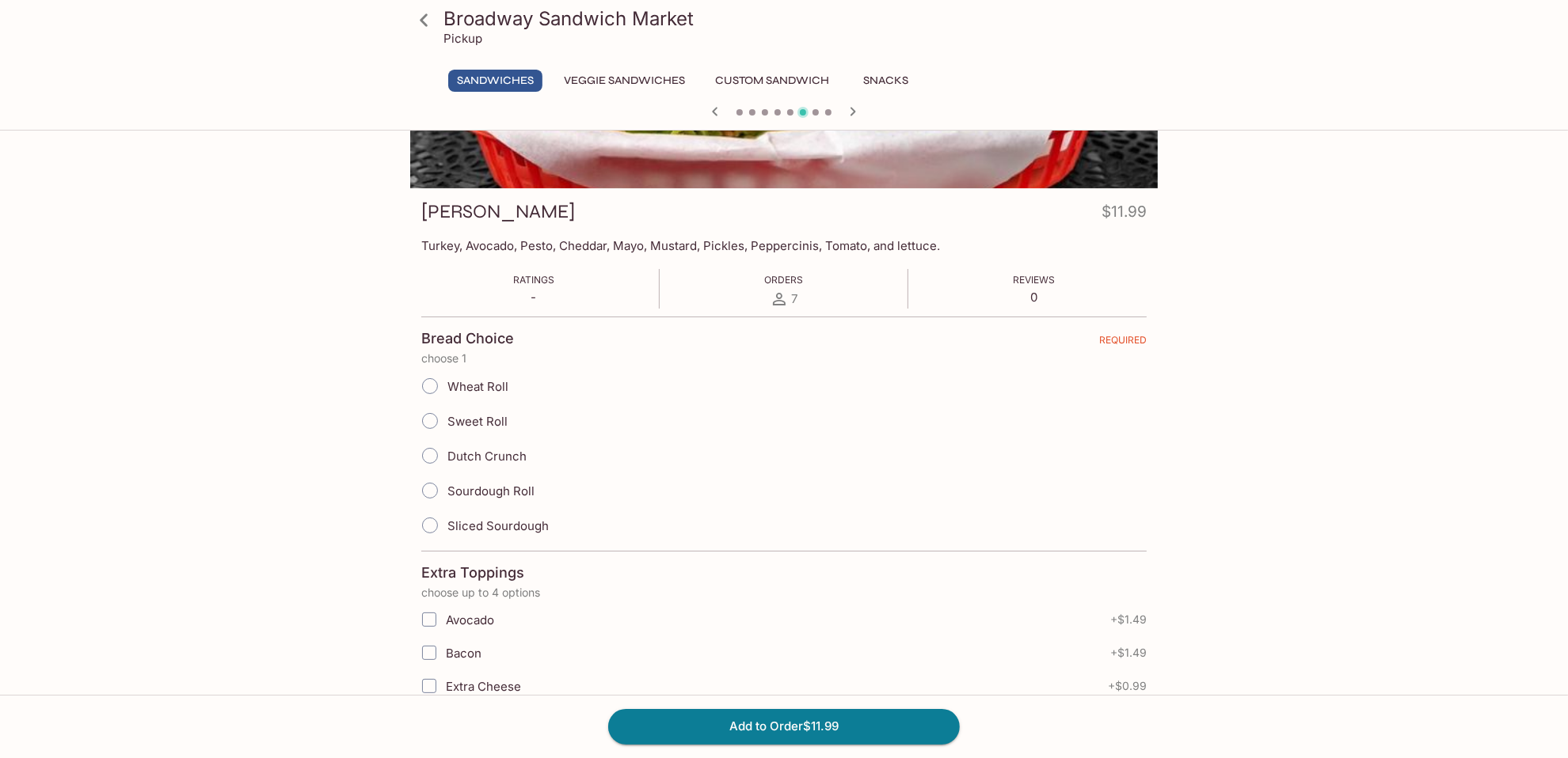
click at [500, 485] on span "Sourdough Roll" at bounding box center [490, 491] width 87 height 15
click at [447, 485] on input "Sourdough Roll" at bounding box center [429, 490] width 33 height 33
radio input "true"
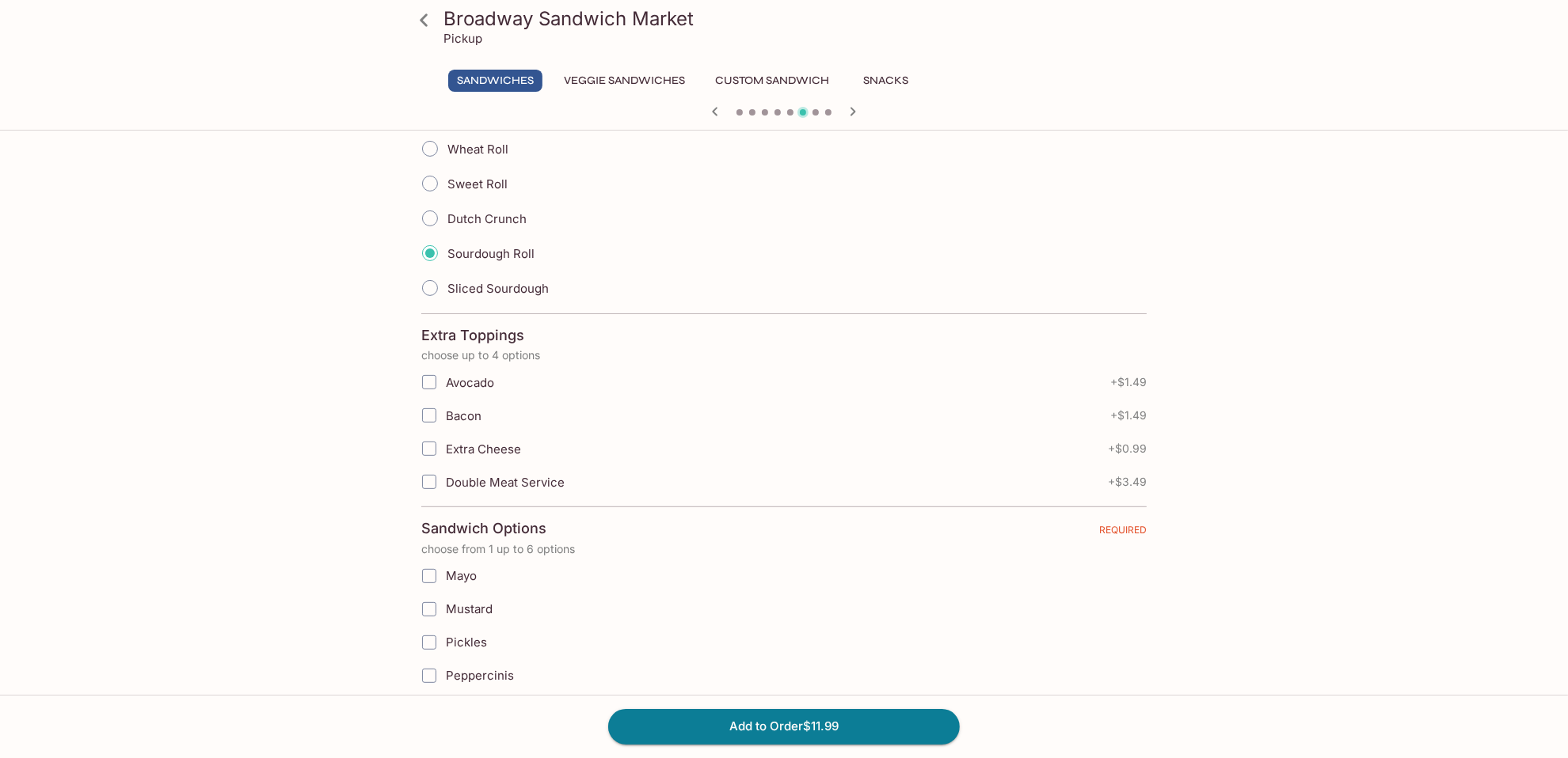
scroll to position [554, 0]
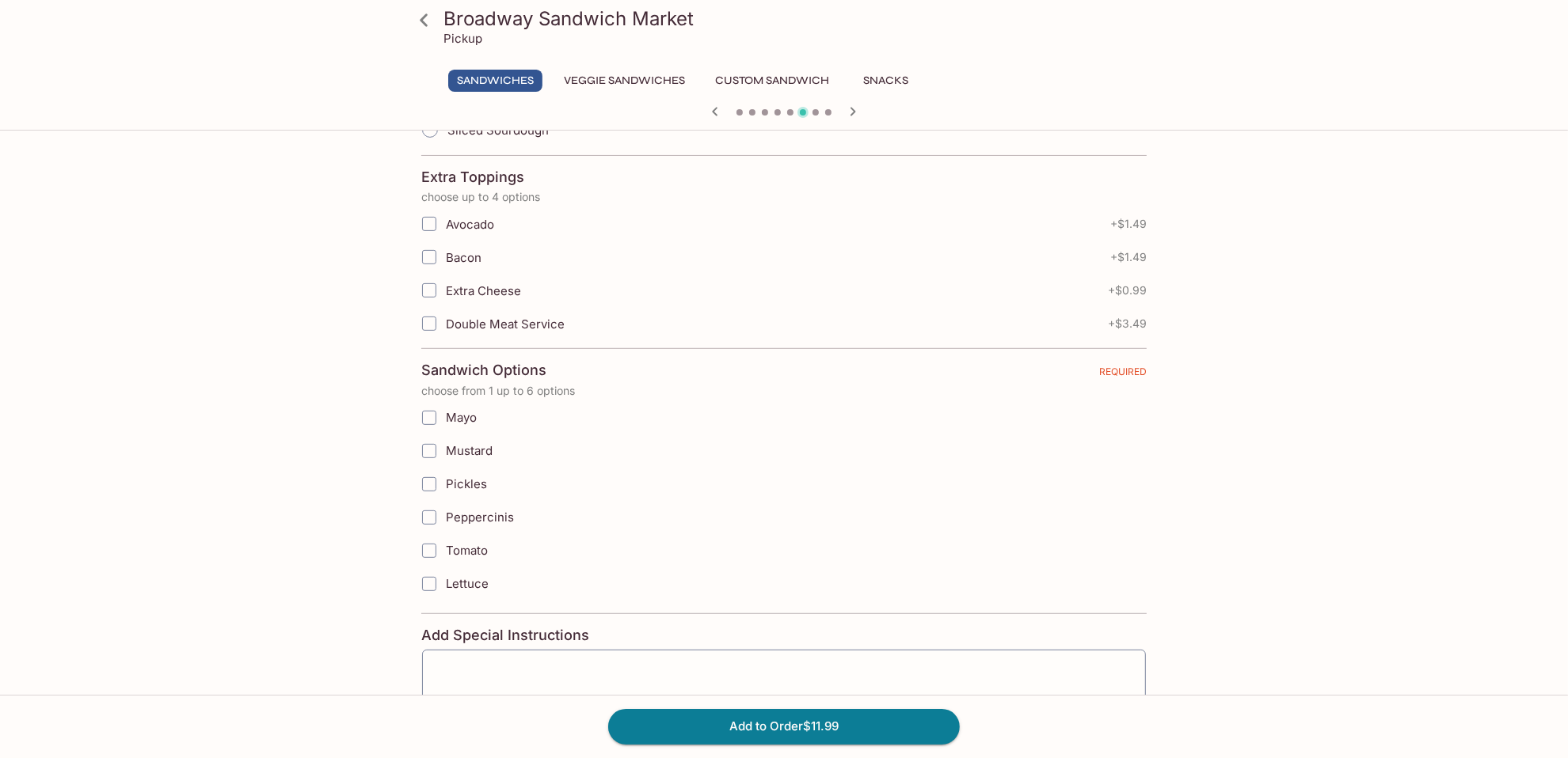
click at [424, 572] on input "Lettuce" at bounding box center [429, 585] width 32 height 32
checkbox input "true"
click at [426, 542] on input "Tomato" at bounding box center [429, 551] width 32 height 32
checkbox input "true"
click at [431, 507] on input "Peppercinis" at bounding box center [429, 518] width 32 height 32
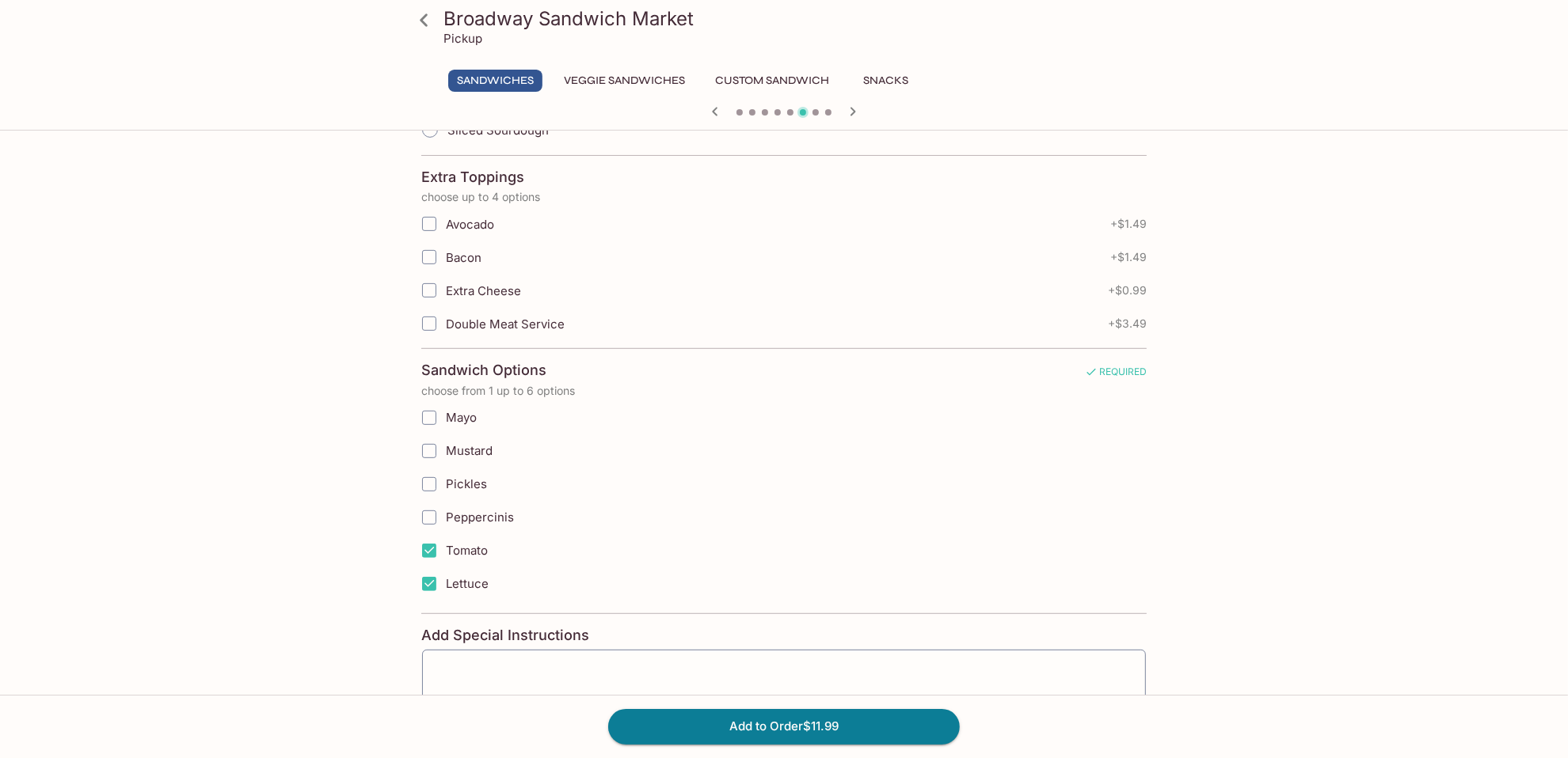
checkbox input "true"
click at [426, 474] on input "Pickles" at bounding box center [429, 484] width 32 height 32
checkbox input "true"
click at [433, 439] on input "Mustard" at bounding box center [429, 452] width 32 height 32
checkbox input "true"
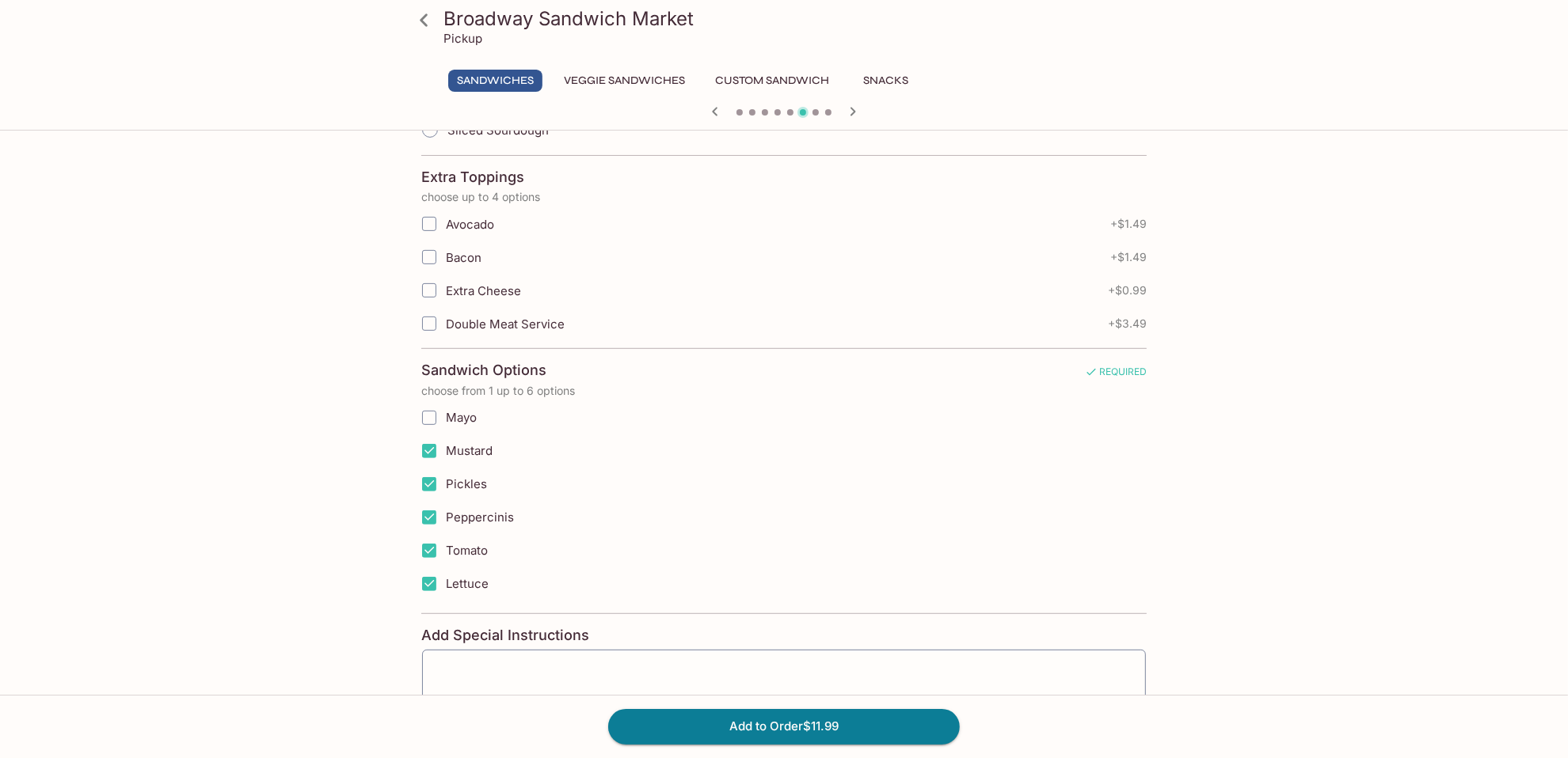
click at [429, 406] on input "Mayo" at bounding box center [429, 418] width 32 height 32
checkbox input "true"
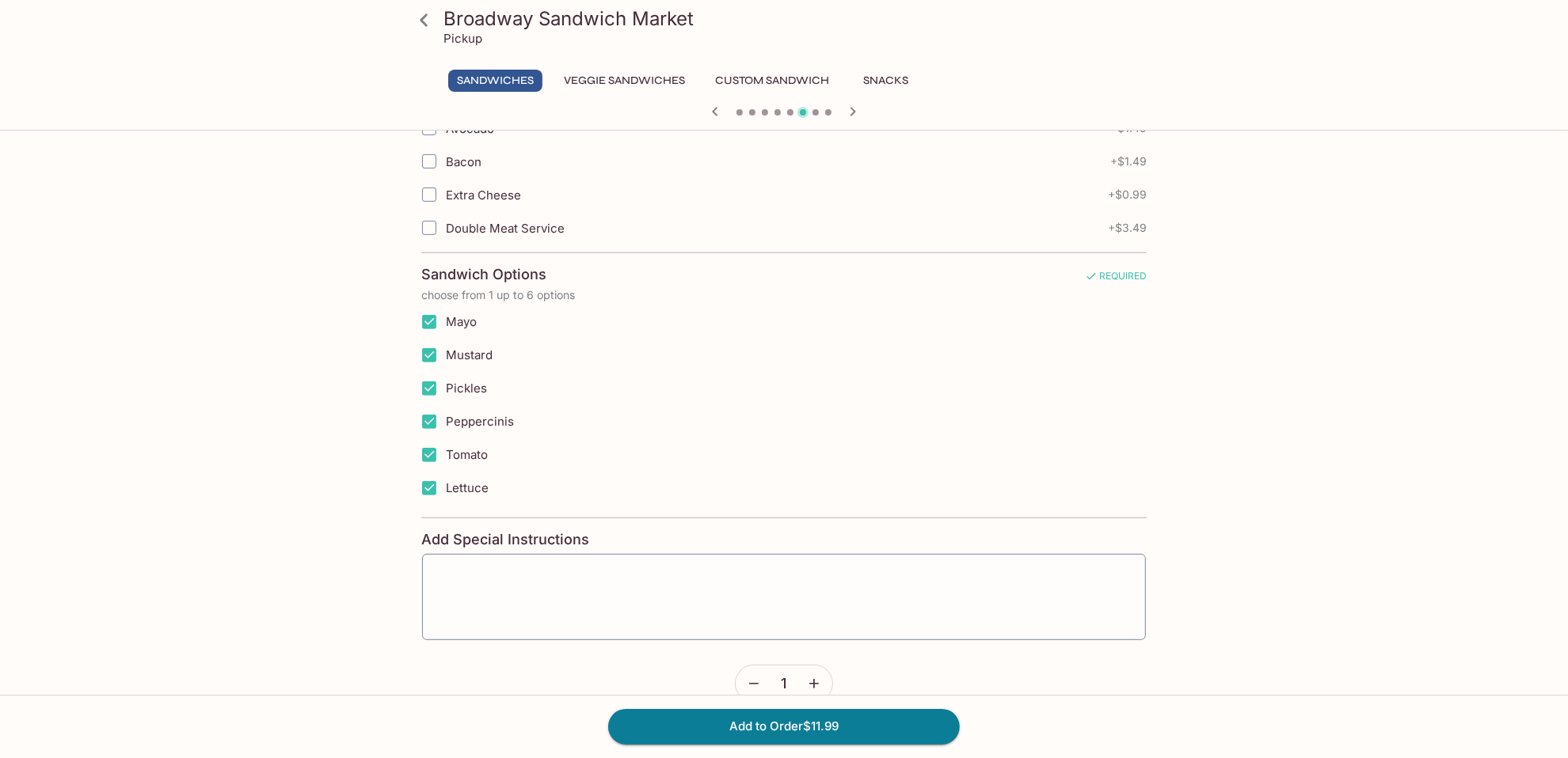
scroll to position [666, 0]
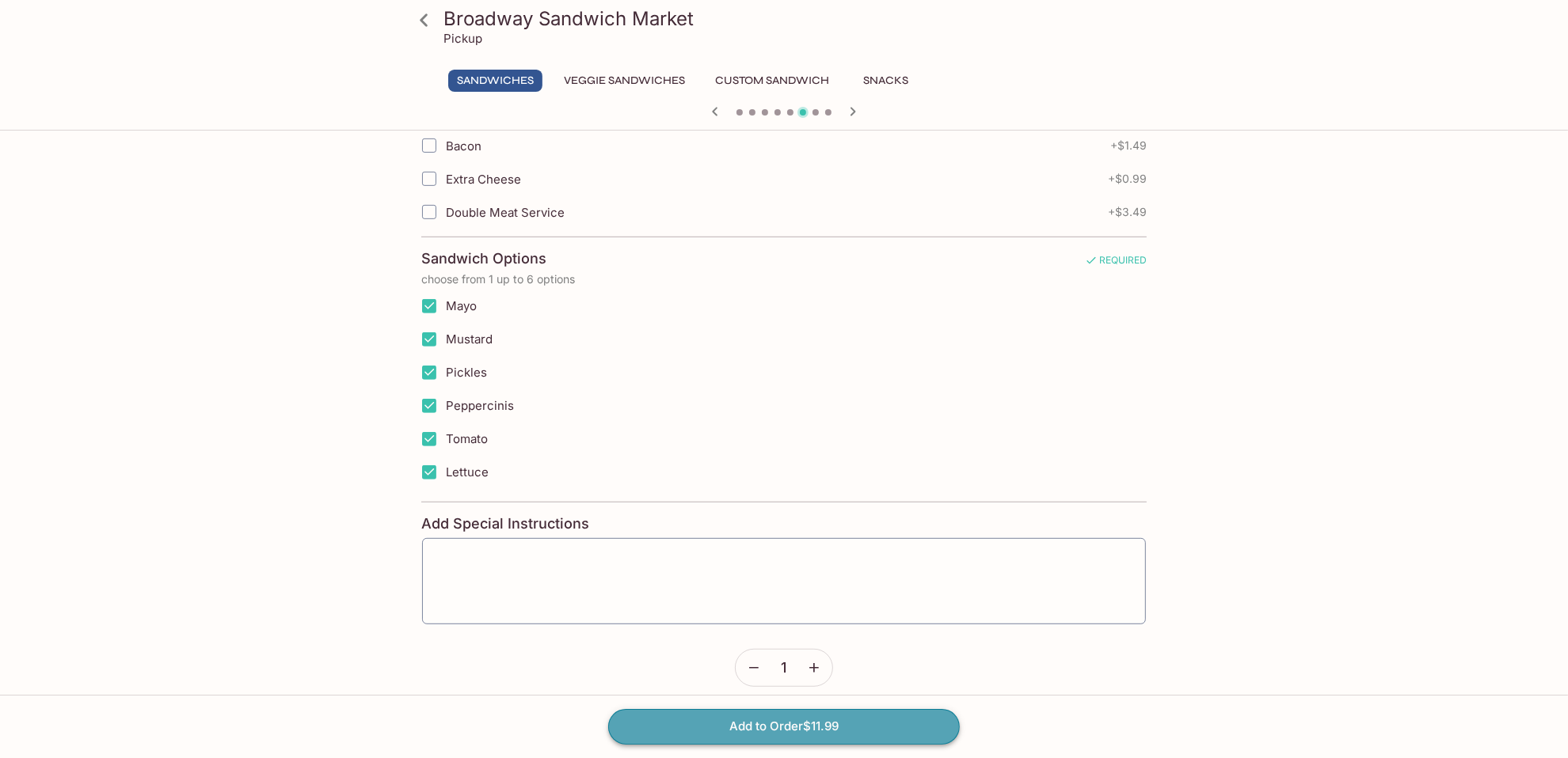
click at [765, 647] on button "Add to Order $11.99" at bounding box center [784, 726] width 351 height 35
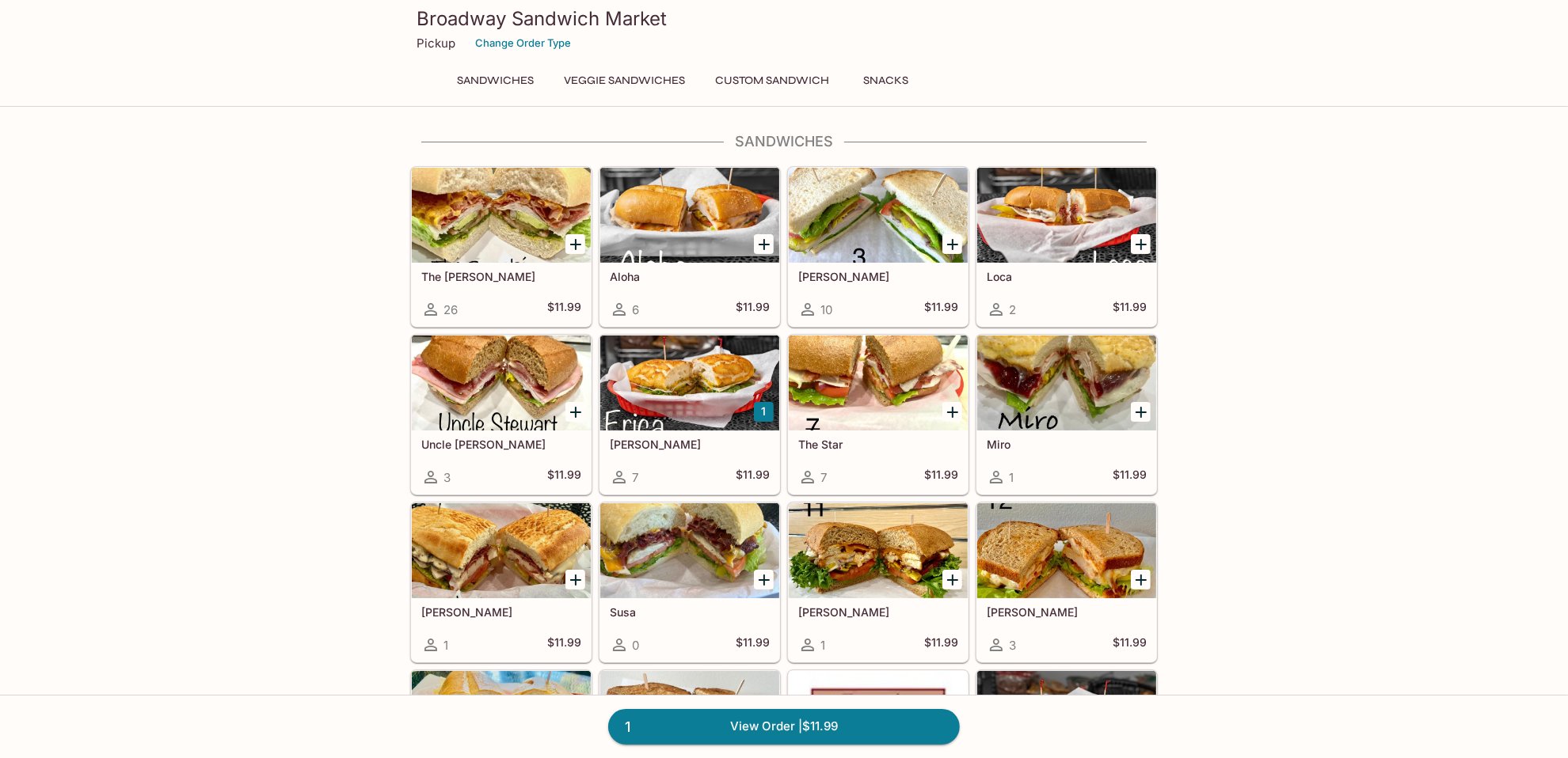
click at [880, 84] on button "Snacks" at bounding box center [886, 81] width 71 height 22
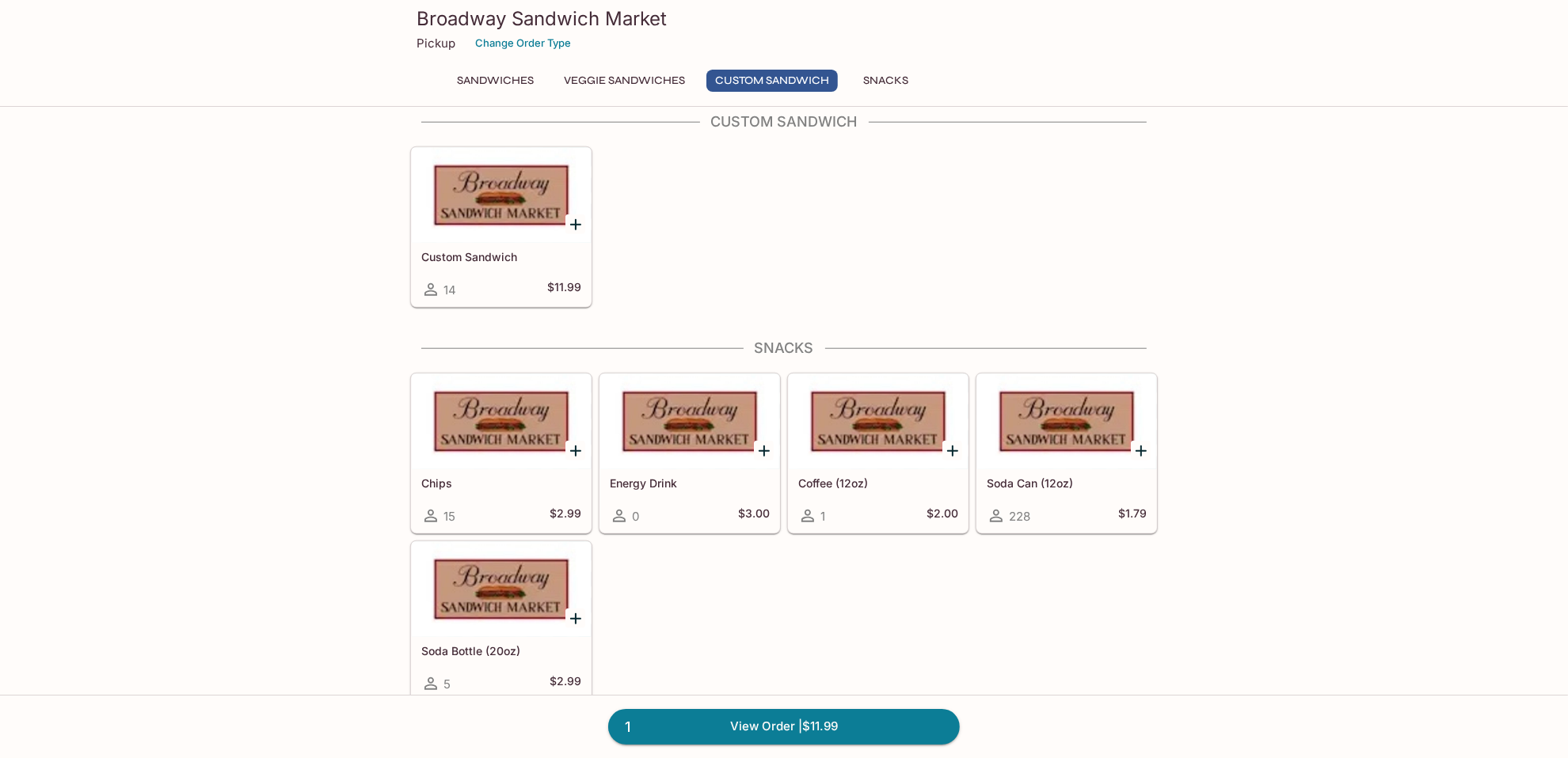
scroll to position [1485, 0]
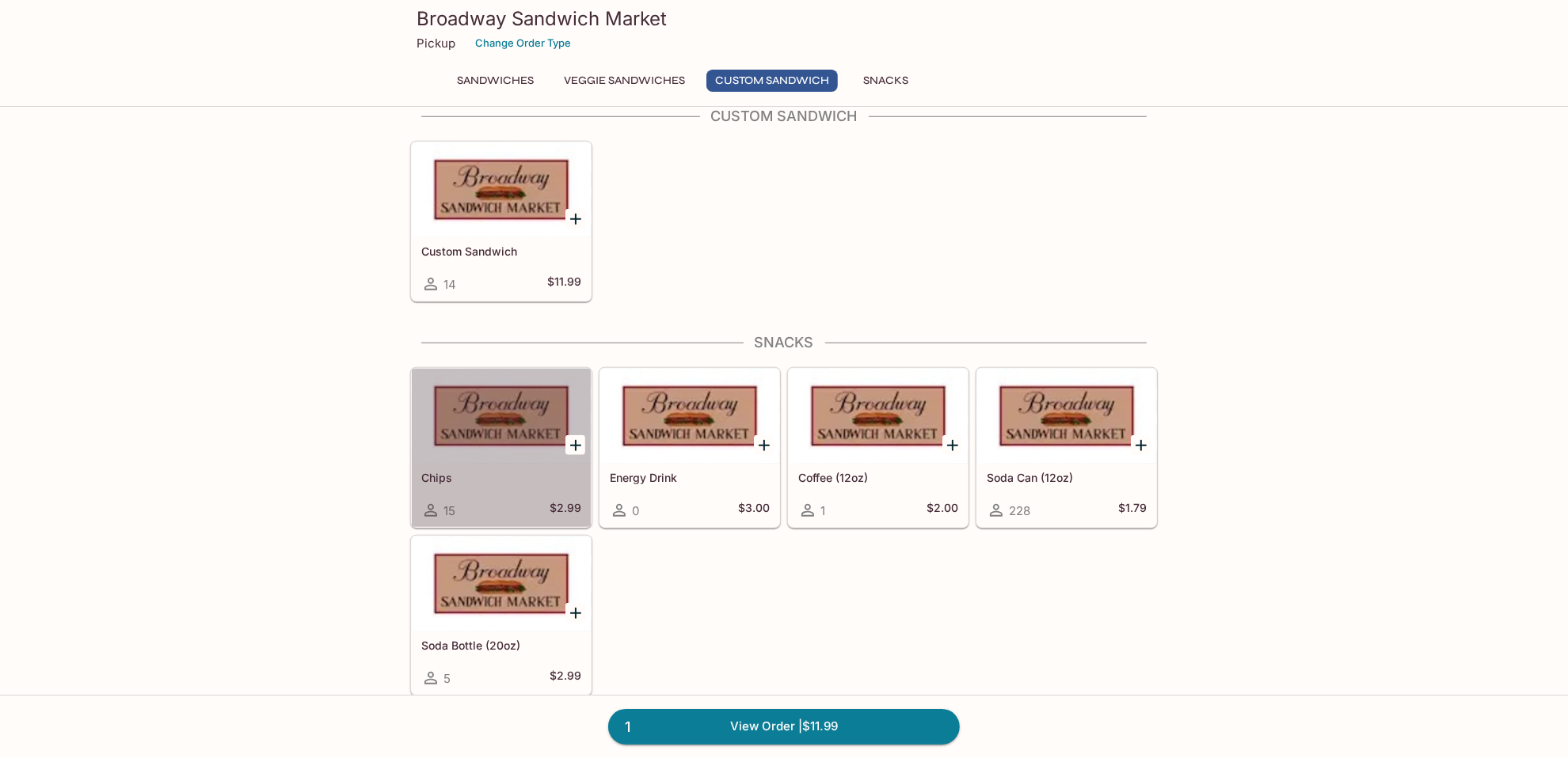
click at [529, 464] on div "Chips 15 $2.99" at bounding box center [500, 496] width 179 height 64
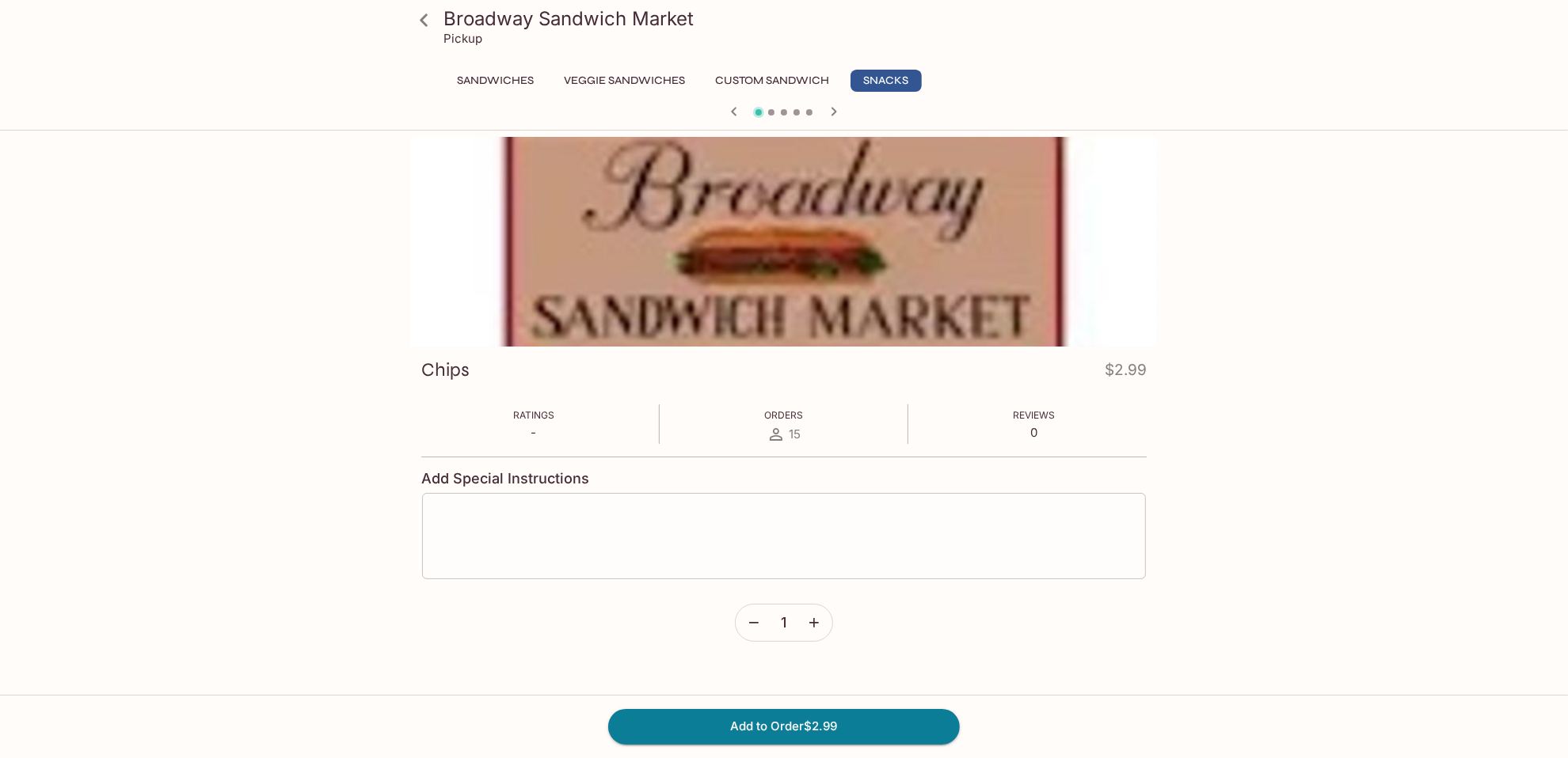
click at [679, 520] on textarea at bounding box center [784, 537] width 702 height 60
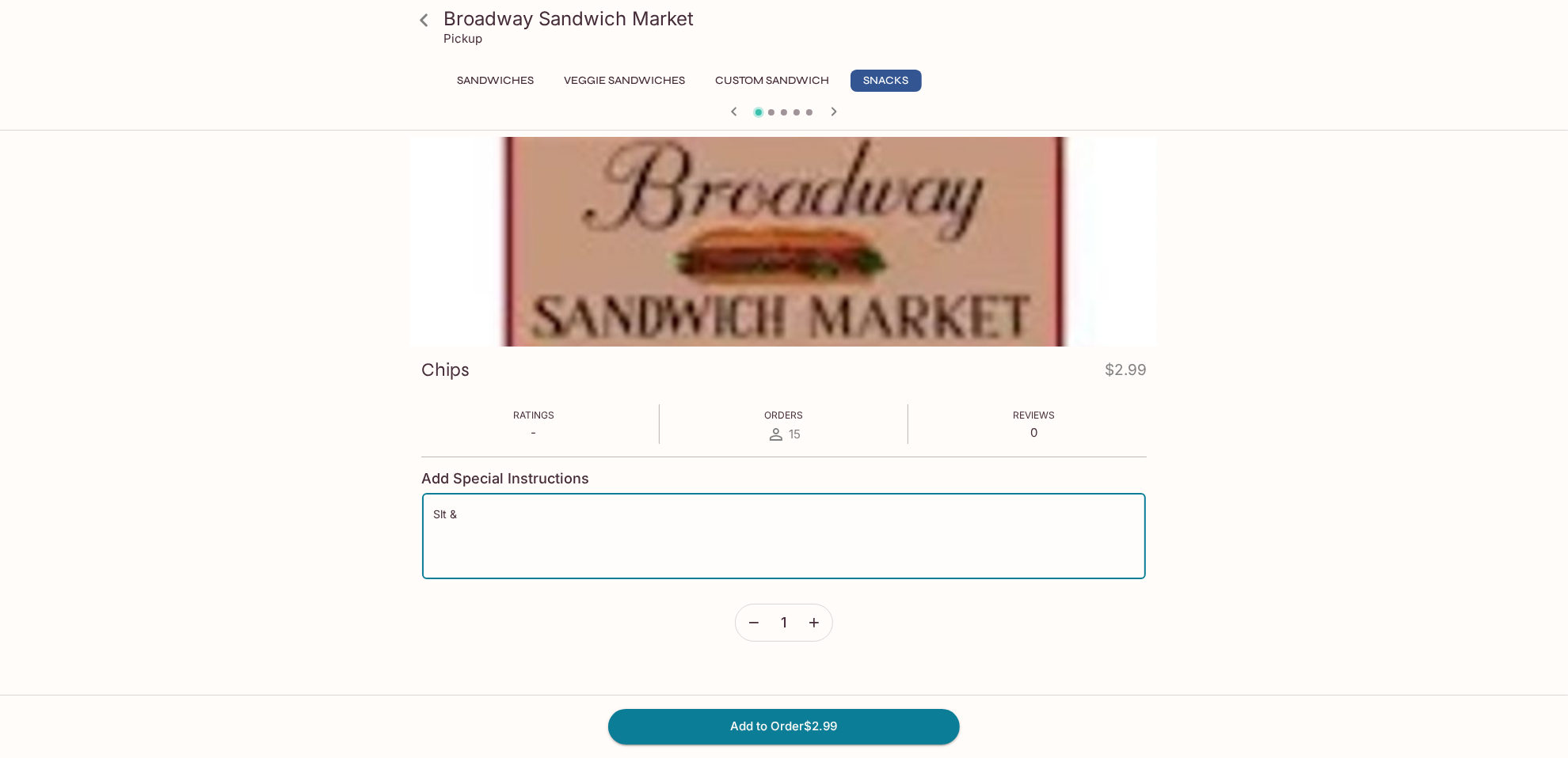
type textarea "Slt"
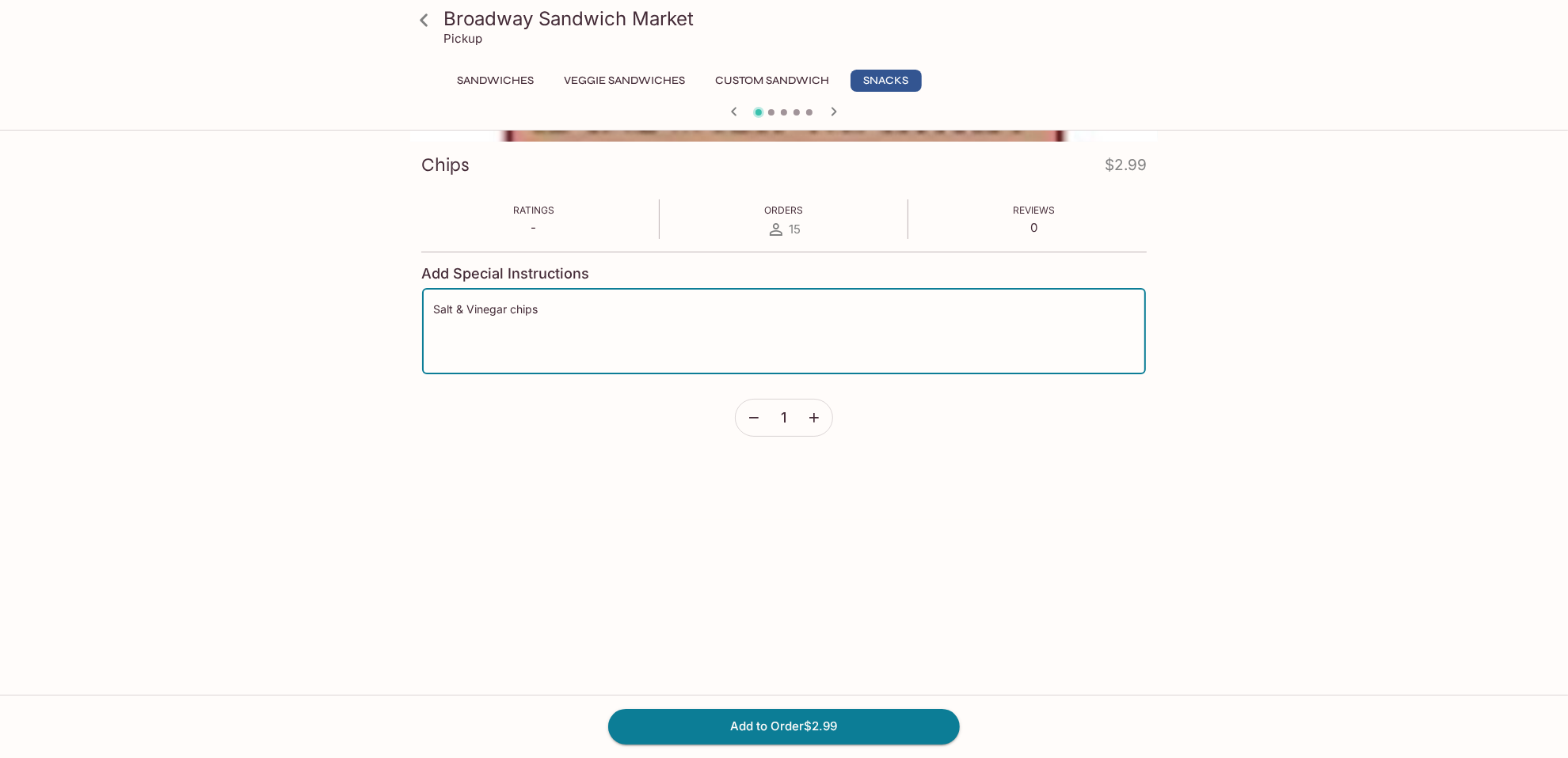
scroll to position [317, 0]
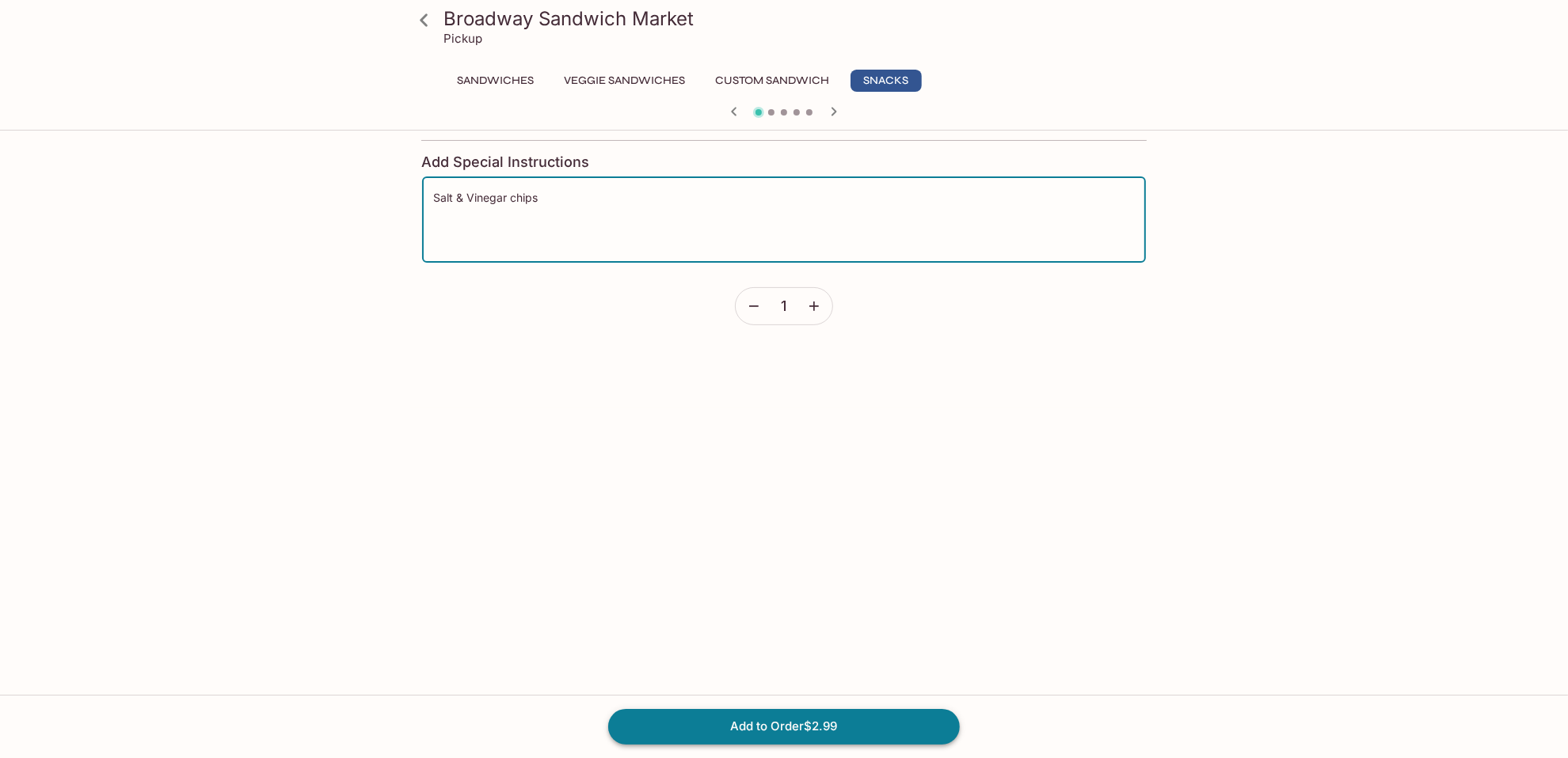
type textarea "Salt & Vinegar chips"
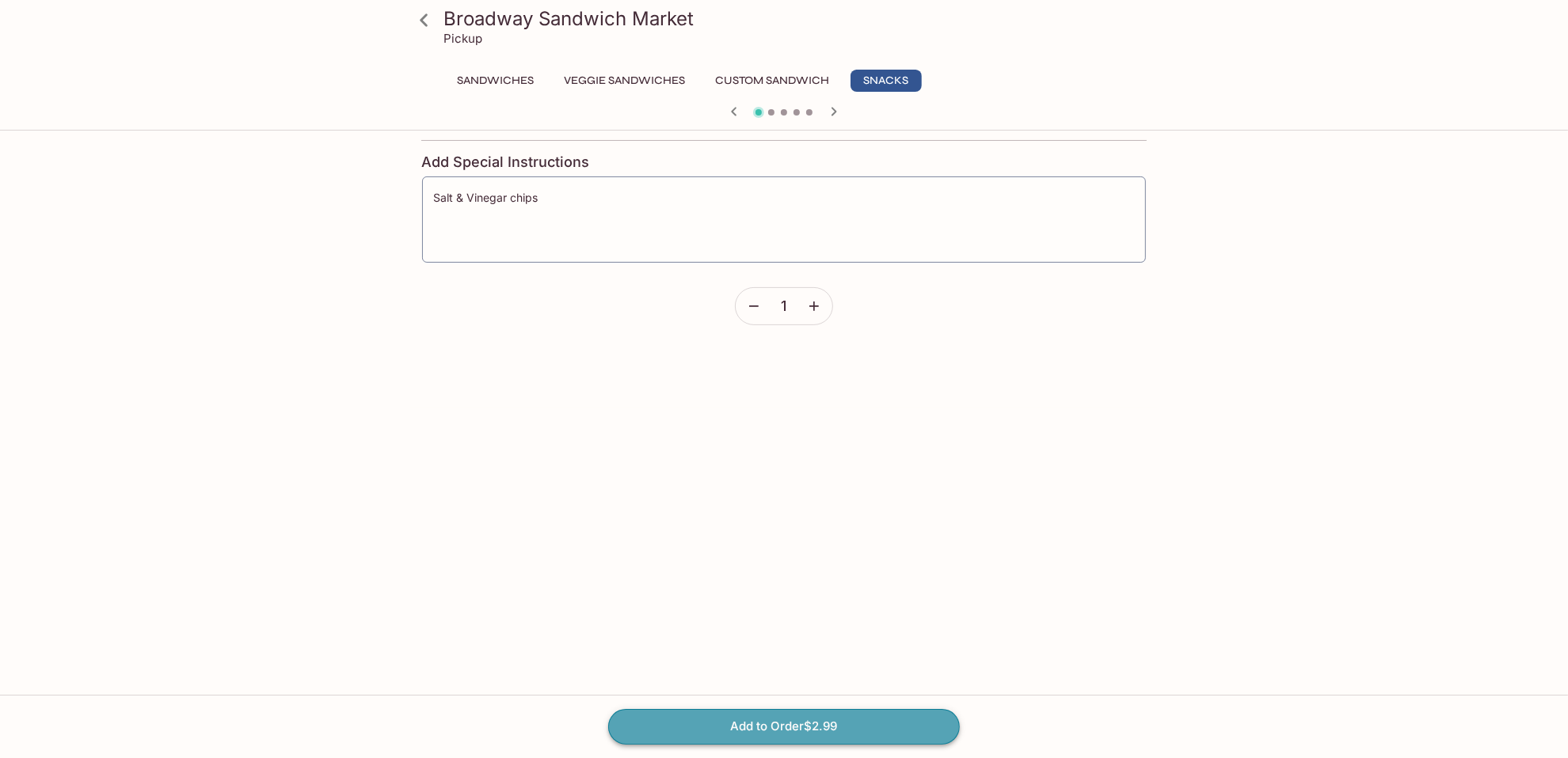
click at [850, 647] on button "Add to Order $2.99" at bounding box center [784, 726] width 351 height 35
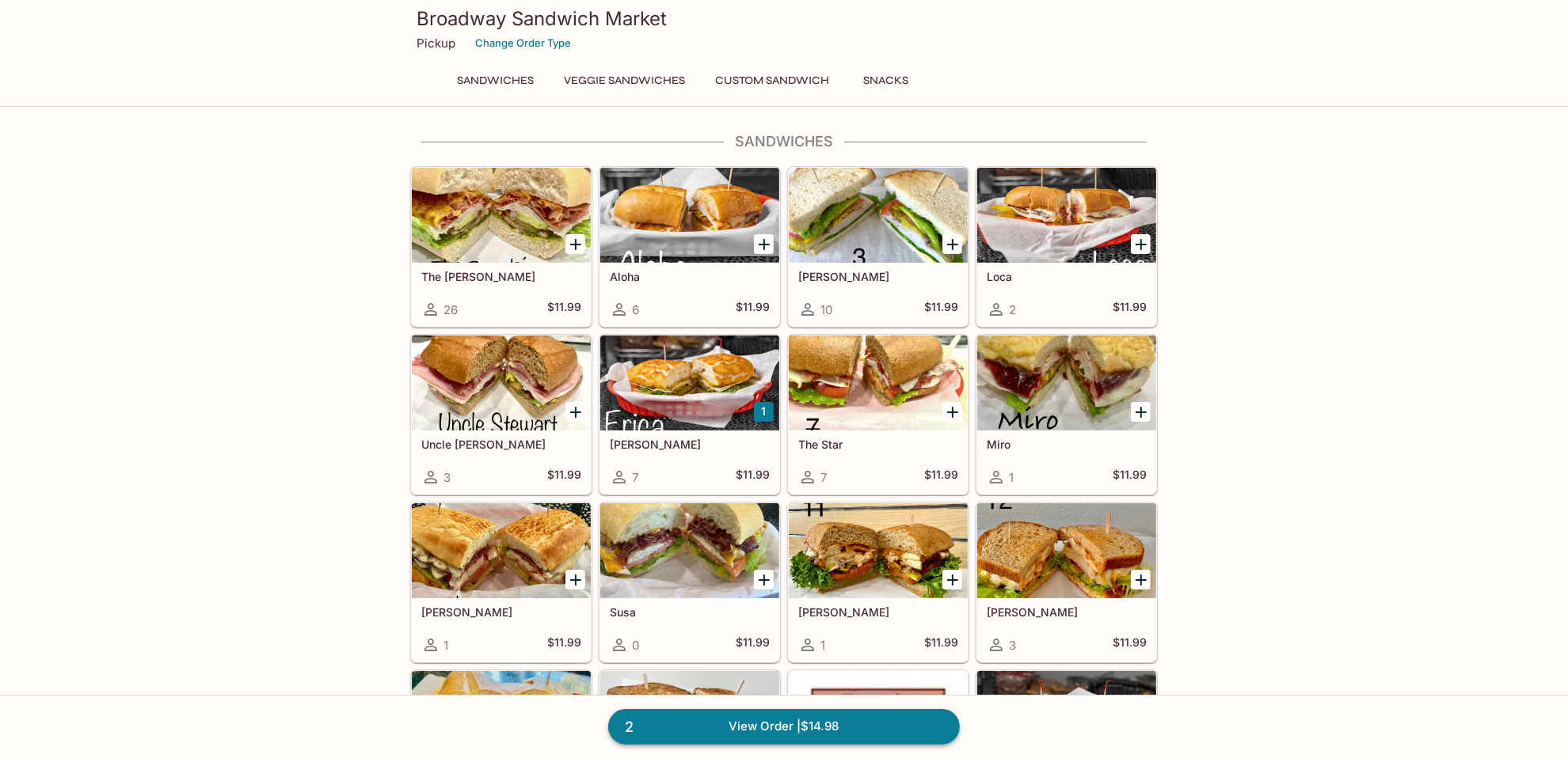
click at [873, 647] on link "2 View Order | $14.98" at bounding box center [784, 726] width 351 height 35
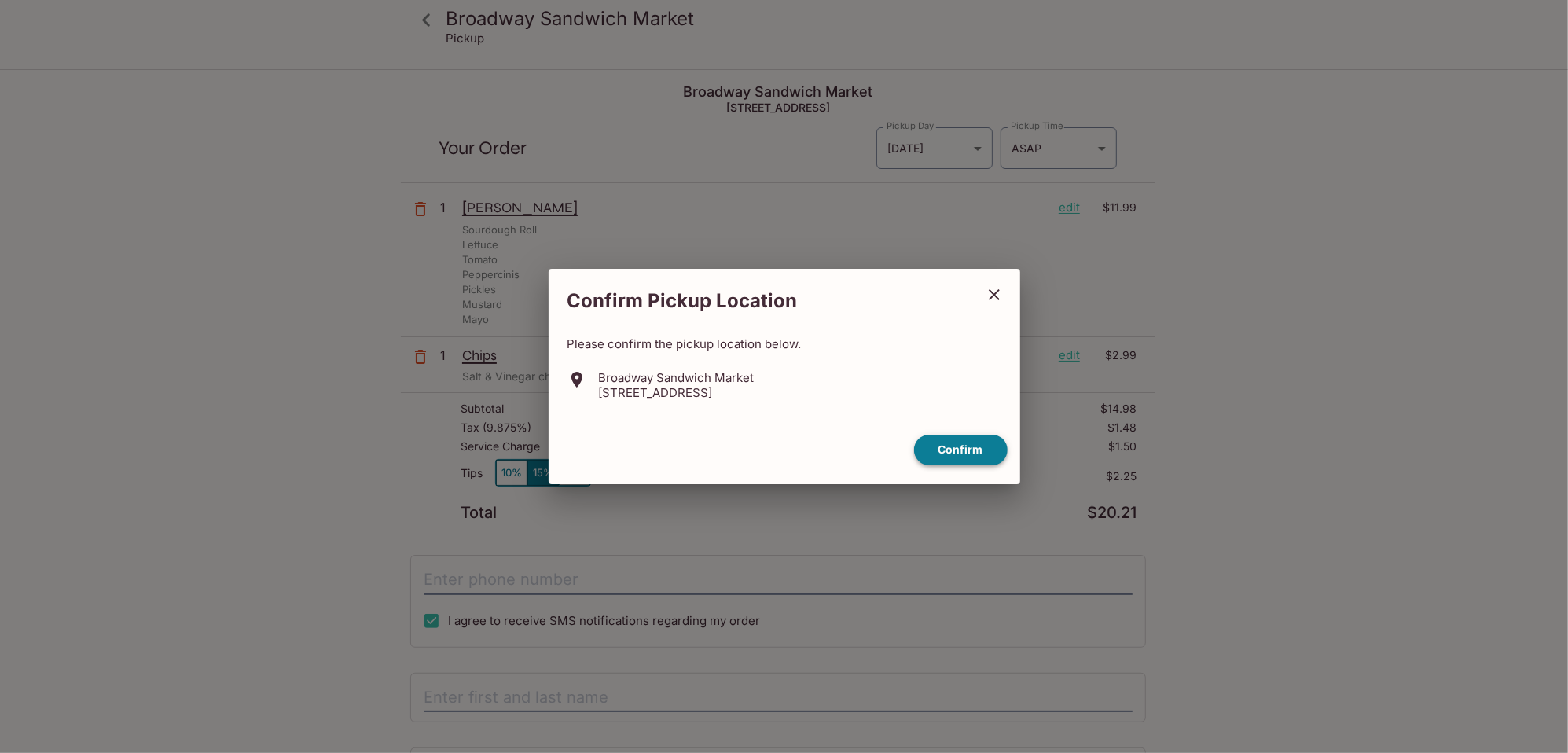
click at [972, 449] on button "Confirm" at bounding box center [961, 450] width 94 height 31
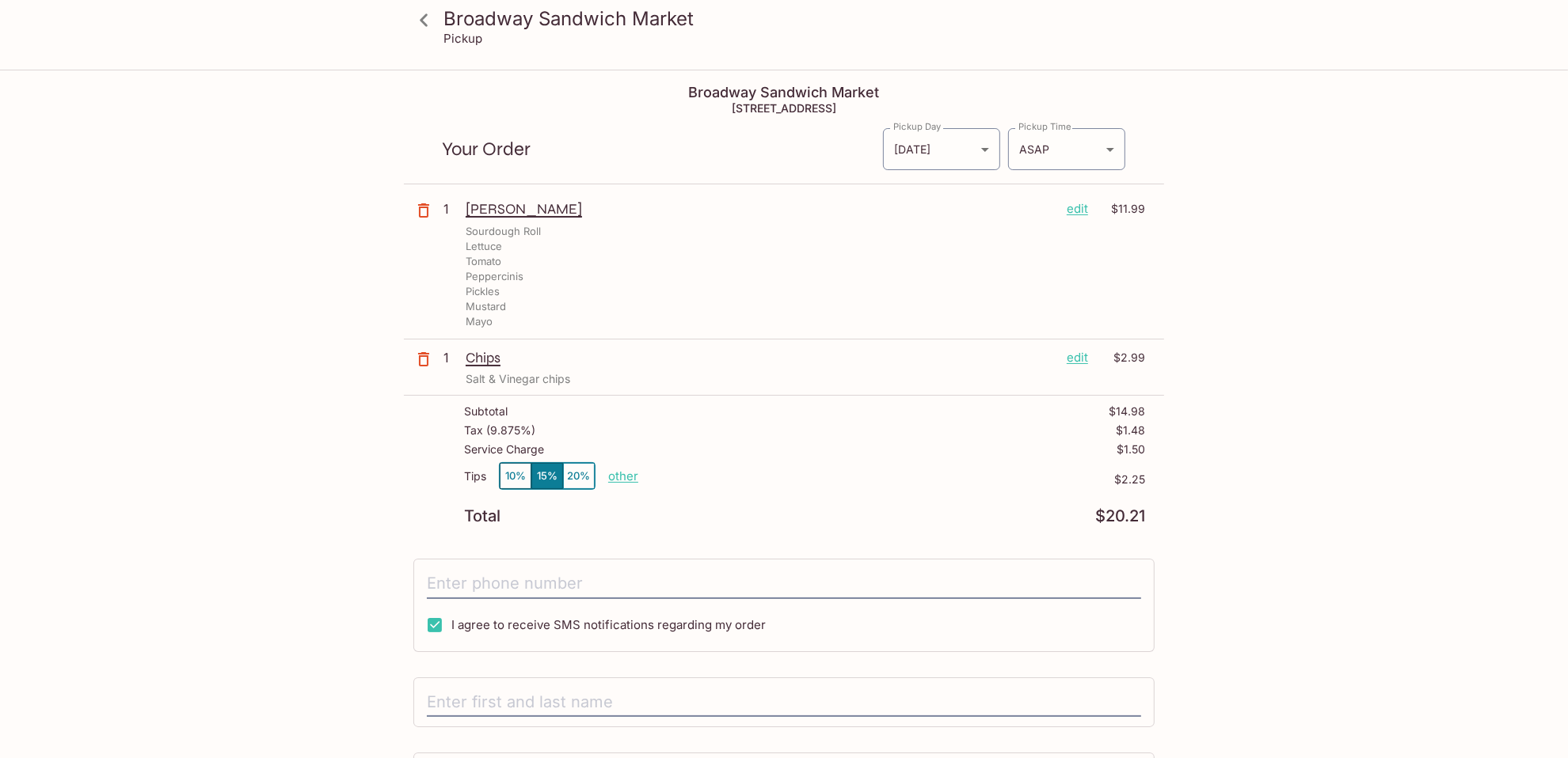
scroll to position [134, 0]
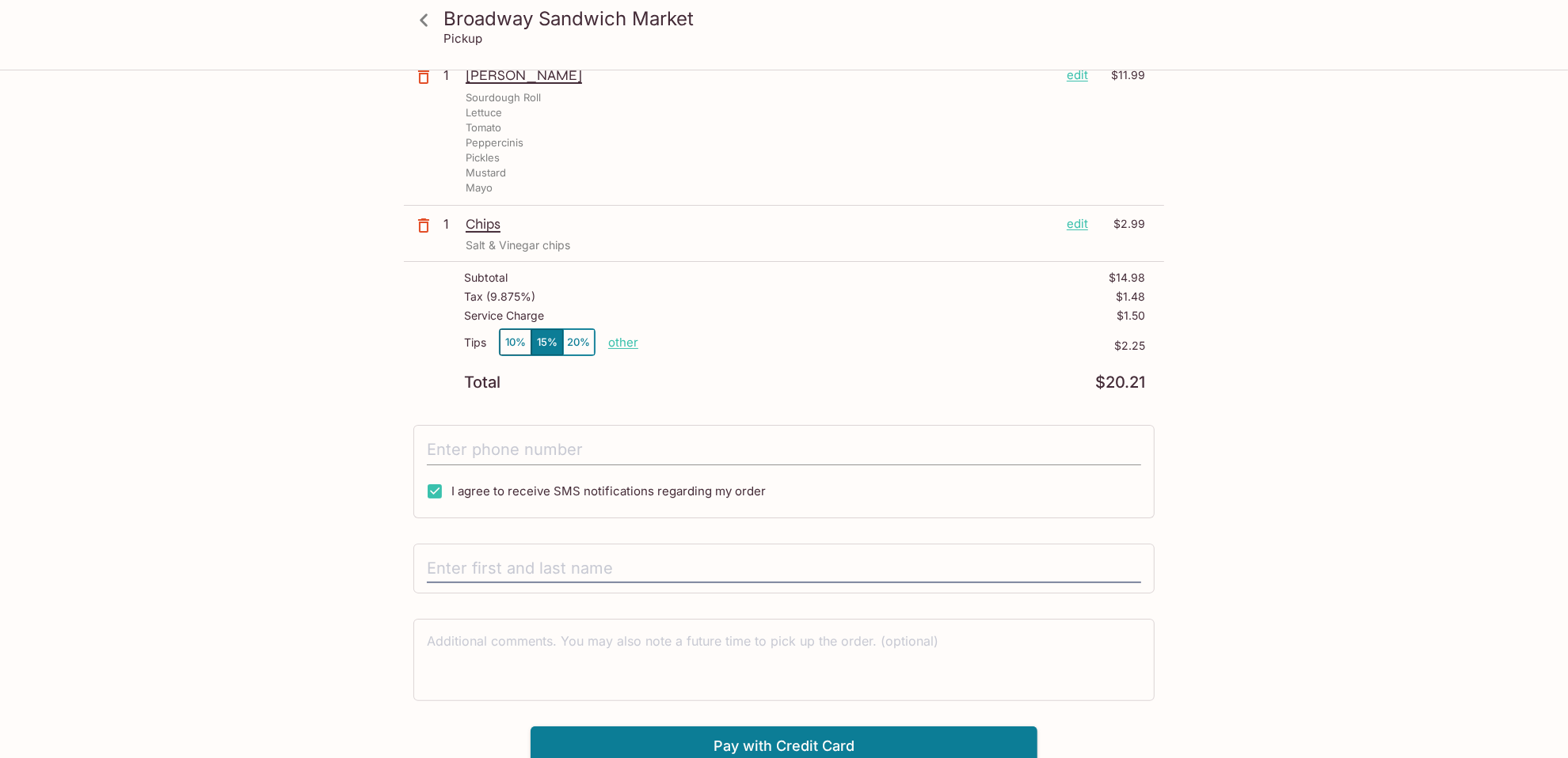
click at [559, 436] on input "tel" at bounding box center [784, 451] width 714 height 30
type input "[PHONE_NUMBER]"
click at [730, 582] on div at bounding box center [784, 569] width 741 height 51
click at [724, 565] on input "text" at bounding box center [784, 569] width 714 height 30
type input "Nikhil G"
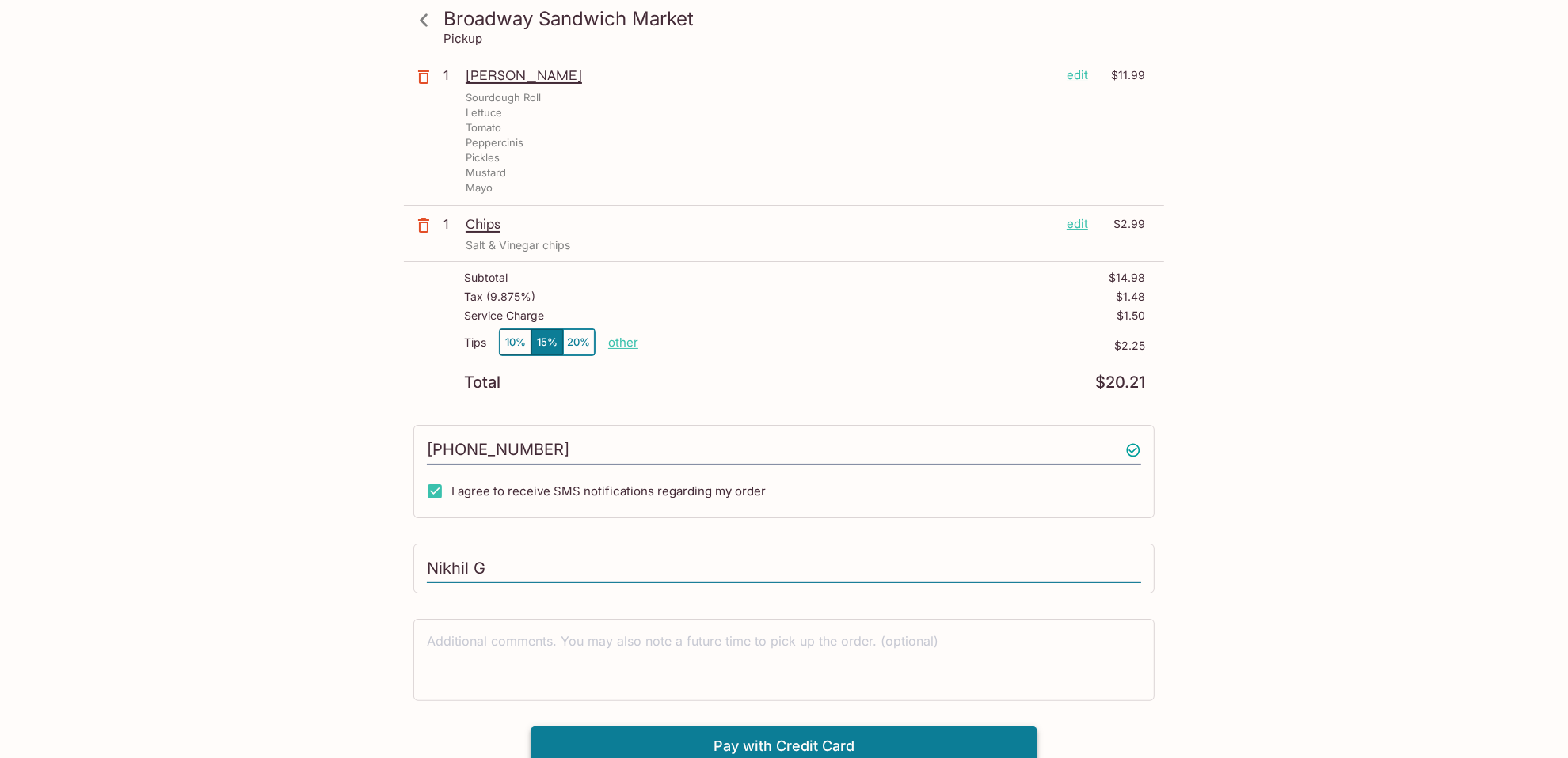
click at [926, 647] on button "Pay with Credit Card" at bounding box center [784, 747] width 507 height 39
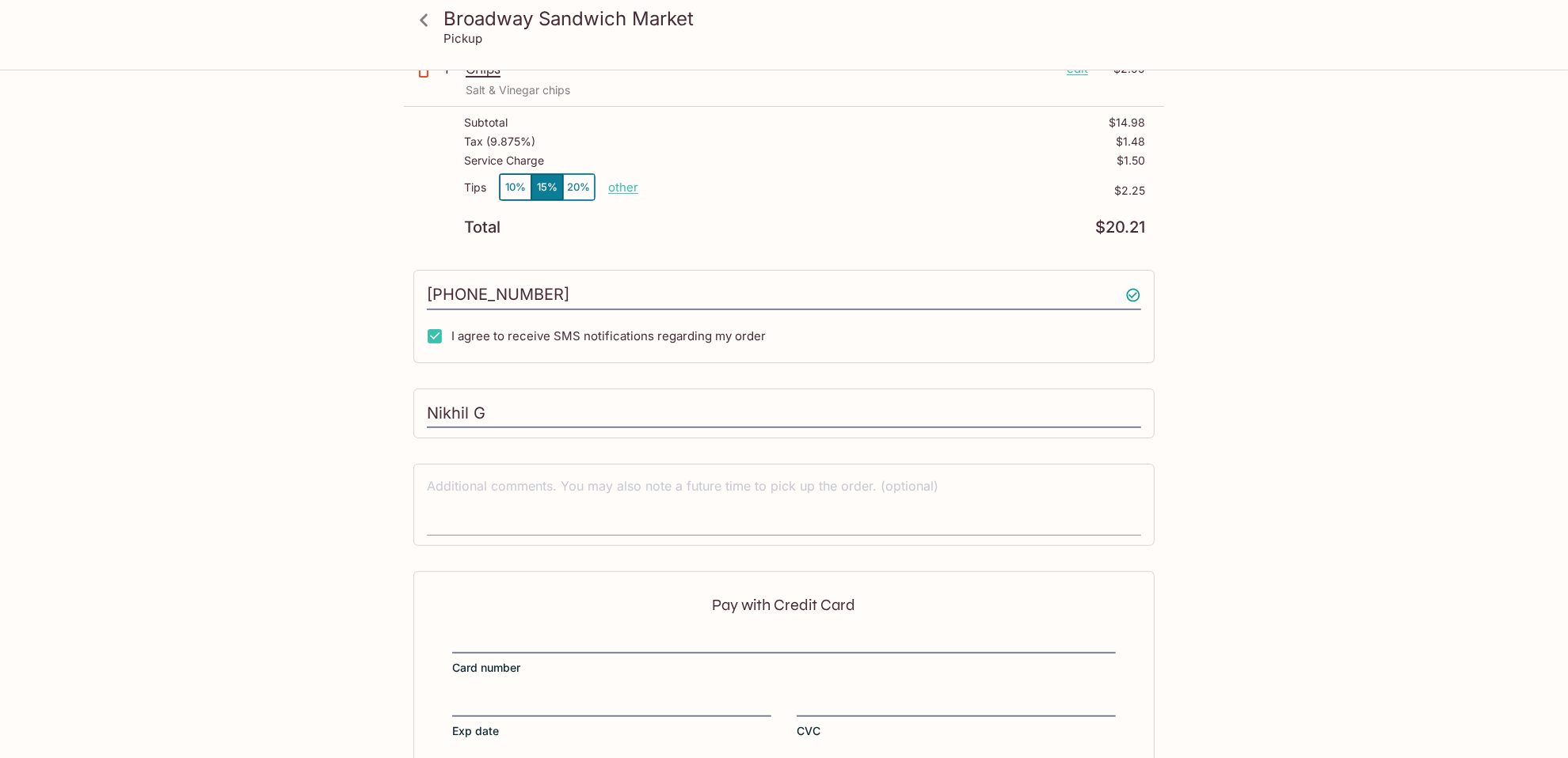
scroll to position [212, 0]
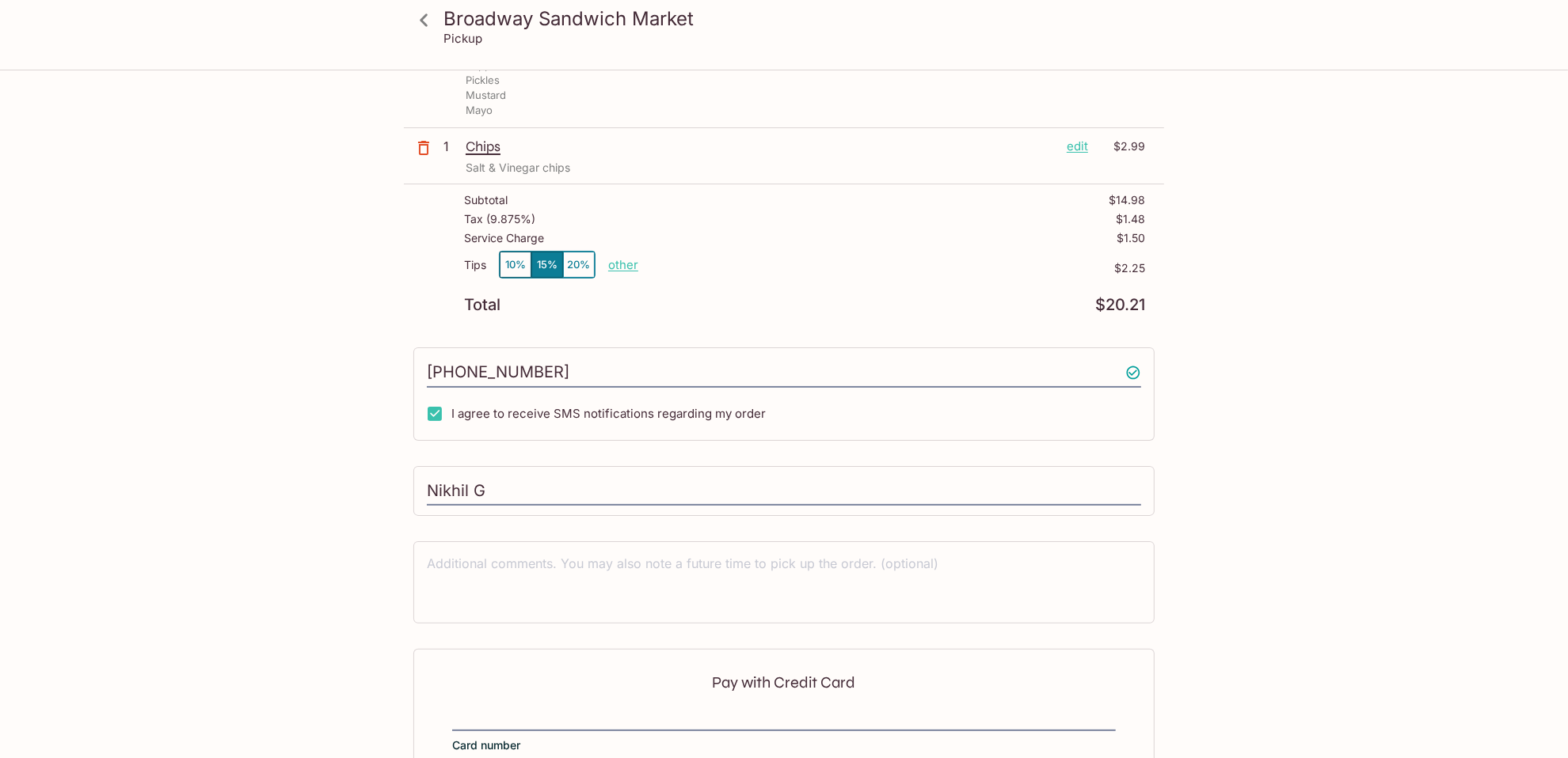
click at [514, 262] on button "10%" at bounding box center [515, 265] width 32 height 26
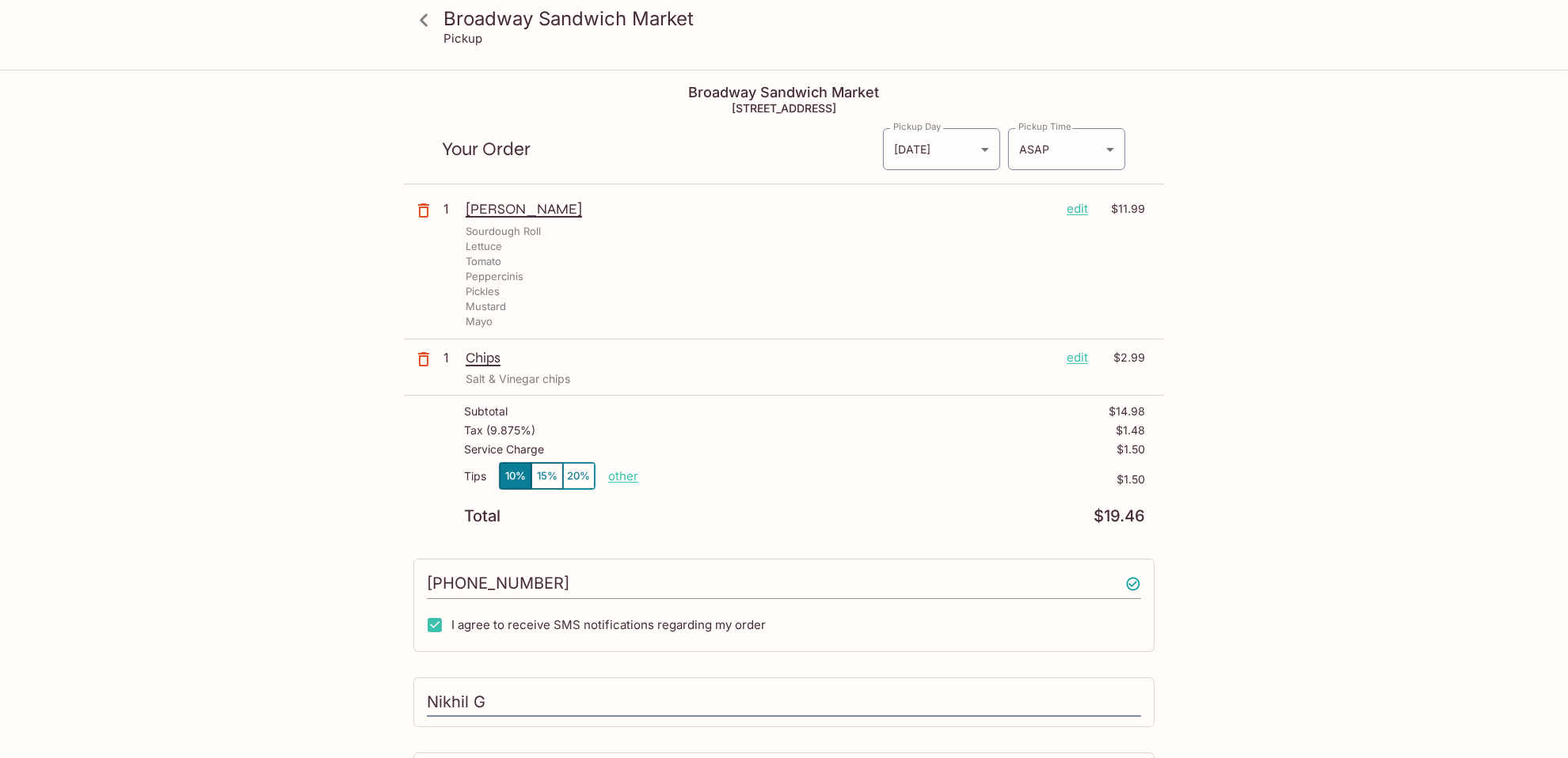
scroll to position [370, 0]
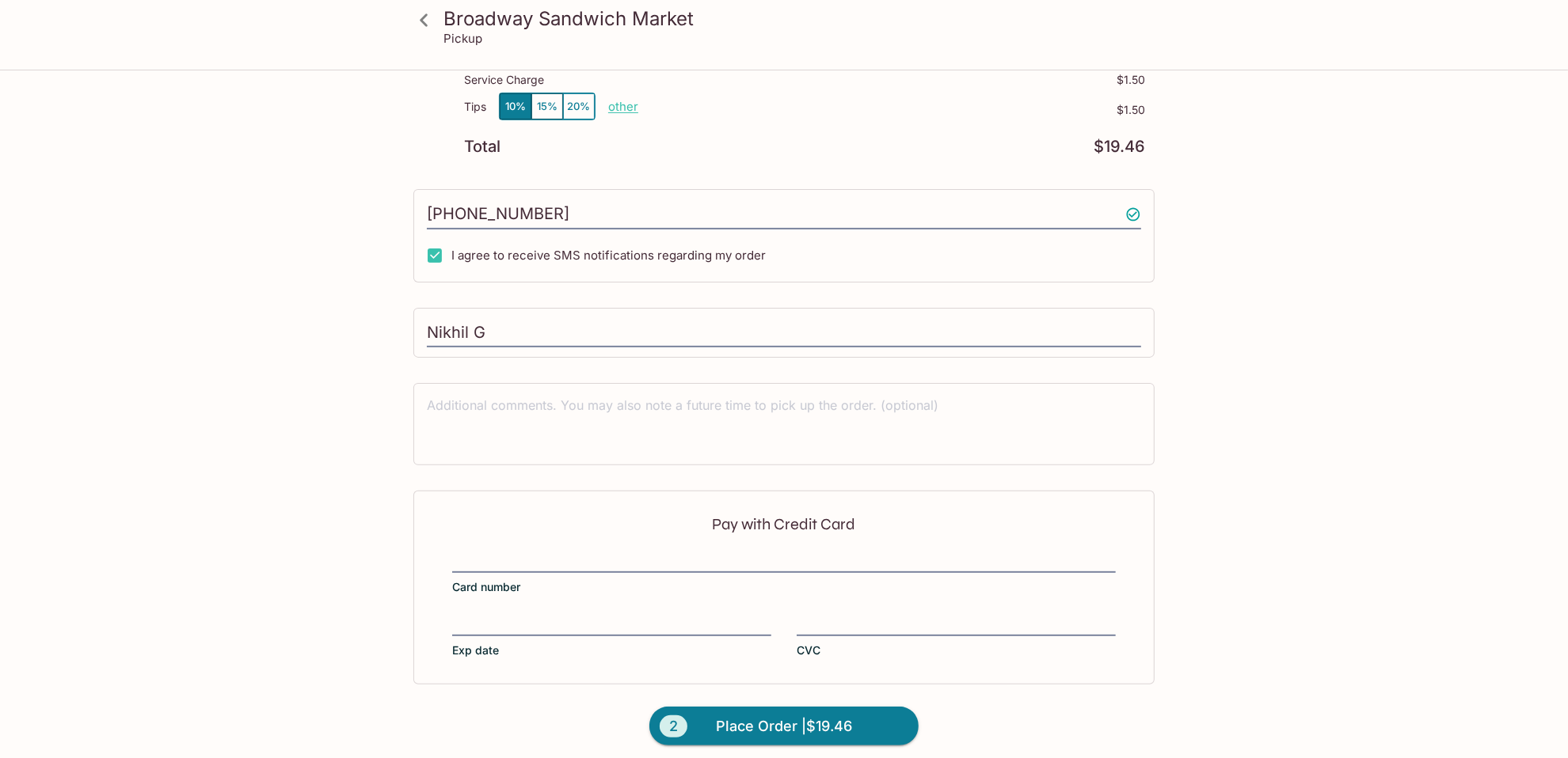
click at [561, 538] on div "Pay with Credit Card Card number Exp date CVC" at bounding box center [784, 587] width 741 height 193
click at [560, 551] on div at bounding box center [784, 562] width 664 height 22
click at [560, 552] on input "Card number" at bounding box center [784, 552] width 664 height 1
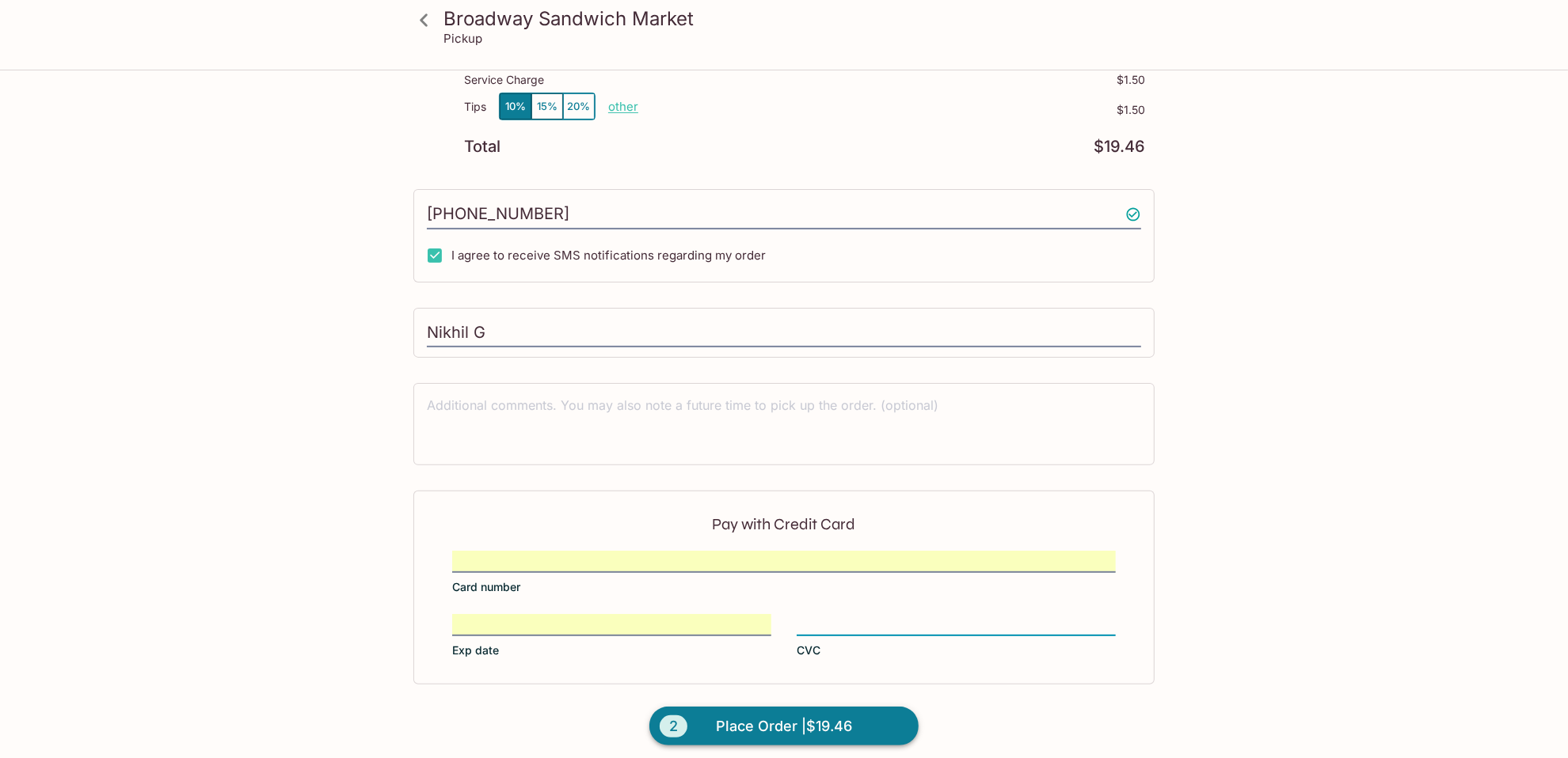
click at [805, 647] on span "Place Order | $19.46" at bounding box center [784, 726] width 136 height 25
